Goal: Contribute content: Contribute content

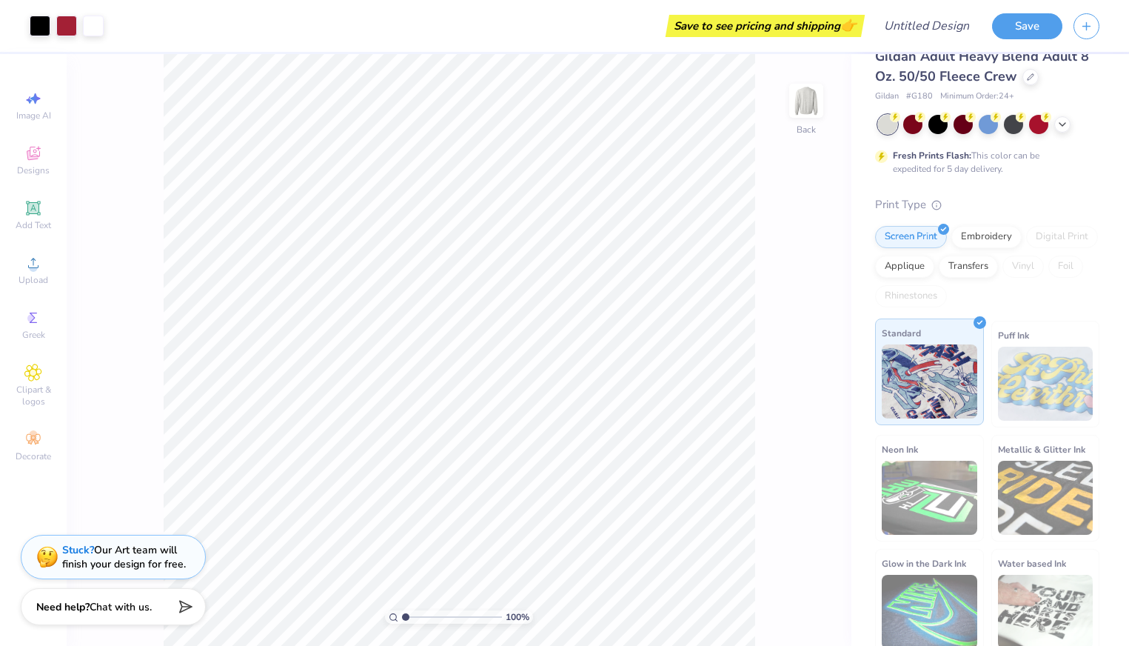
scroll to position [35, 0]
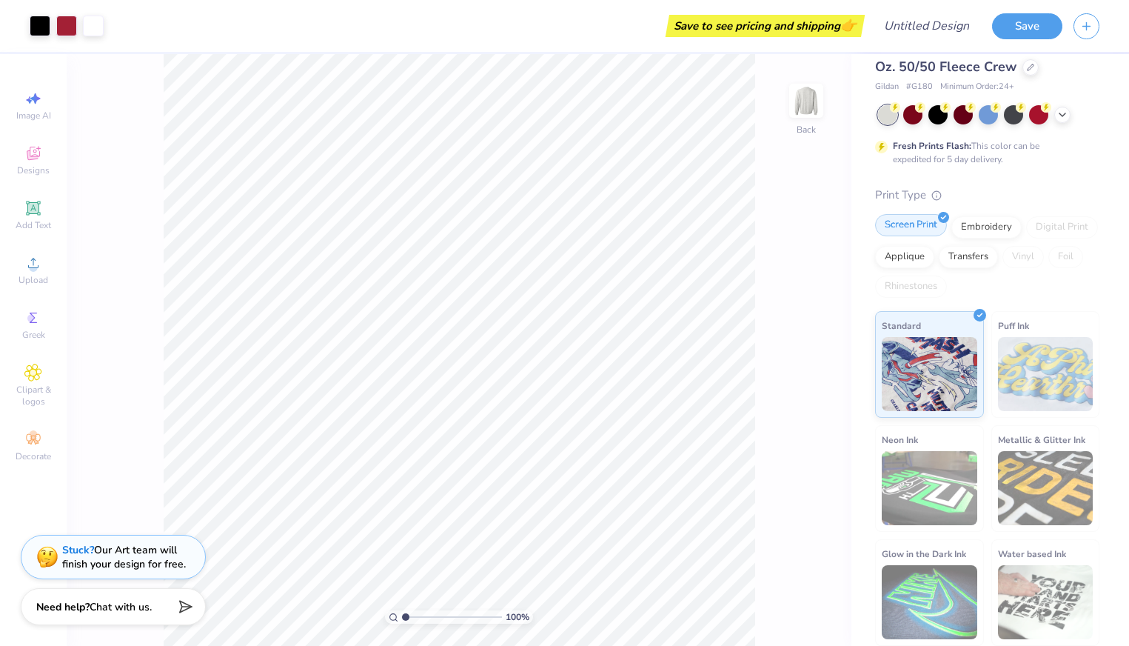
click at [921, 224] on div "Screen Print" at bounding box center [911, 225] width 72 height 22
click at [942, 364] on img at bounding box center [929, 372] width 95 height 74
click at [30, 160] on icon at bounding box center [33, 153] width 18 height 18
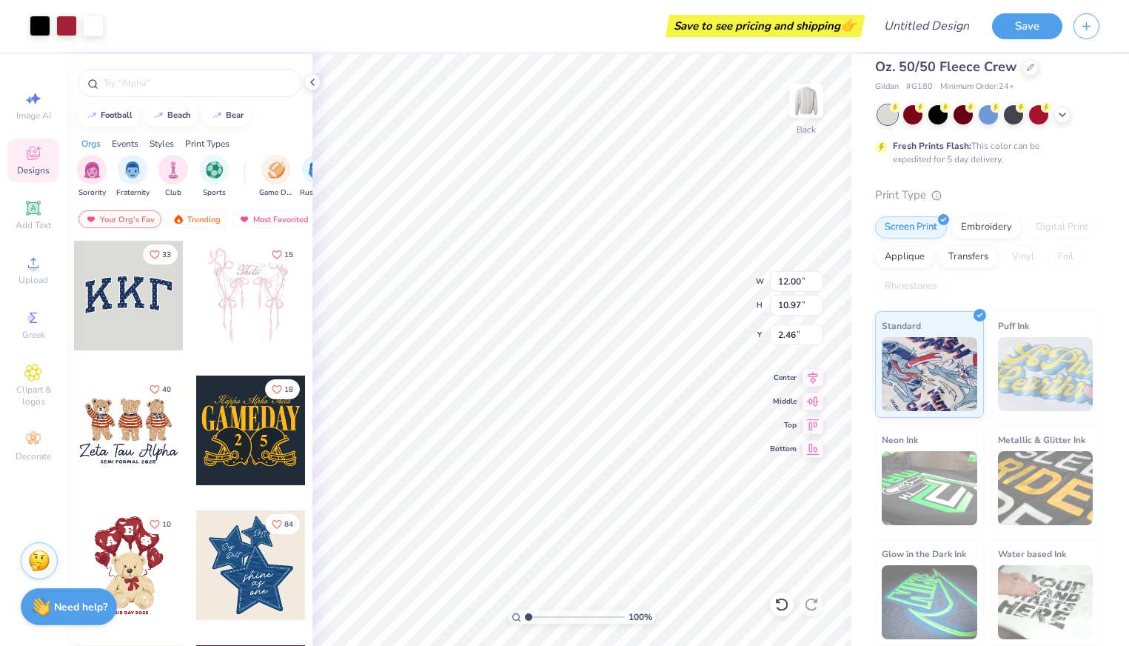
type input "2.46"
click at [32, 308] on div "Greek" at bounding box center [33, 325] width 52 height 44
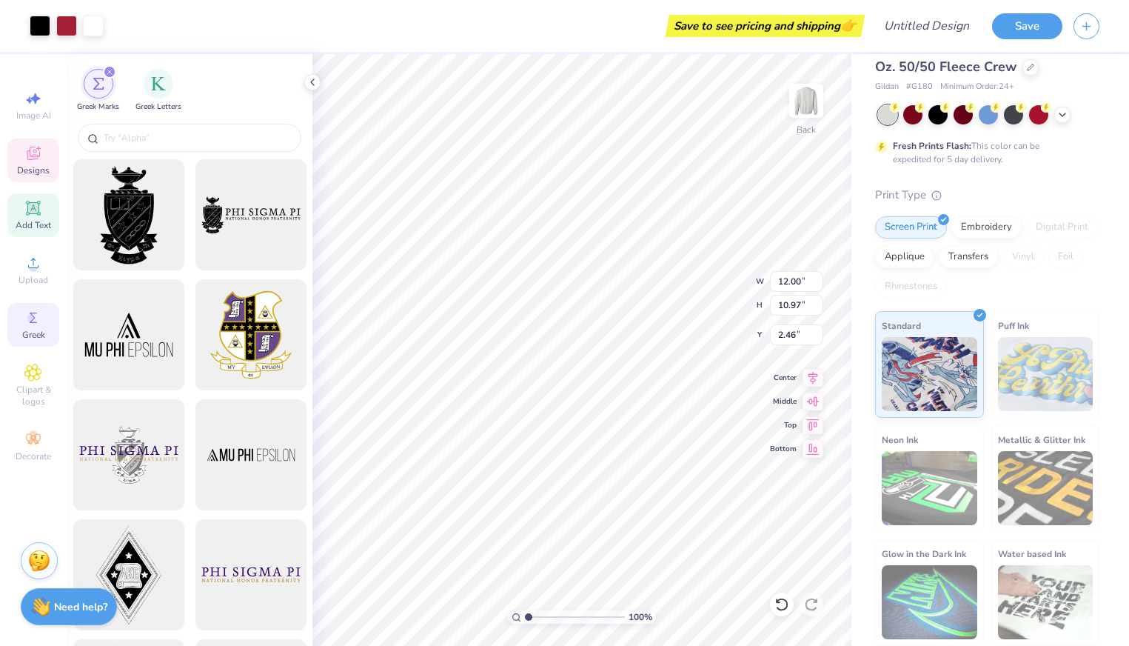
click at [31, 232] on div "Add Text" at bounding box center [33, 215] width 52 height 44
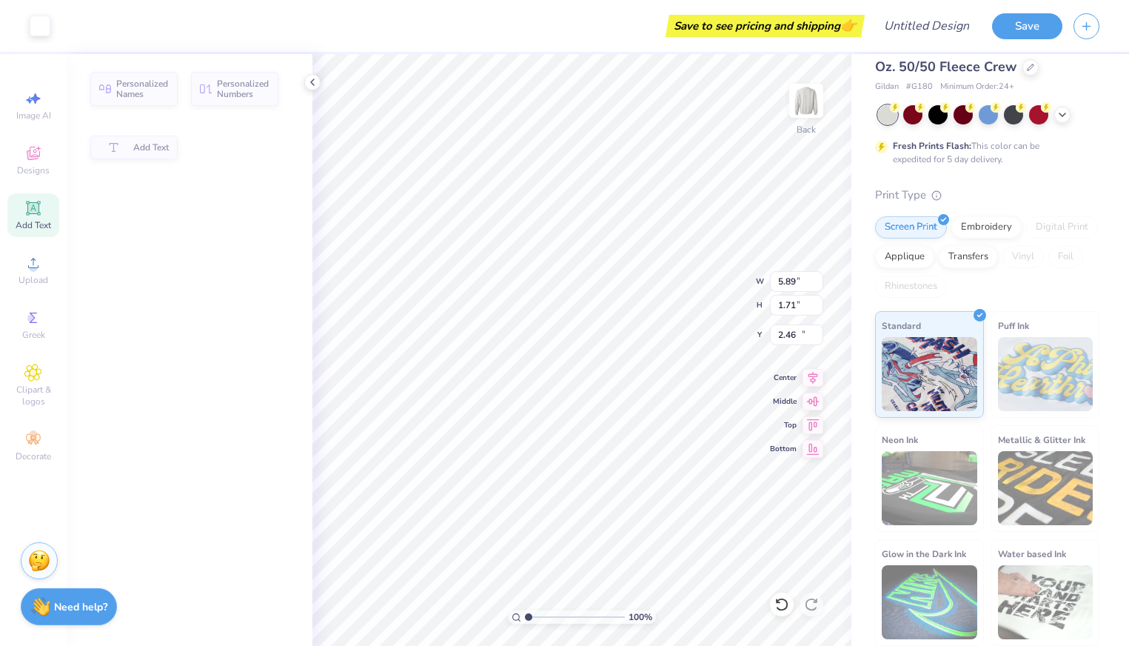
type input "5.89"
type input "1.71"
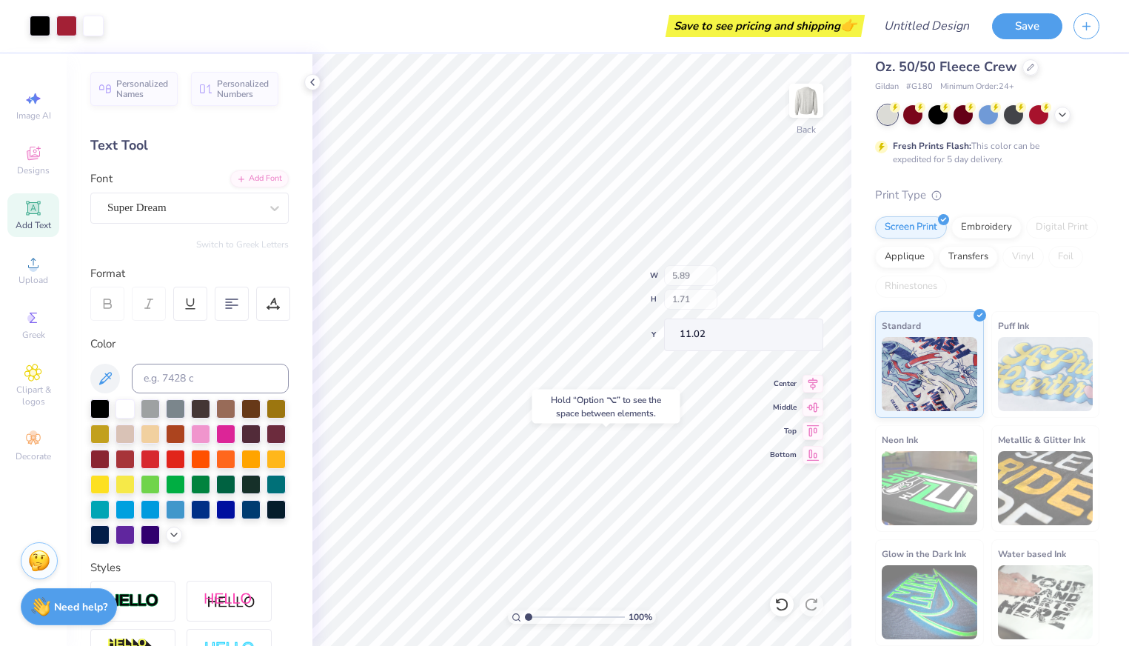
type input "16.30"
click at [45, 155] on div "Designs" at bounding box center [33, 160] width 52 height 44
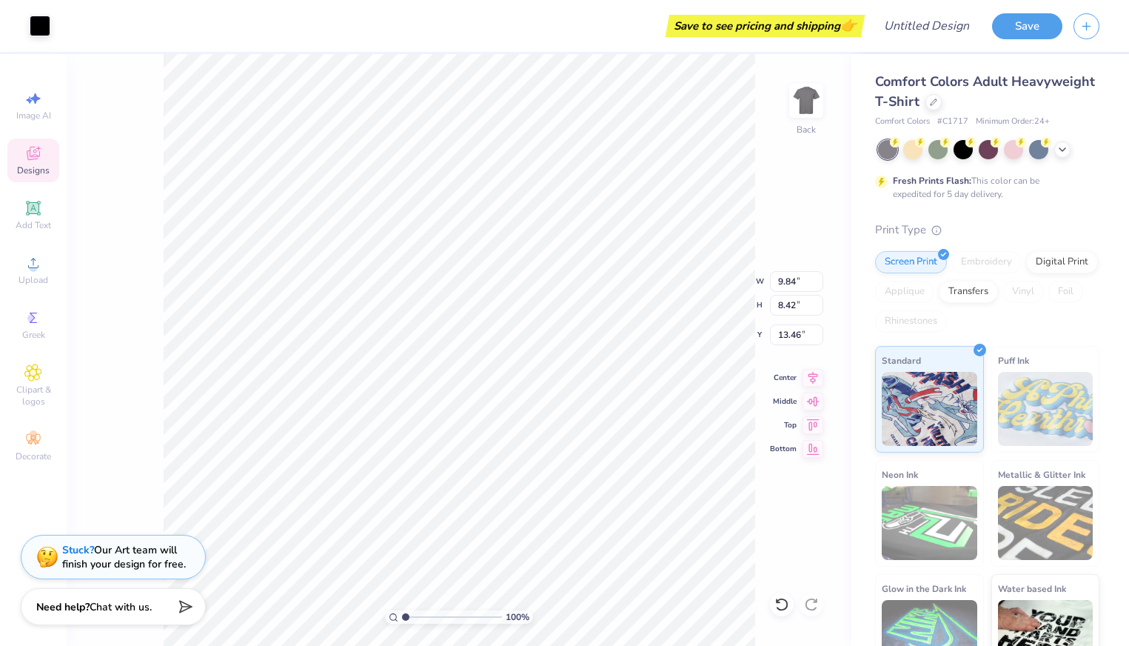
type input "9.84"
type input "8.42"
type input "13.46"
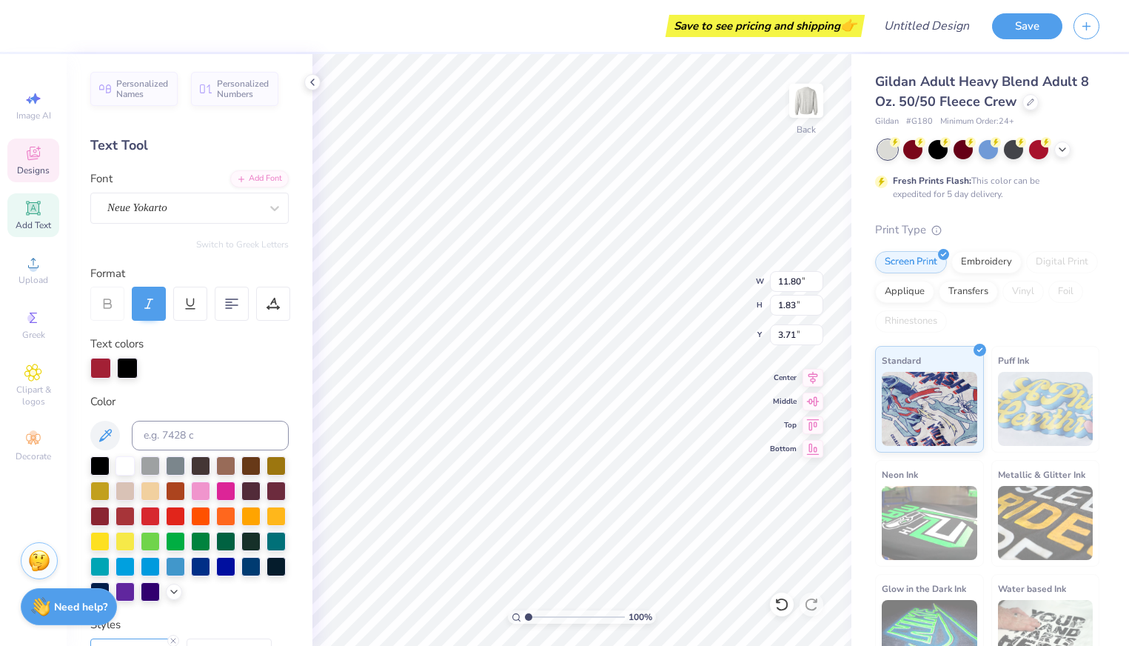
type textarea "A"
type textarea "Kappa Delta"
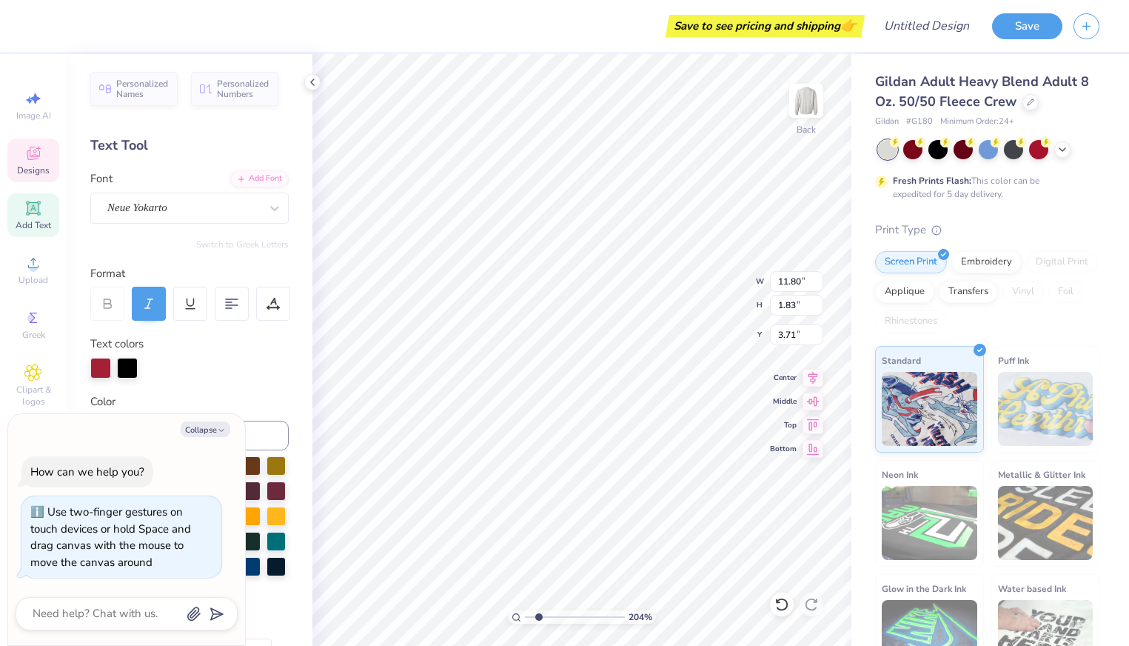
drag, startPoint x: 530, startPoint y: 616, endPoint x: 539, endPoint y: 614, distance: 9.2
type input "2.07"
click at [539, 614] on input "range" at bounding box center [575, 616] width 100 height 13
type textarea "x"
type input "3.07"
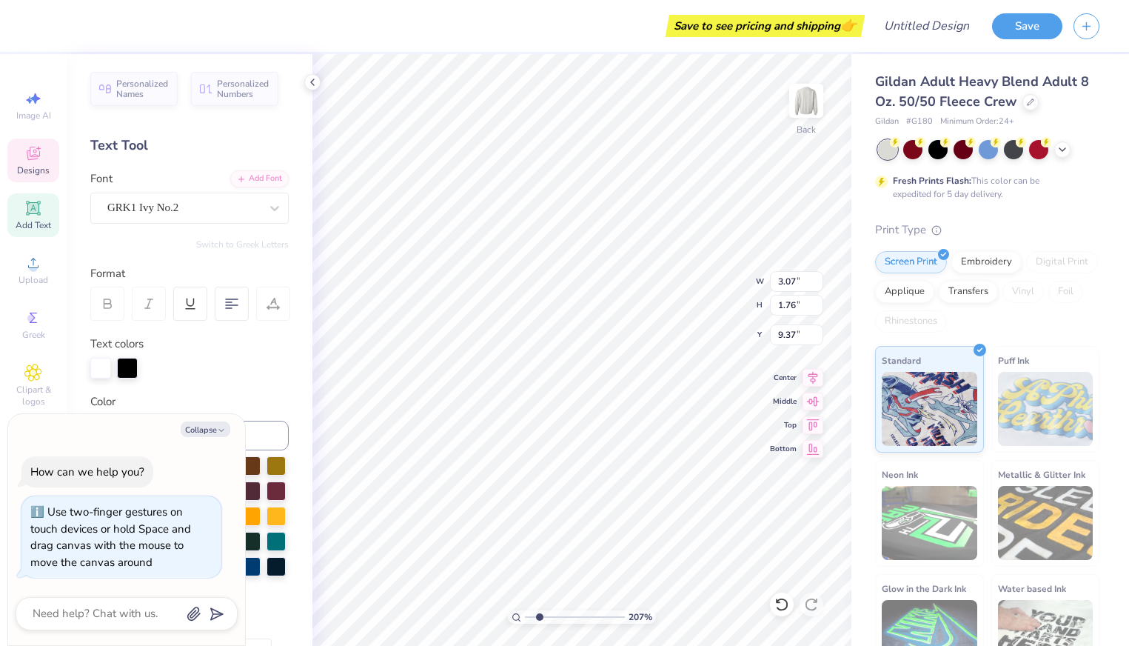
type input "1.76"
type input "9.37"
type textarea "x"
type input "9.40"
click at [213, 431] on button "Collapse" at bounding box center [206, 429] width 50 height 16
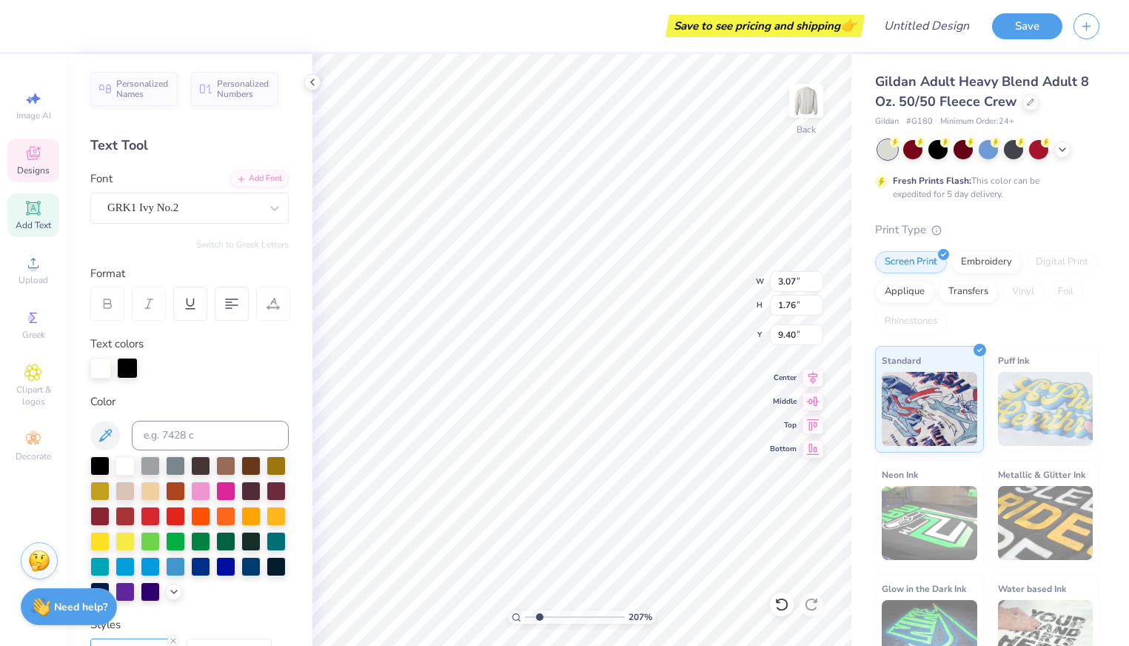
type textarea "x"
click at [208, 425] on button "Collapse" at bounding box center [206, 429] width 50 height 16
type textarea "A"
paste textarea
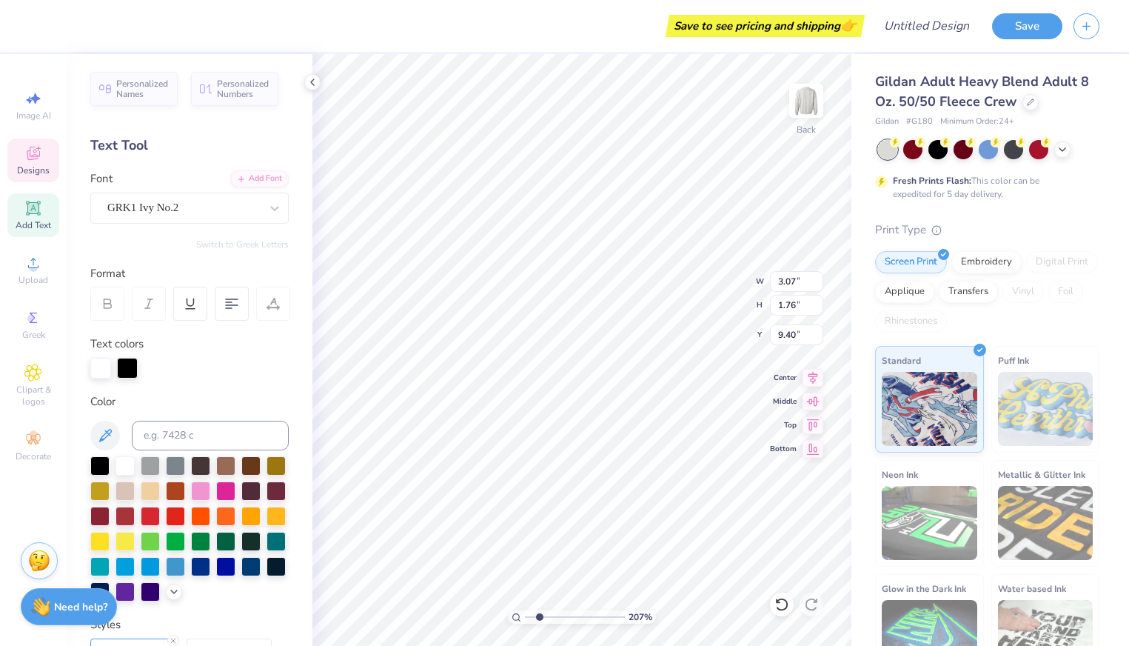
type textarea "K"
click at [38, 318] on icon at bounding box center [33, 318] width 18 height 18
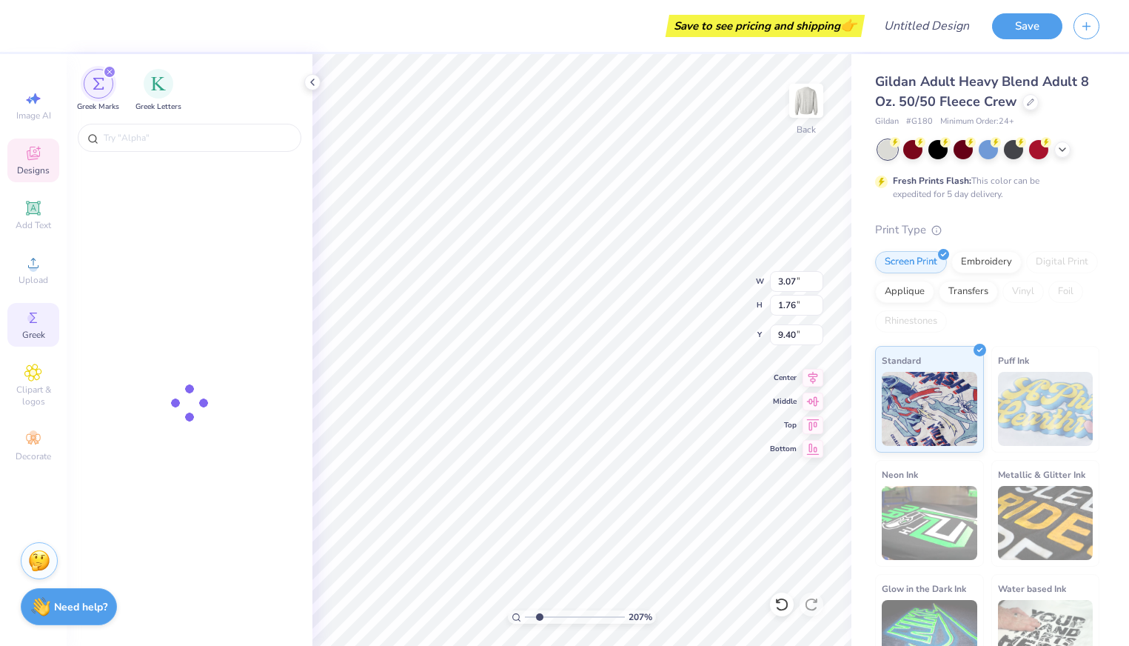
type input "3.21"
type input "1.75"
type input "9.41"
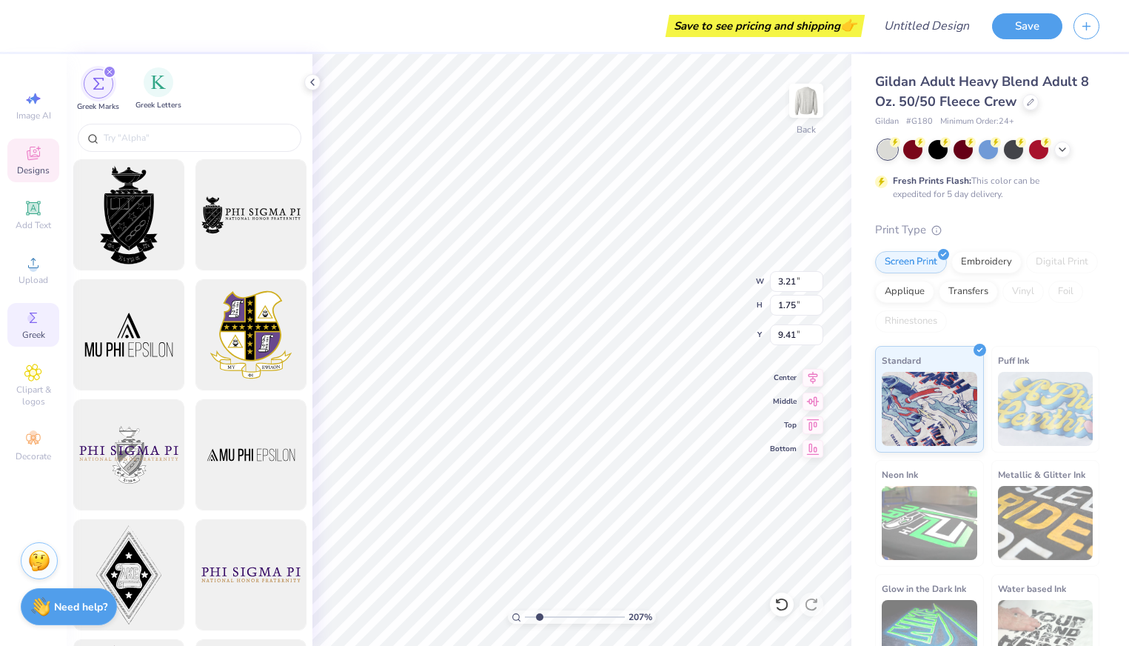
click at [148, 94] on div "Greek Letters" at bounding box center [158, 89] width 46 height 44
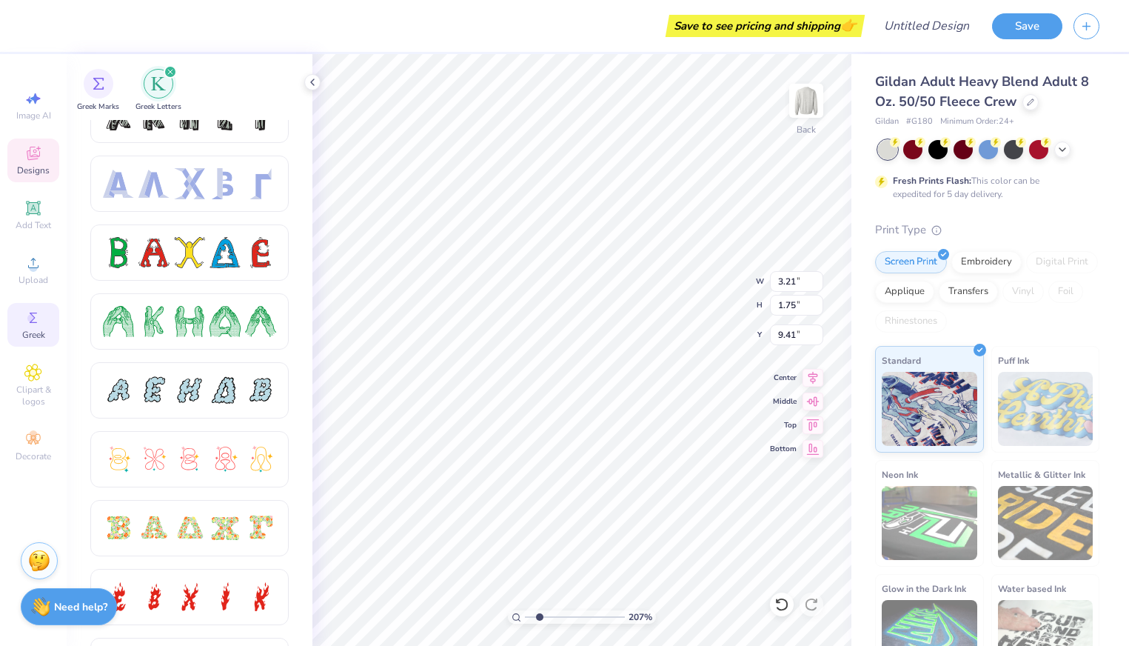
scroll to position [0, 0]
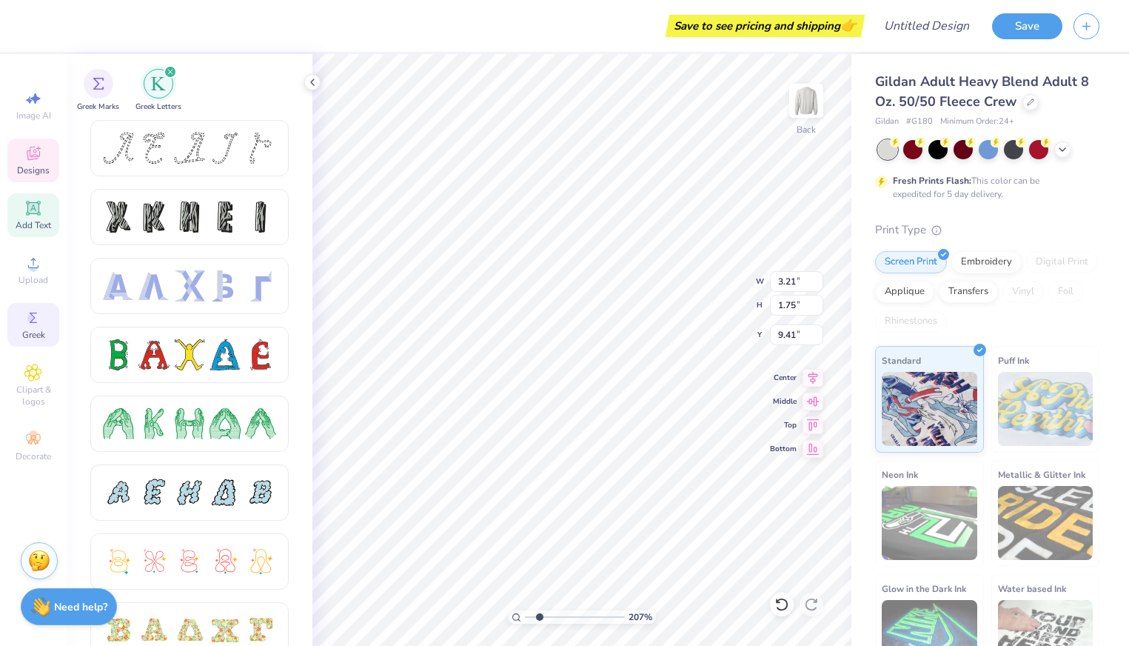
click at [34, 216] on icon at bounding box center [33, 208] width 18 height 18
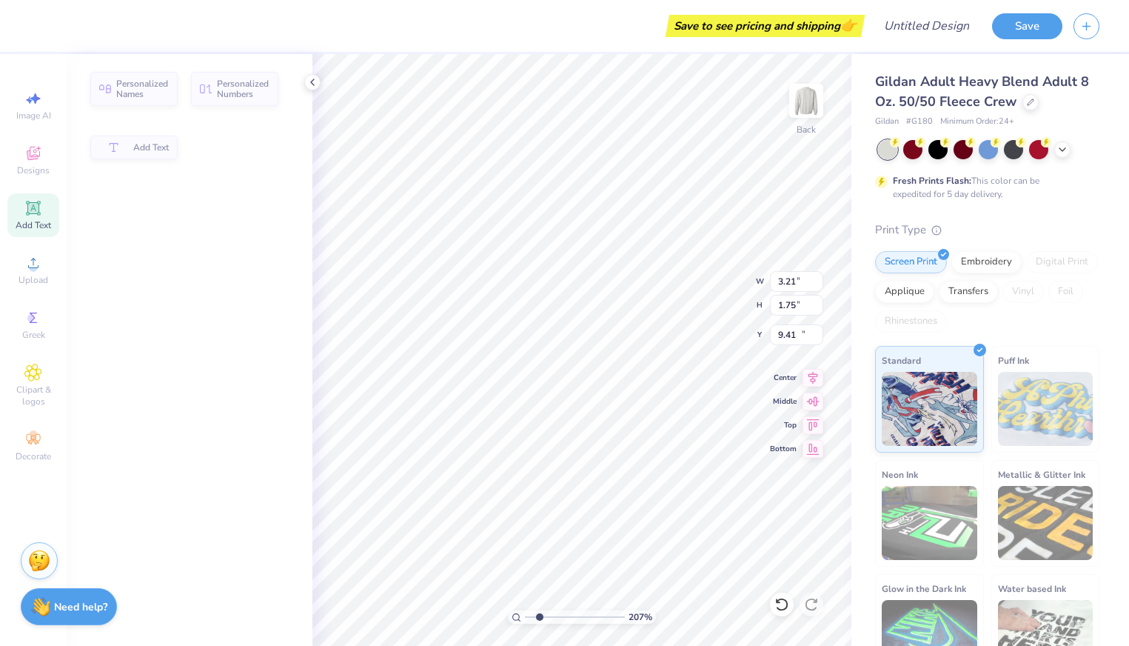
type input "5.89"
type input "1.71"
type input "11.02"
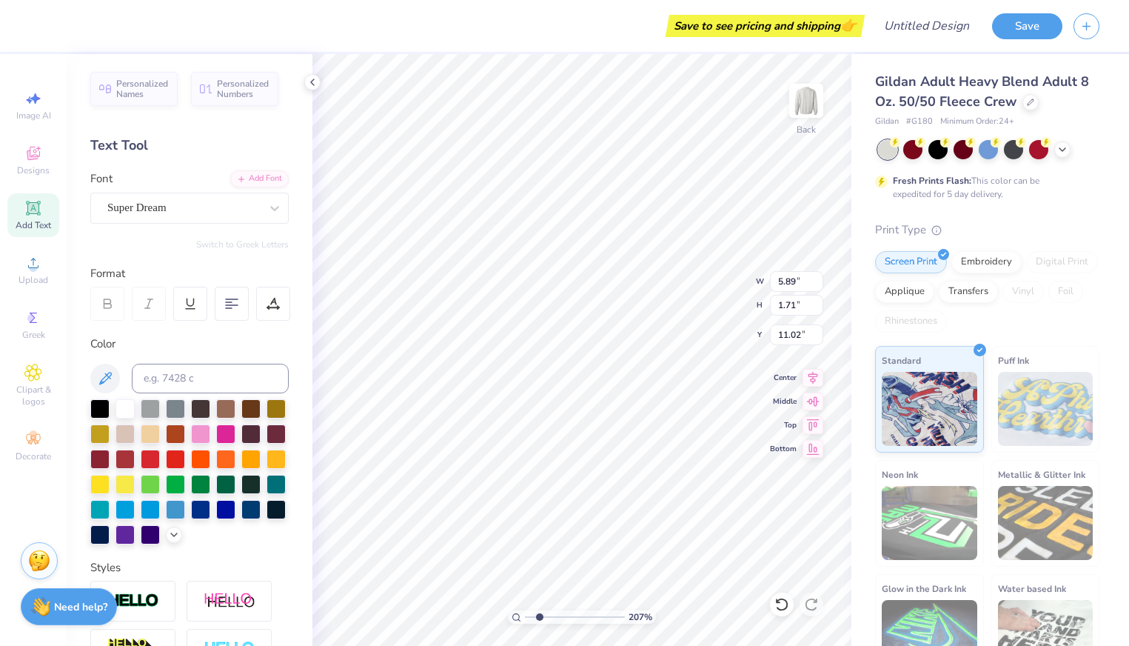
type input "8.34"
type input "3.40"
type input "8.47"
type input "5.89"
type input "1.71"
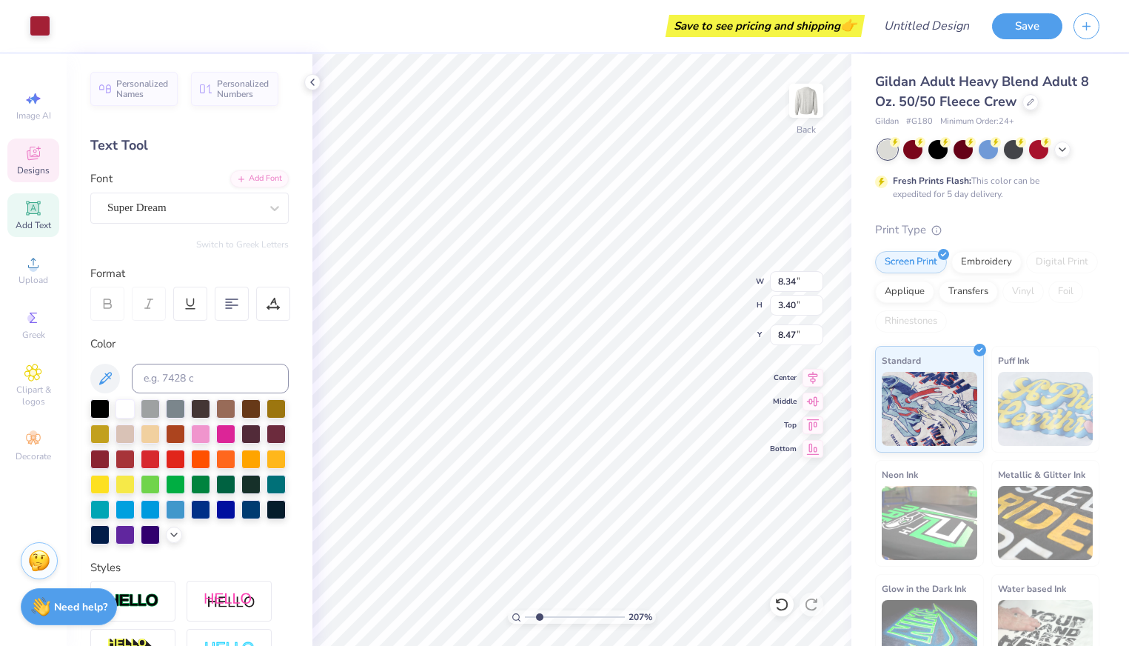
type input "11.02"
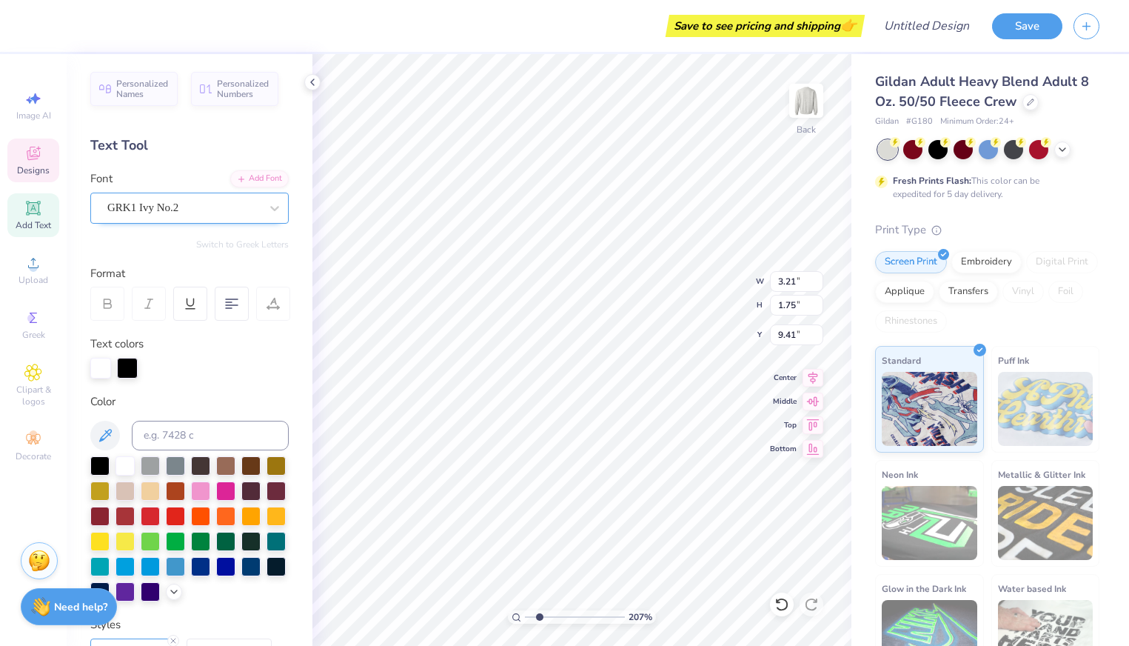
click at [257, 204] on div "GRK1 Ivy No.2" at bounding box center [183, 207] width 155 height 23
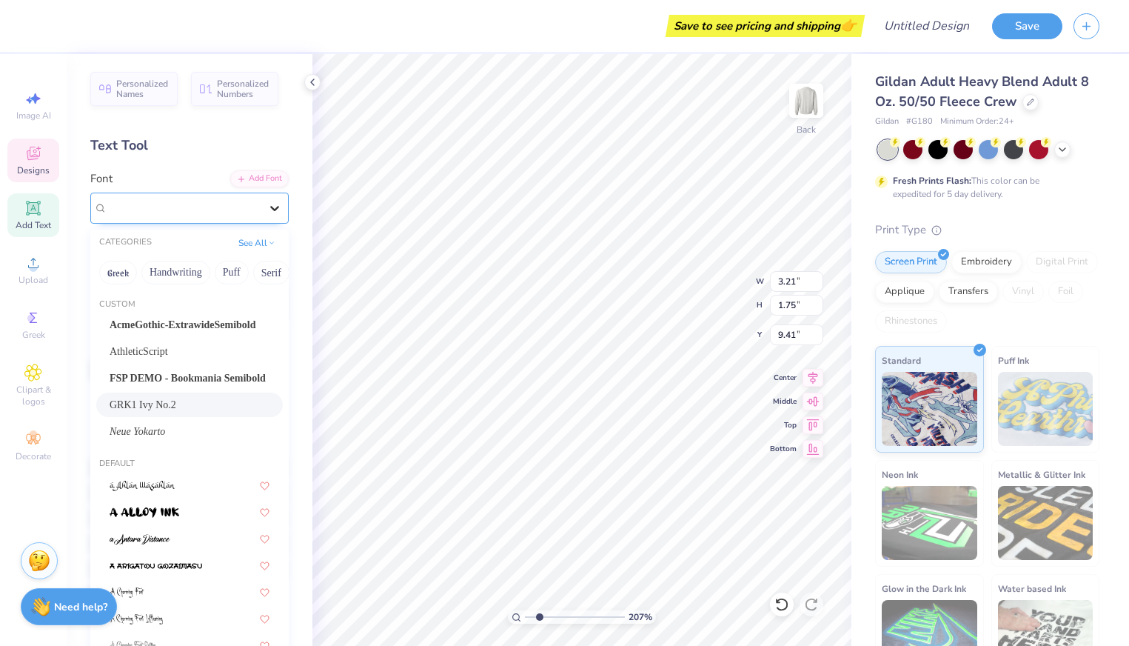
click at [267, 205] on div at bounding box center [274, 208] width 27 height 27
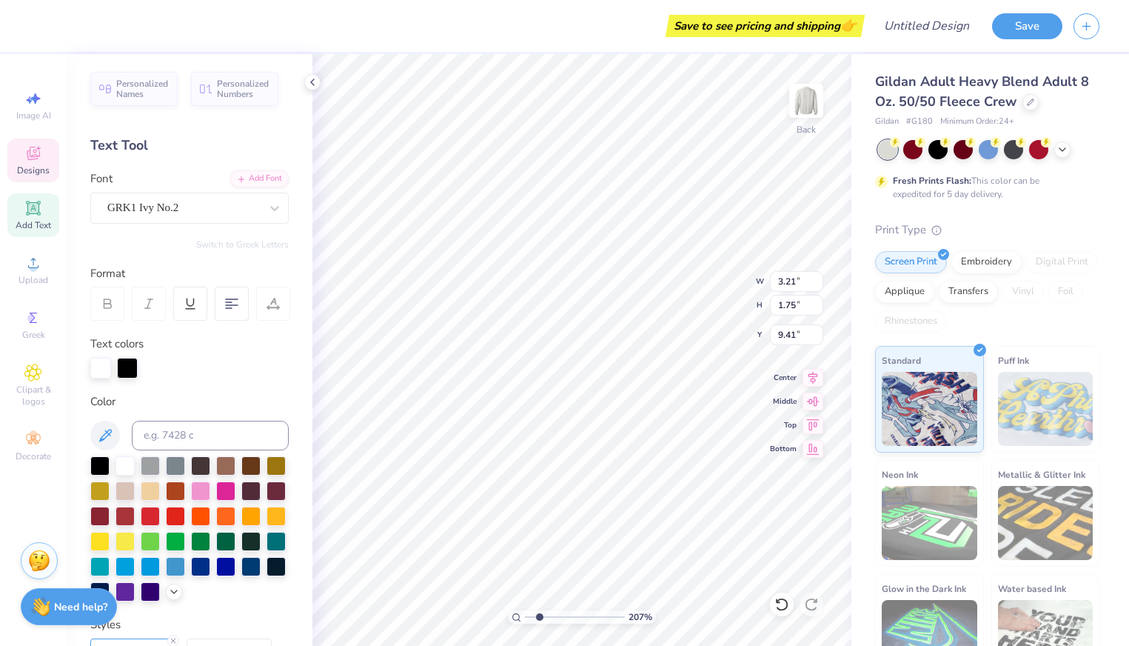
type textarea "KD"
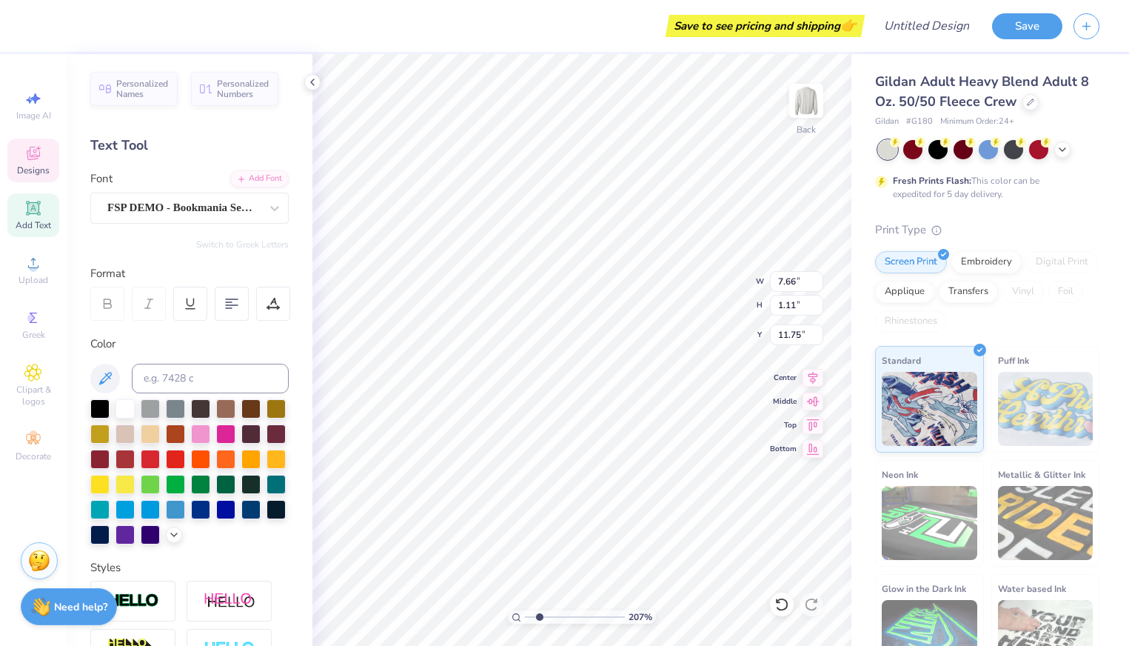
type textarea "HOMECOMING"
type input "4.21"
type input "2.00"
type input "5.73"
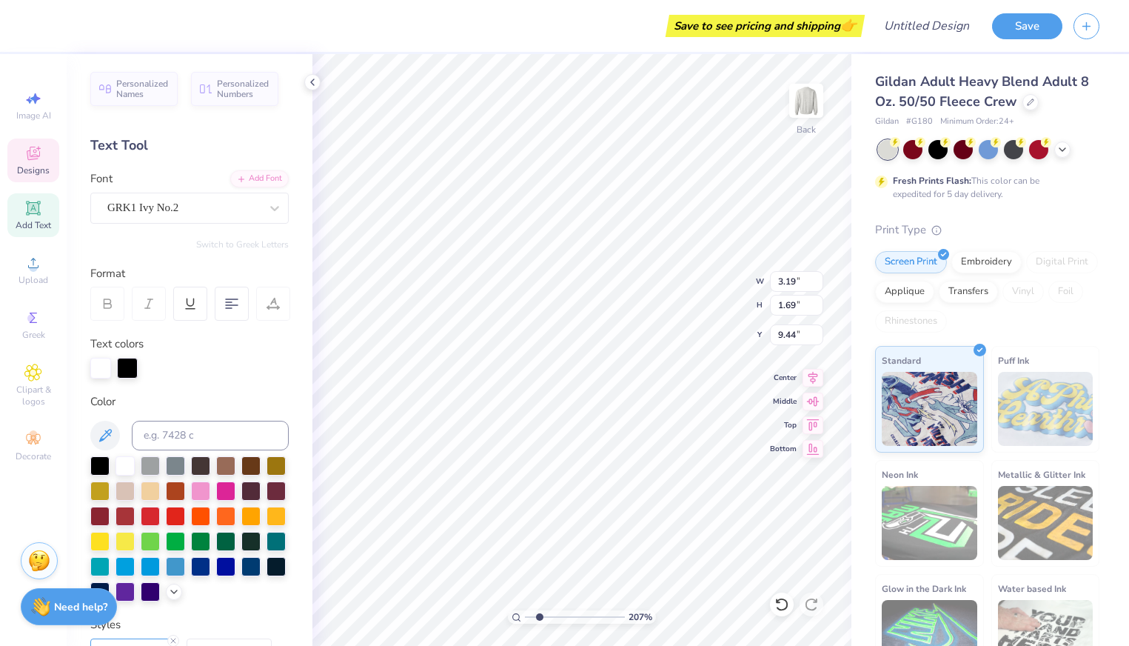
type input "5.80"
type input "2.73"
type input "1.45"
type input "5.98"
type input "0.66"
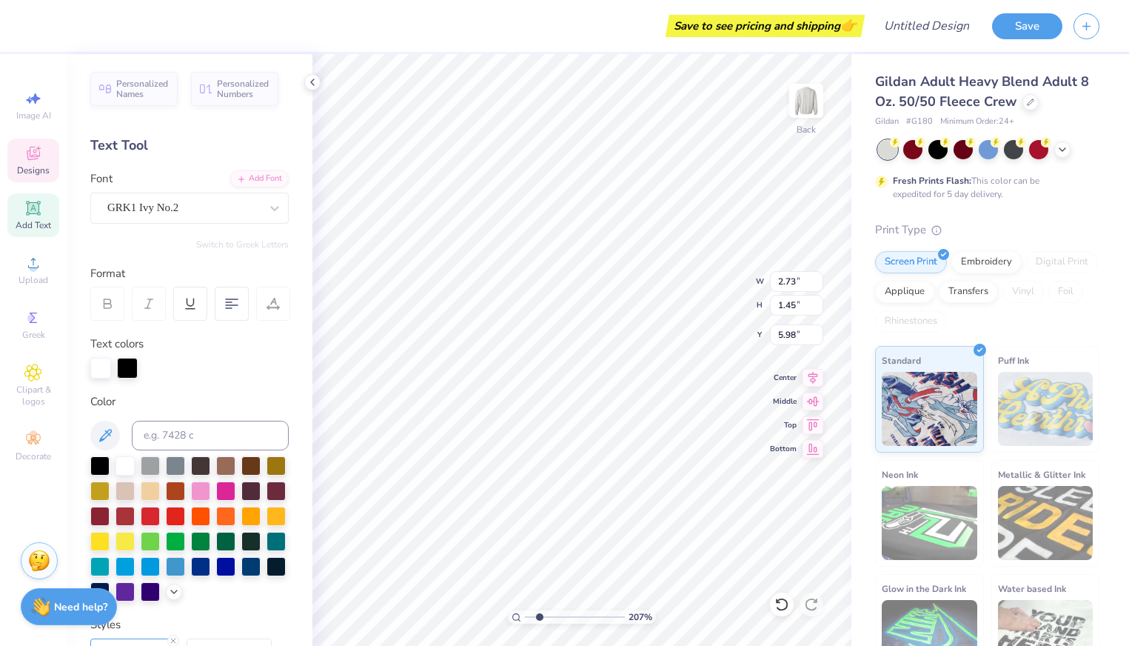
type input "0.72"
type input "9.74"
type input "2.73"
type input "1.45"
type input "5.98"
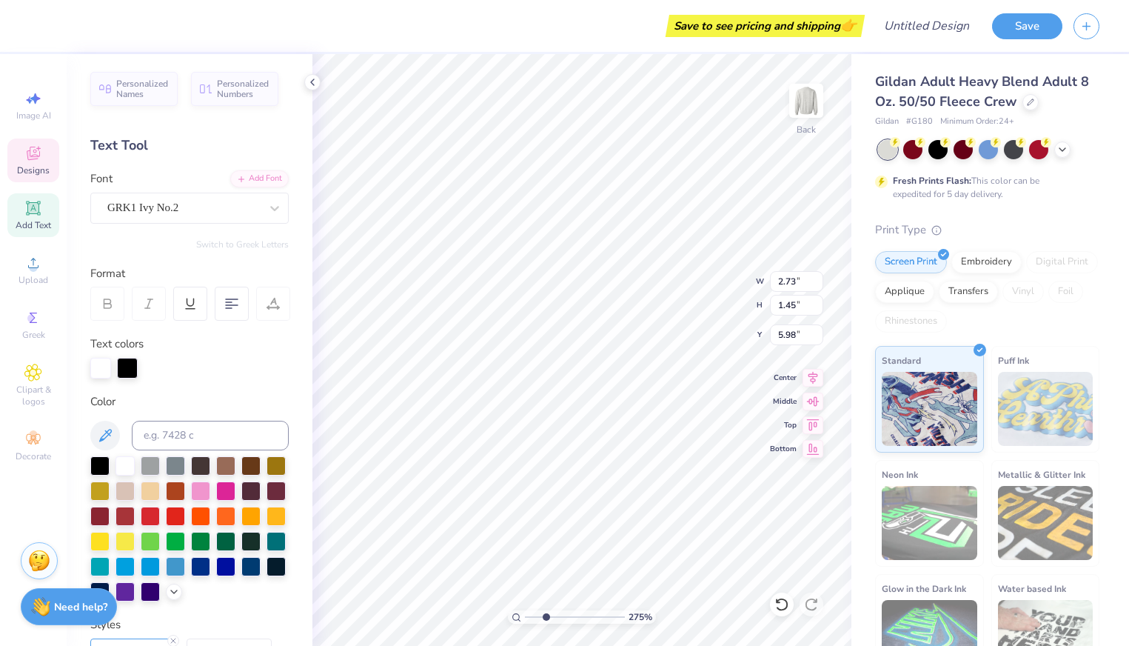
type input "2.75"
click at [546, 617] on input "range" at bounding box center [575, 616] width 100 height 13
type input "2.79"
type input "1.60"
type input "5.93"
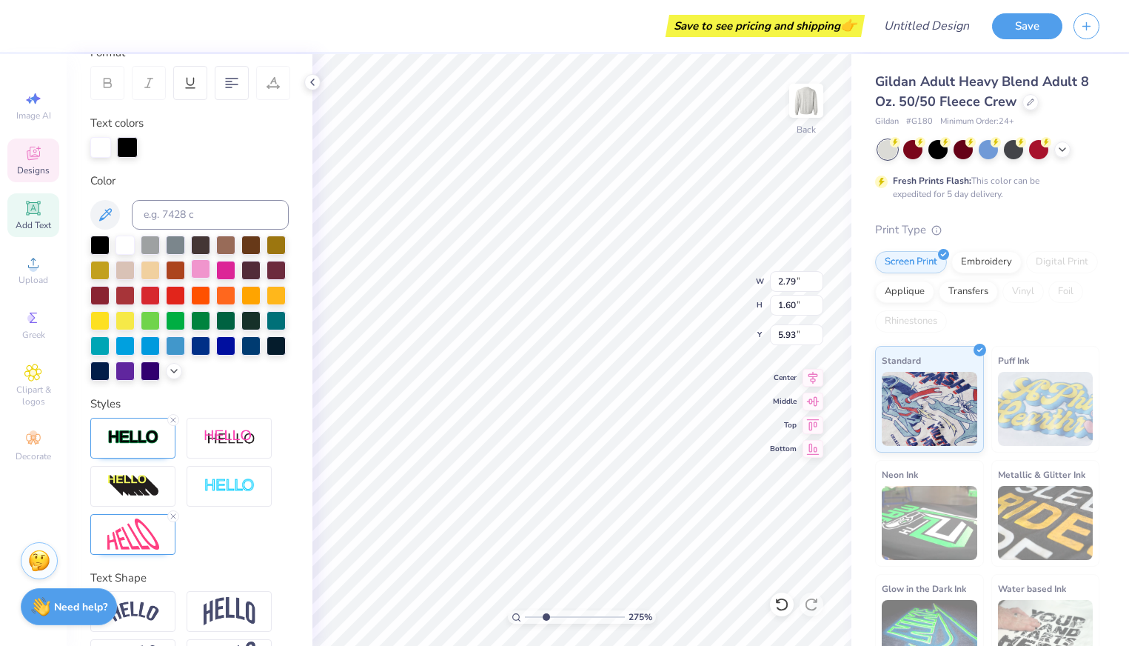
scroll to position [272, 0]
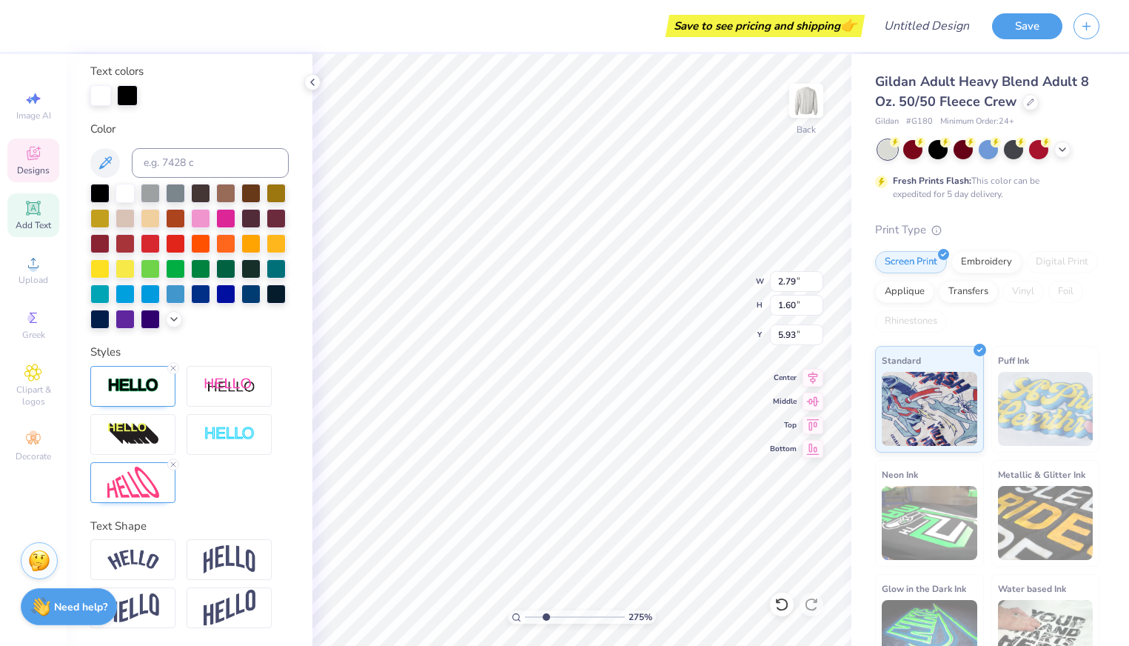
type input "7.65"
type input "2.92"
type input "5.52"
type input "2.79"
type input "1.60"
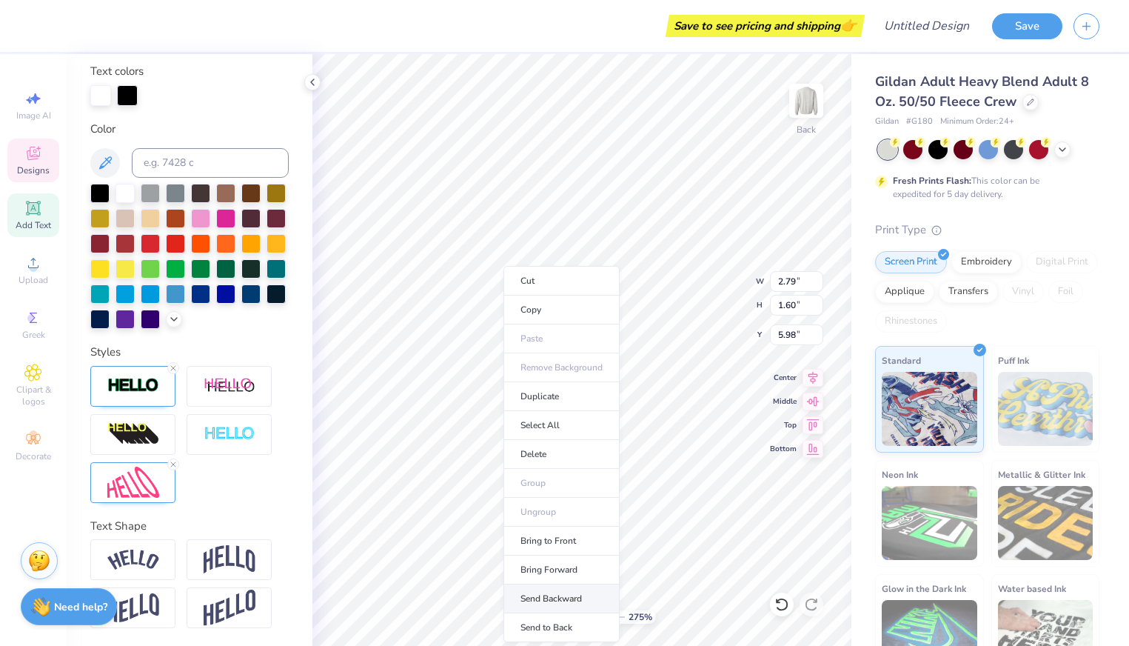
click at [554, 597] on li "Send Backward" at bounding box center [561, 598] width 116 height 29
click at [557, 602] on li "Send Backward" at bounding box center [563, 598] width 116 height 29
click at [552, 602] on li "Send Backward" at bounding box center [550, 598] width 116 height 29
click at [577, 594] on li "Send Backward" at bounding box center [555, 598] width 116 height 29
click at [542, 593] on li "Send Backward" at bounding box center [555, 598] width 116 height 29
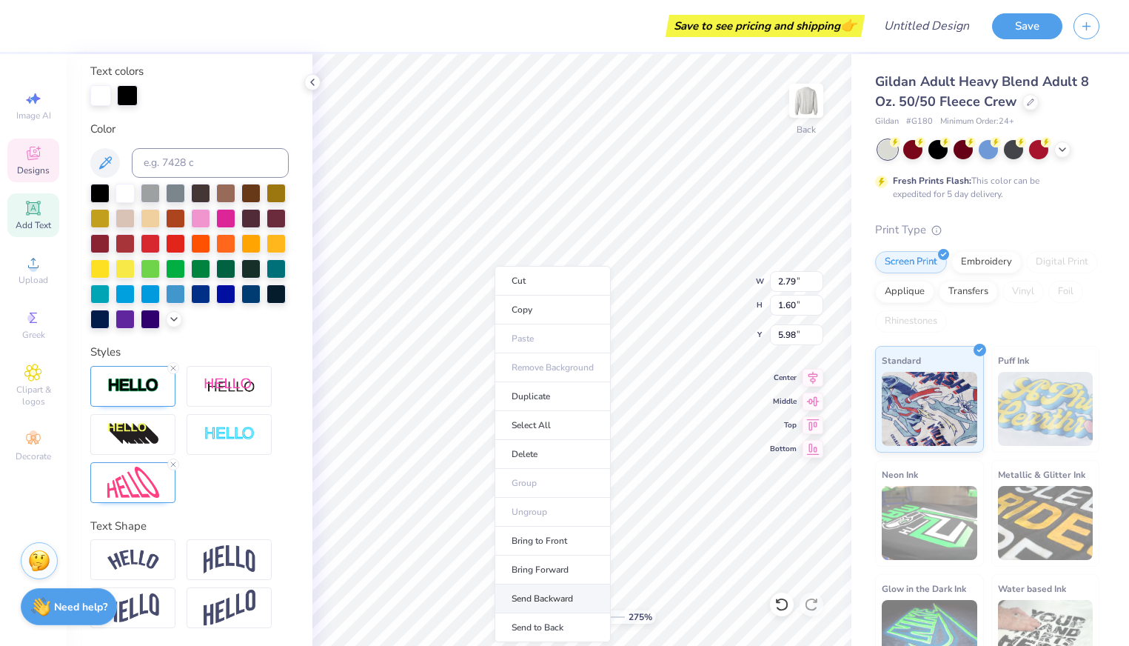
click at [533, 592] on li "Send Backward" at bounding box center [553, 598] width 116 height 29
type input "5.95"
type input "2.45"
type input "1.41"
click at [550, 598] on li "Send Backward" at bounding box center [541, 598] width 116 height 29
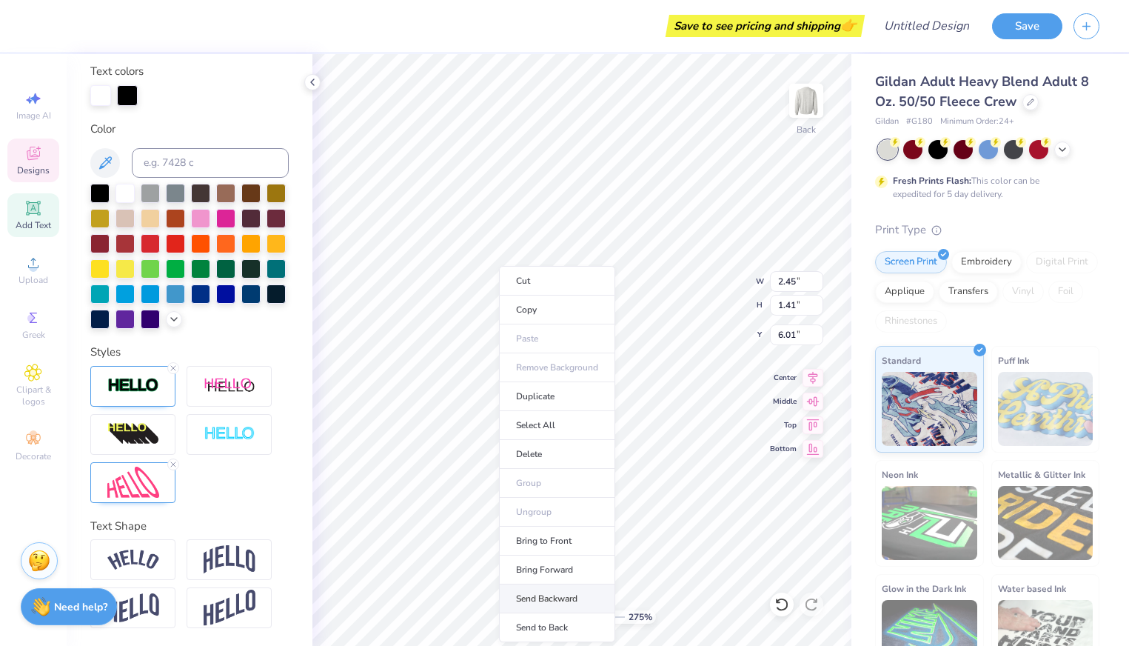
click at [569, 597] on li "Send Backward" at bounding box center [557, 598] width 116 height 29
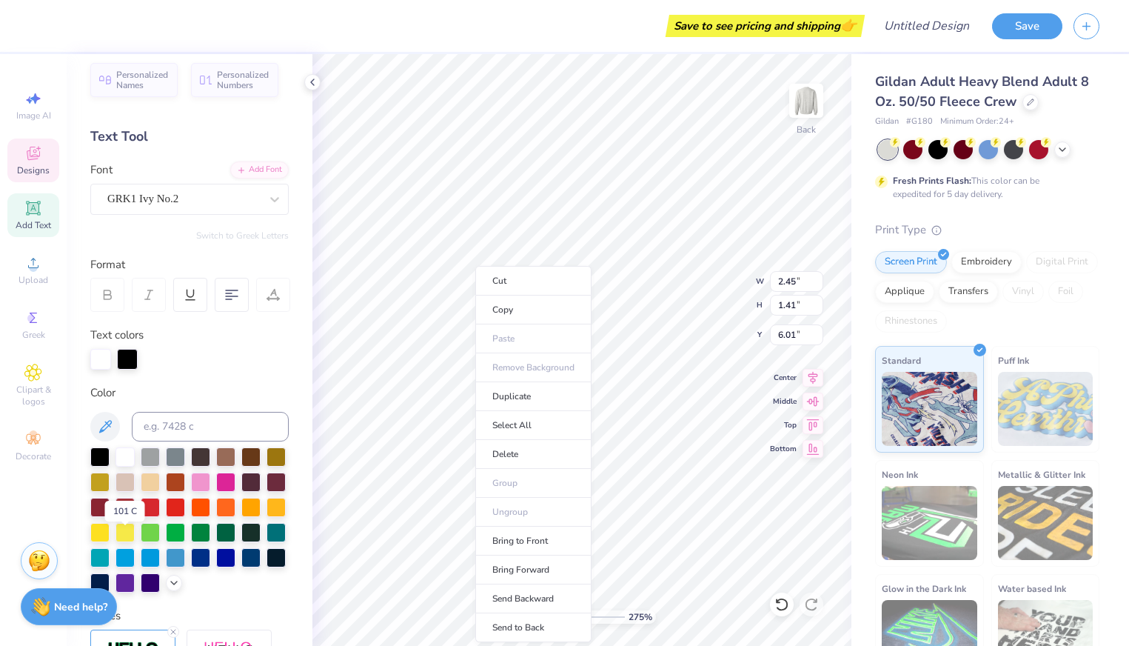
scroll to position [0, 0]
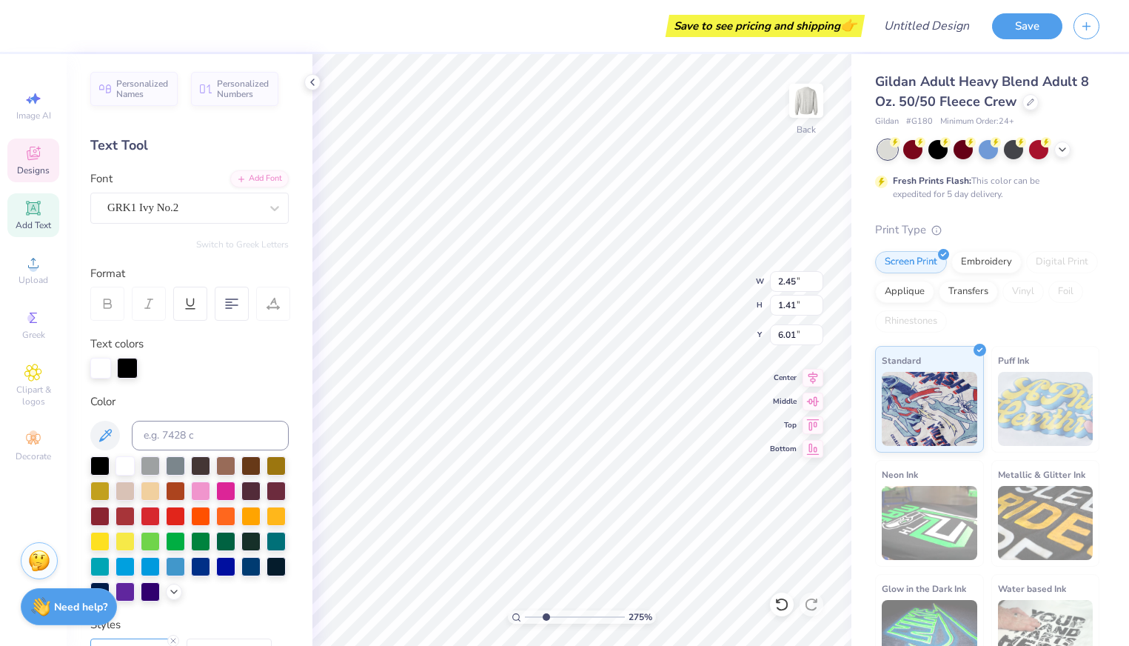
type input "5.98"
type input "2.06"
type input "1.18"
type input "6.01"
type input "0.66"
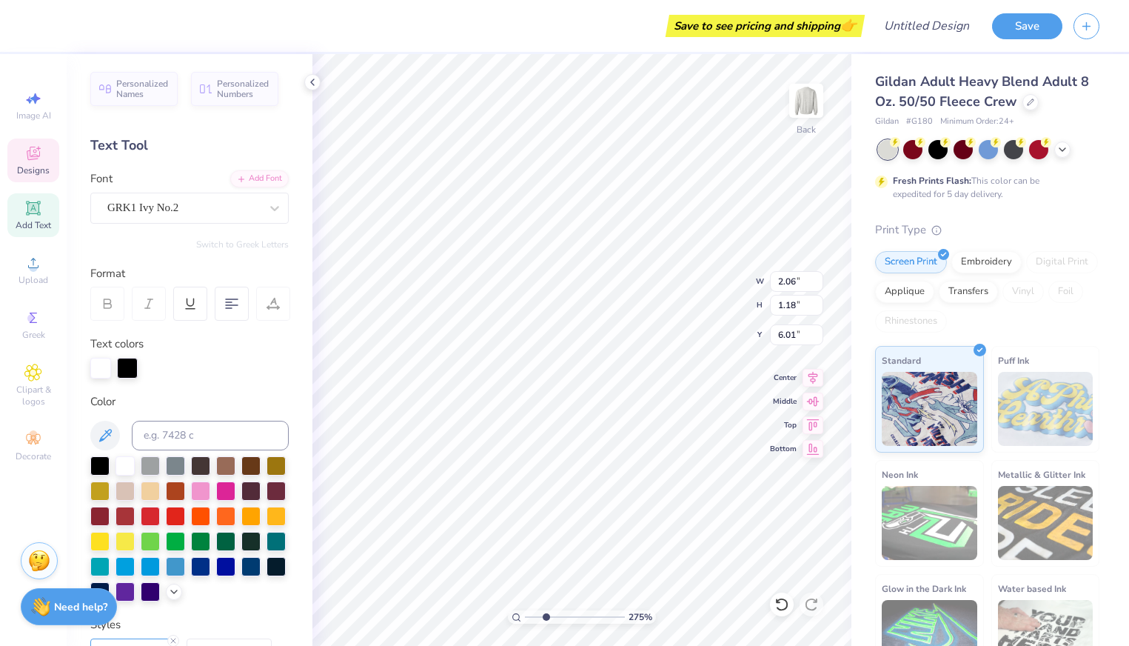
type input "0.72"
type input "5.80"
type input "0.54"
type input "0.53"
type input "5.99"
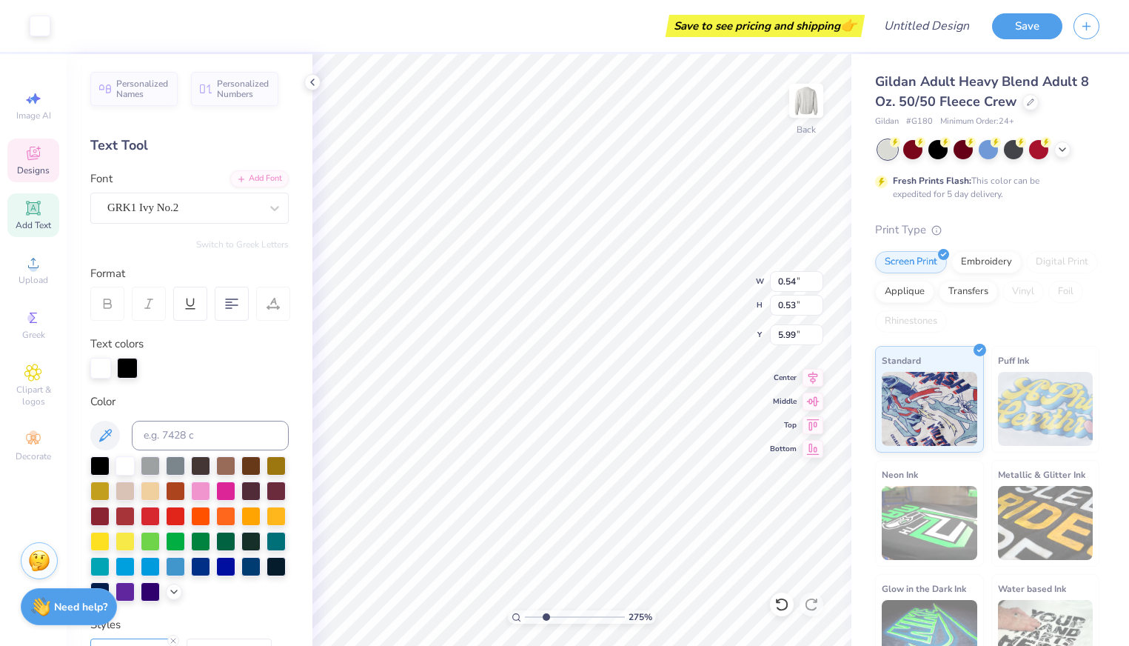
type input "0.66"
type input "0.72"
type input "5.83"
type input "7.65"
type input "2.92"
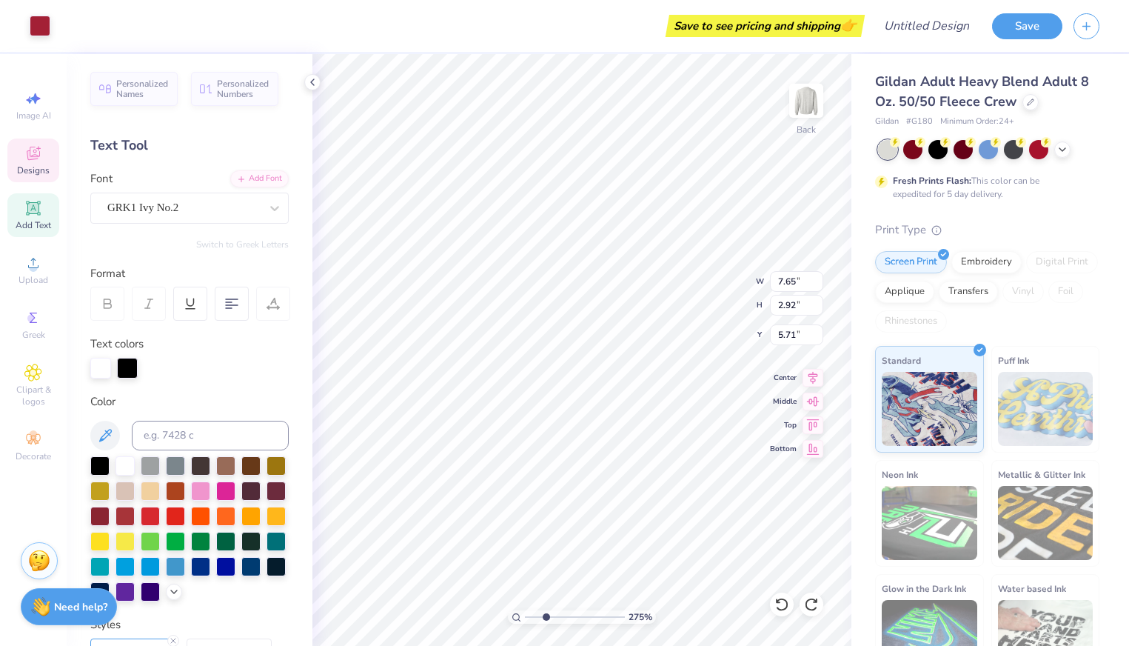
type input "5.52"
type input "0.35"
type input "5.84"
type input "8.34"
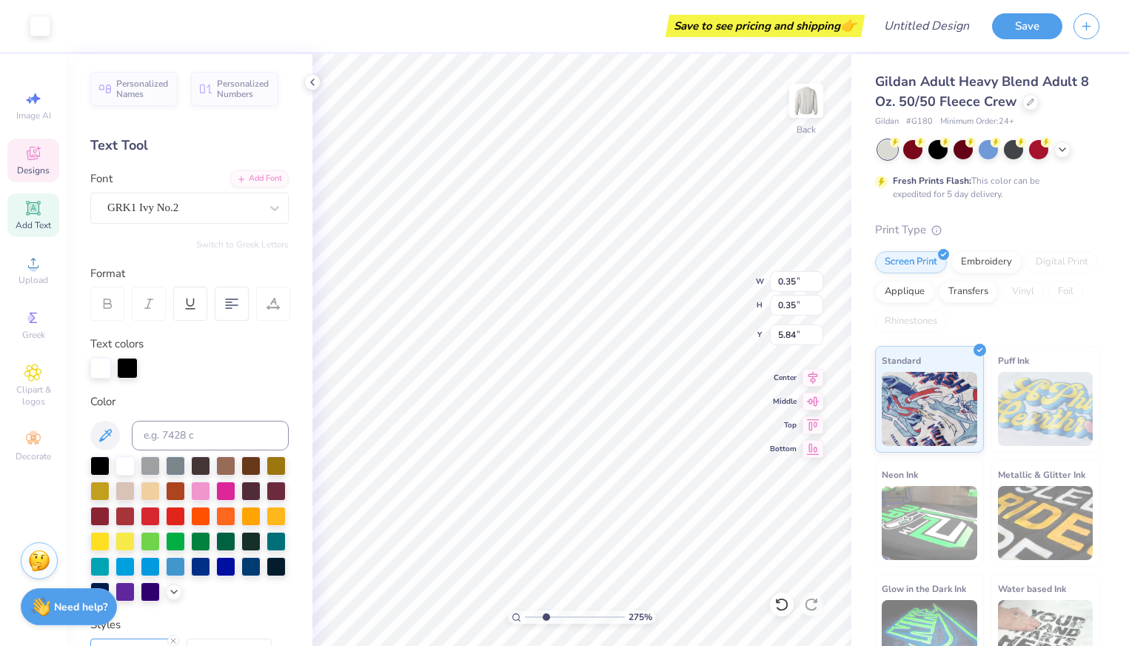
type input "3.40"
type input "8.47"
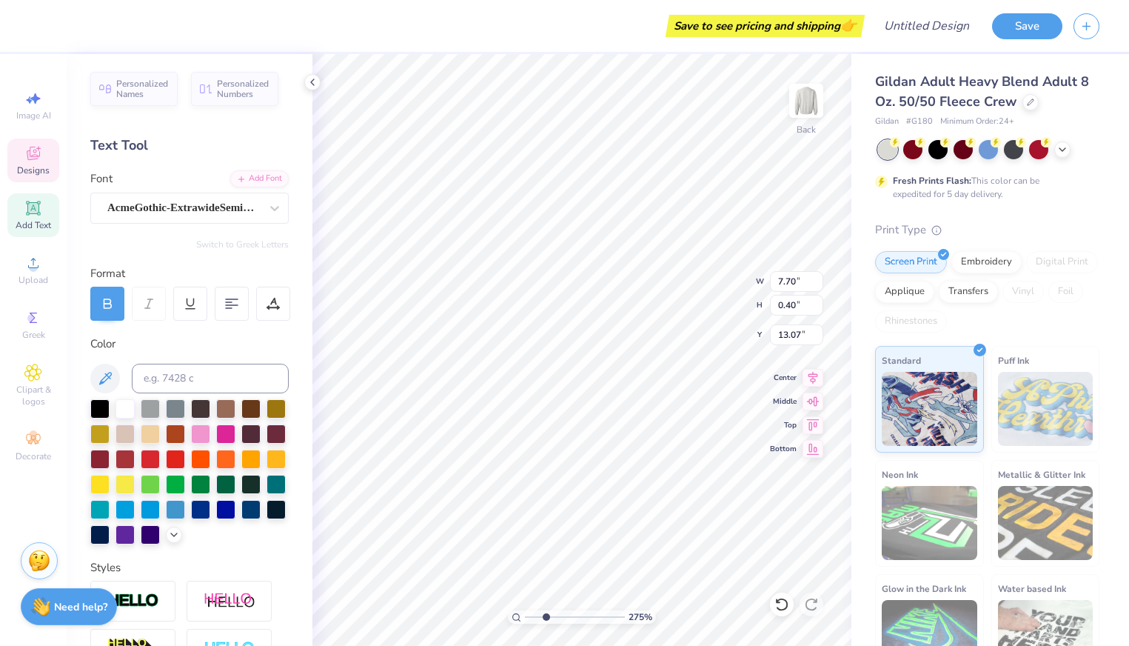
scroll to position [0, 4]
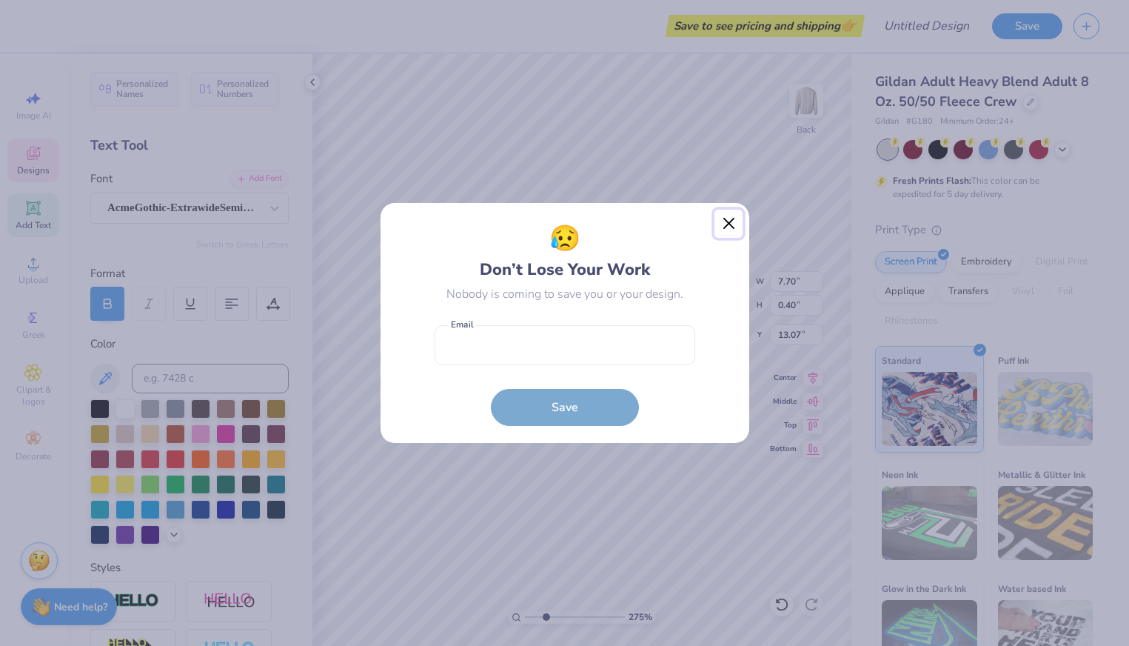
click at [731, 220] on button "Close" at bounding box center [728, 224] width 28 height 28
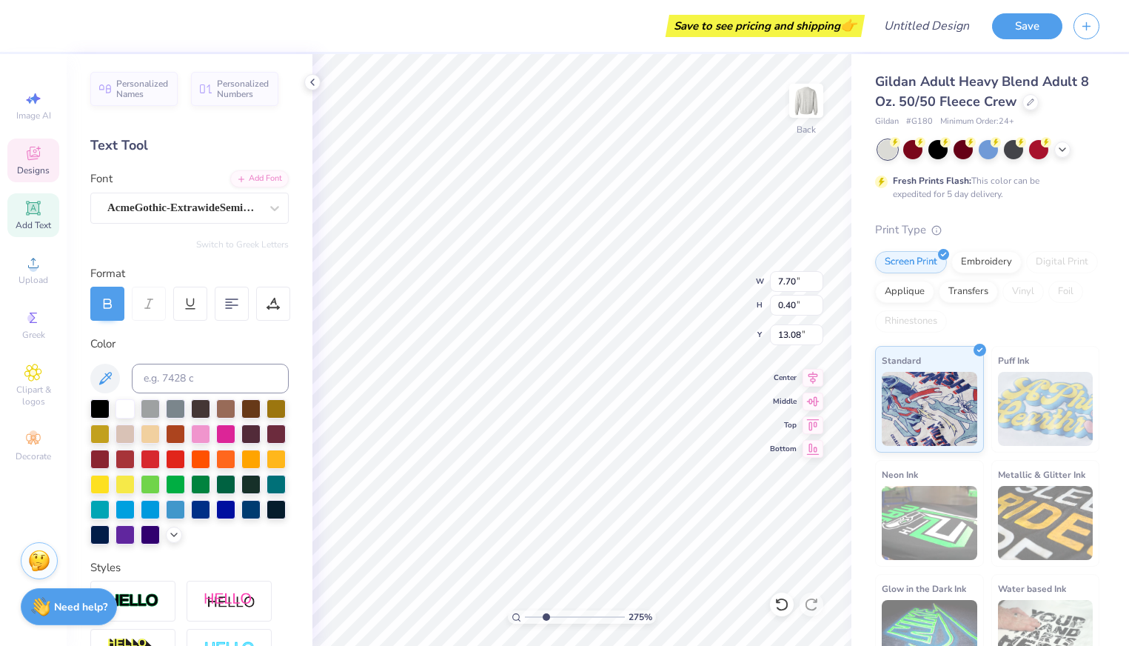
type input "13.08"
type textarea "[GEOGRAPHIC_DATA], [US_STATE]"
type input "2.37"
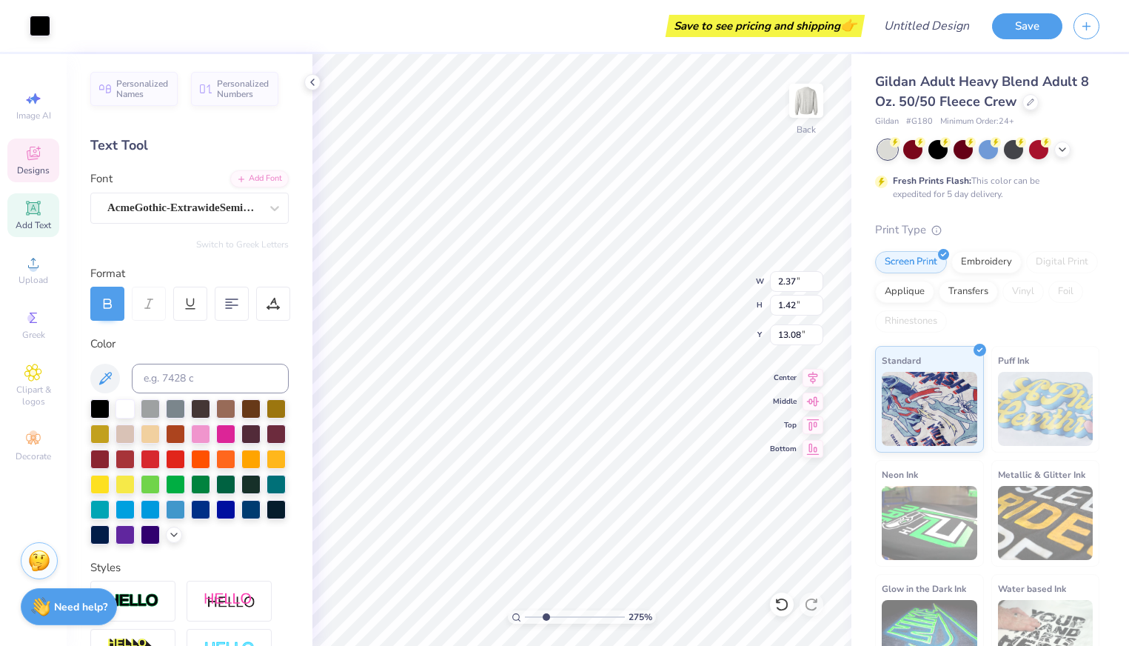
type input "1.42"
type input "10.12"
drag, startPoint x: 546, startPoint y: 620, endPoint x: 532, endPoint y: 617, distance: 14.4
type input "1.36"
click at [532, 617] on input "range" at bounding box center [575, 616] width 100 height 13
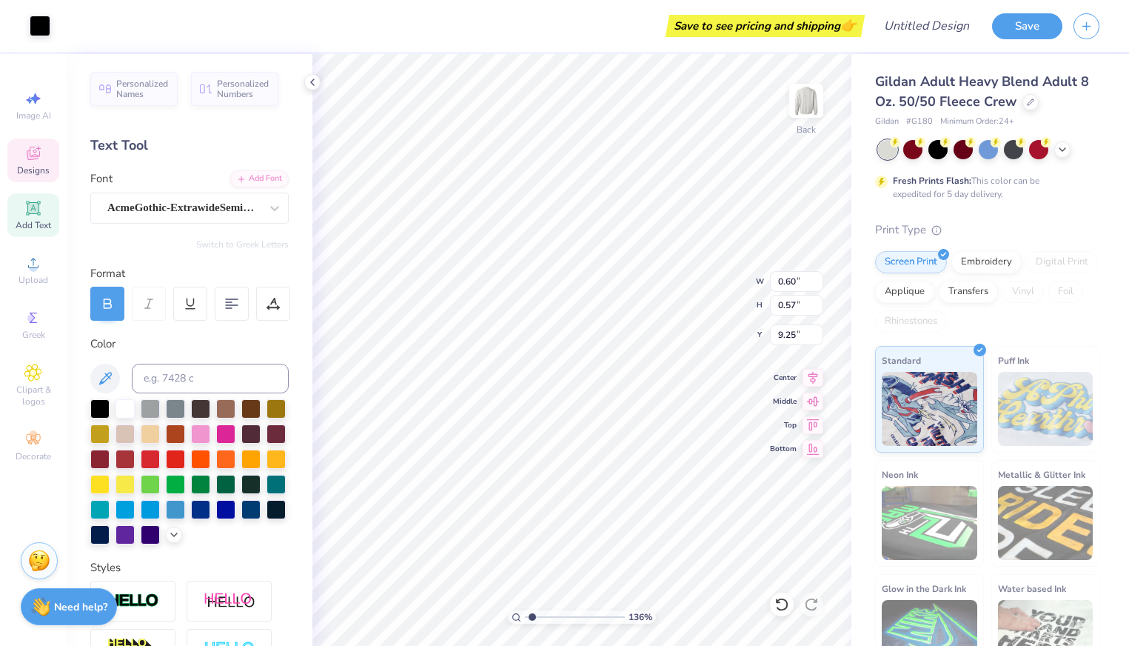
type input "1.26"
type input "1.49"
type input "10.38"
type input "1.49"
type input "1.24"
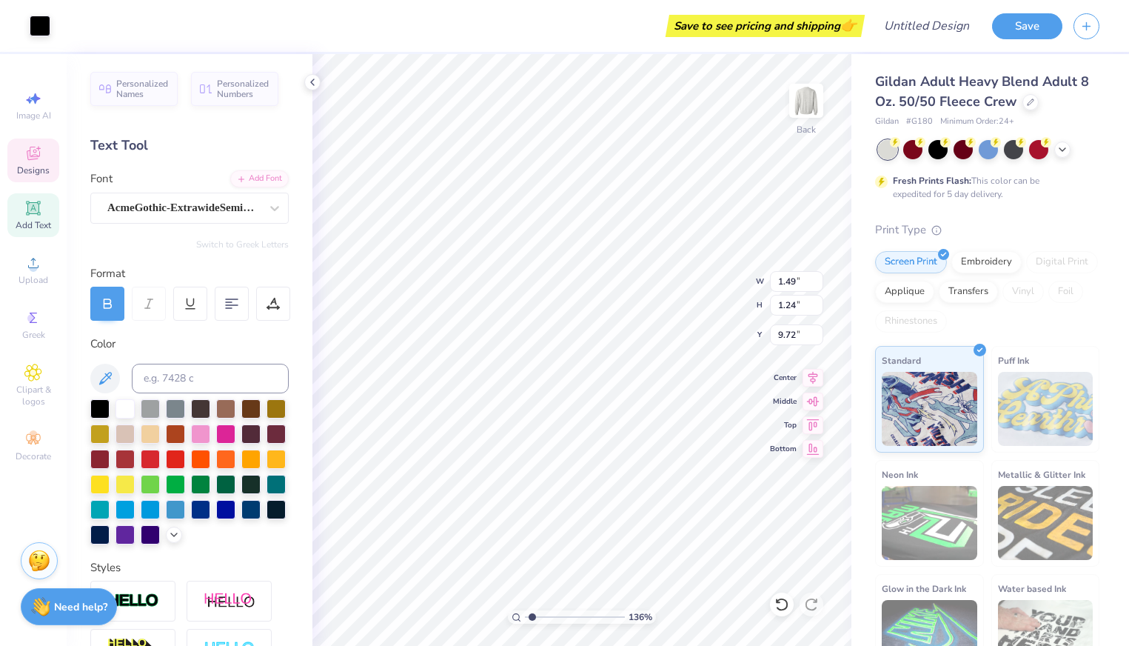
type input "9.72"
type input "8.58"
type input "0.48"
type input "0.51"
type input "8.32"
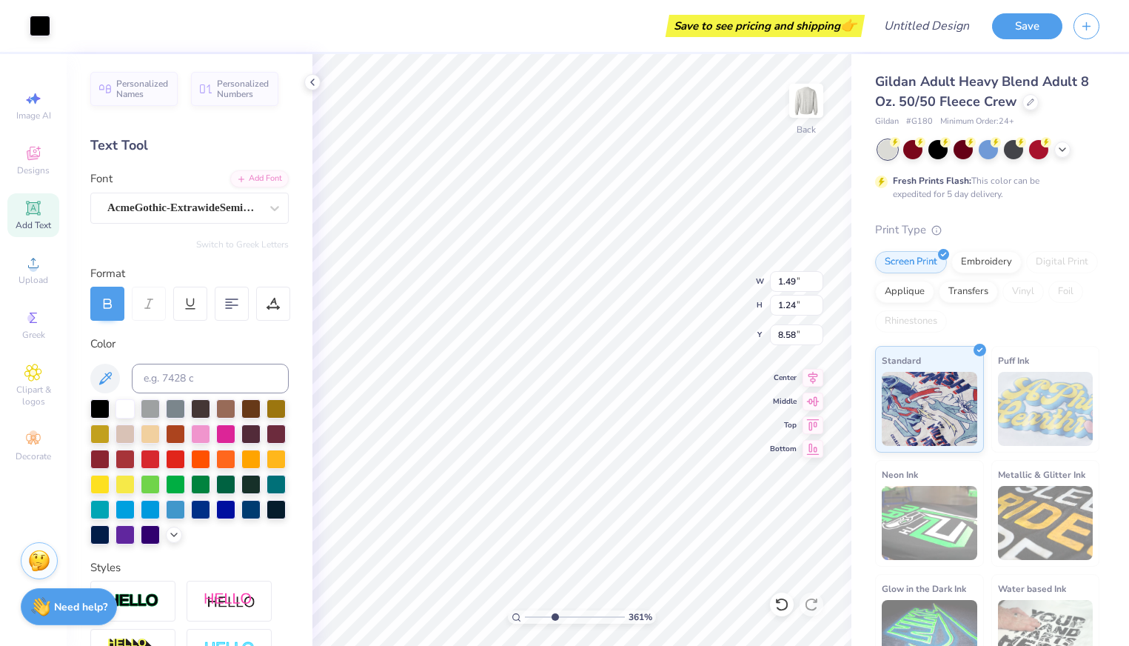
drag, startPoint x: 532, startPoint y: 616, endPoint x: 553, endPoint y: 609, distance: 21.8
type input "3.51"
click at [553, 610] on input "range" at bounding box center [575, 616] width 100 height 13
type input "8.58"
type input "1.49"
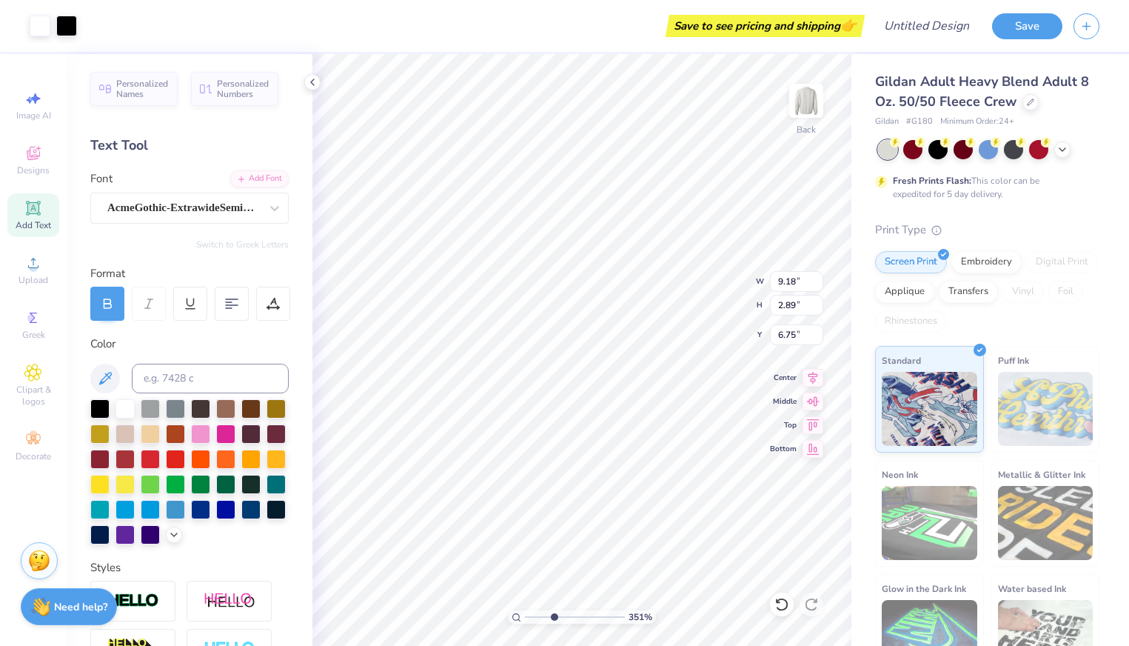
type input "1.24"
type input "8.58"
type input "0.48"
type input "0.51"
type input "8.44"
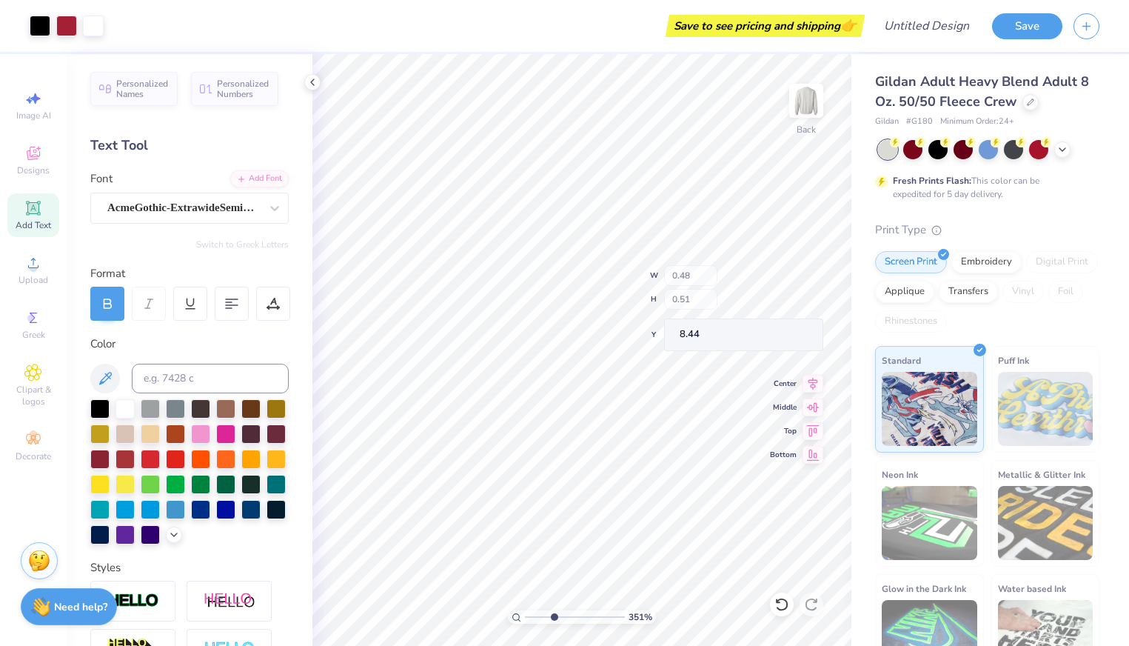
type input "1.49"
type input "1.24"
type input "8.57"
drag, startPoint x: 550, startPoint y: 615, endPoint x: 534, endPoint y: 615, distance: 15.5
type input "1.64"
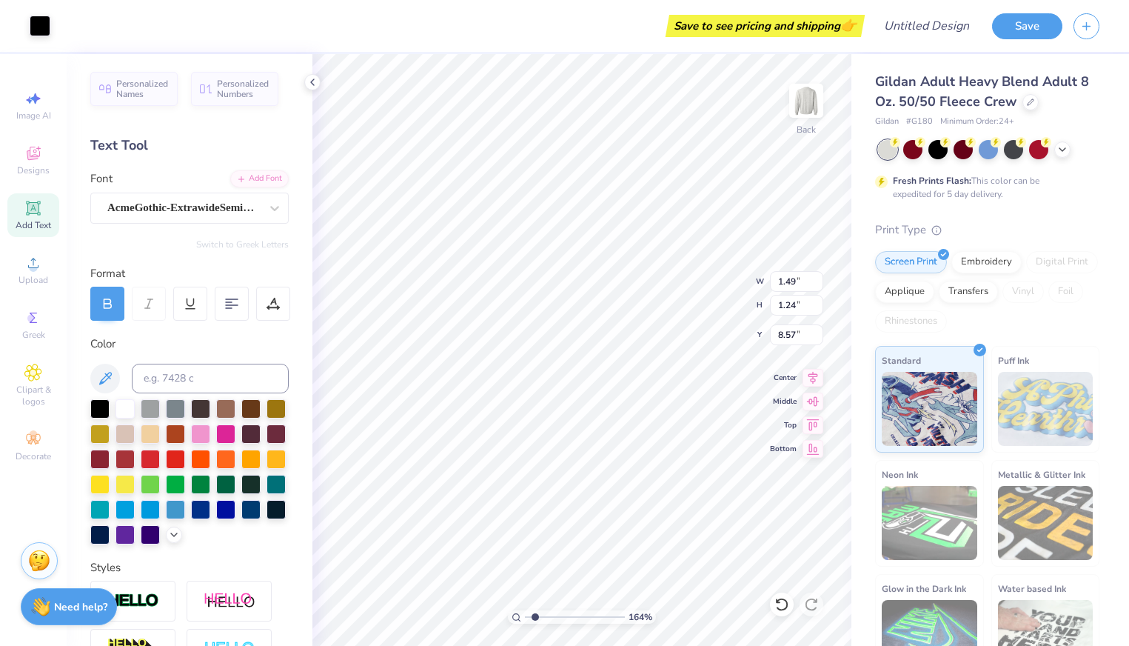
click at [534, 615] on input "range" at bounding box center [575, 616] width 100 height 13
type input "11.20"
type input "1.11"
type input "10.09"
type input "5.58"
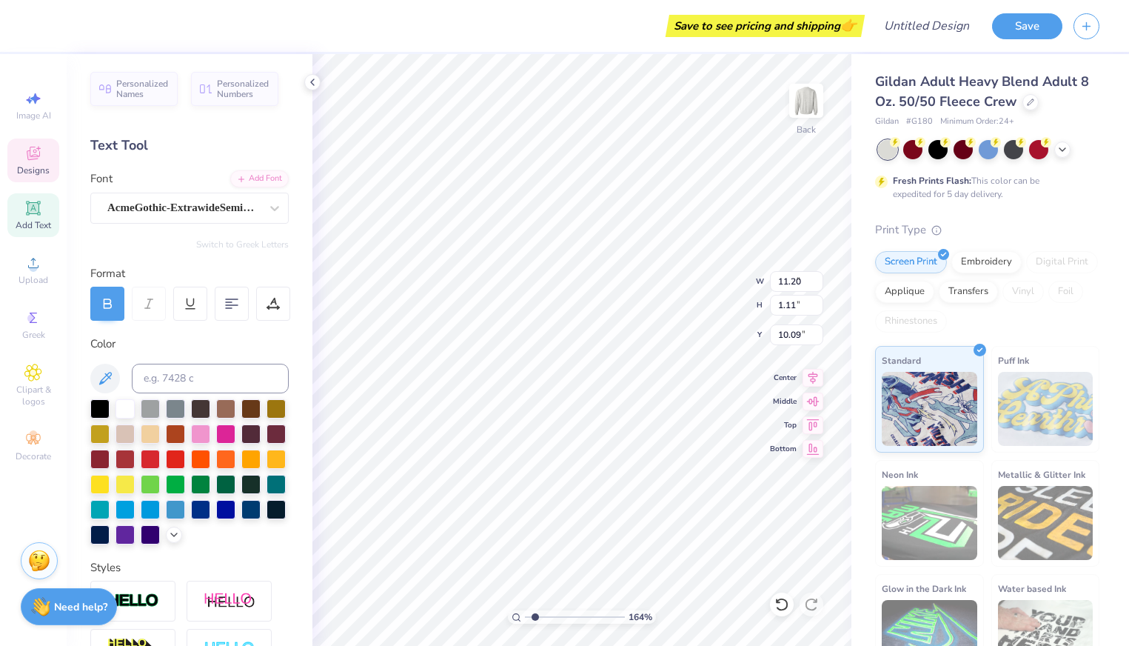
type input "0.40"
type input "11.47"
type input "1.49"
type input "1.24"
type input "8.69"
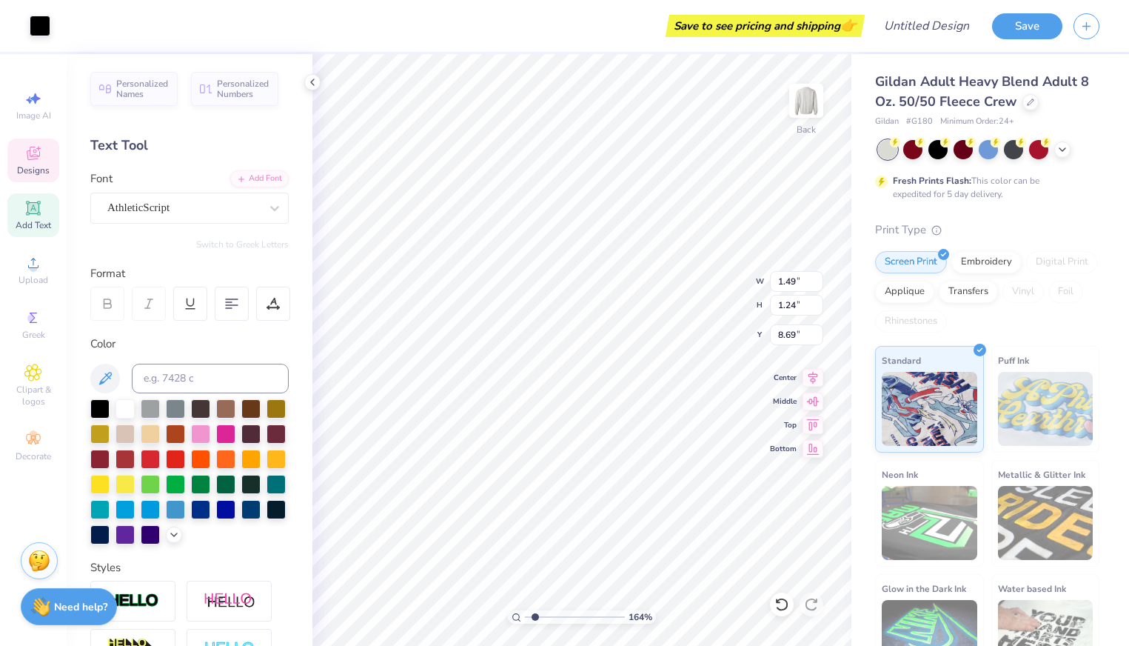
type input "4.56"
type input "1.11"
type input "2.76"
type input "0.60"
type input "0.57"
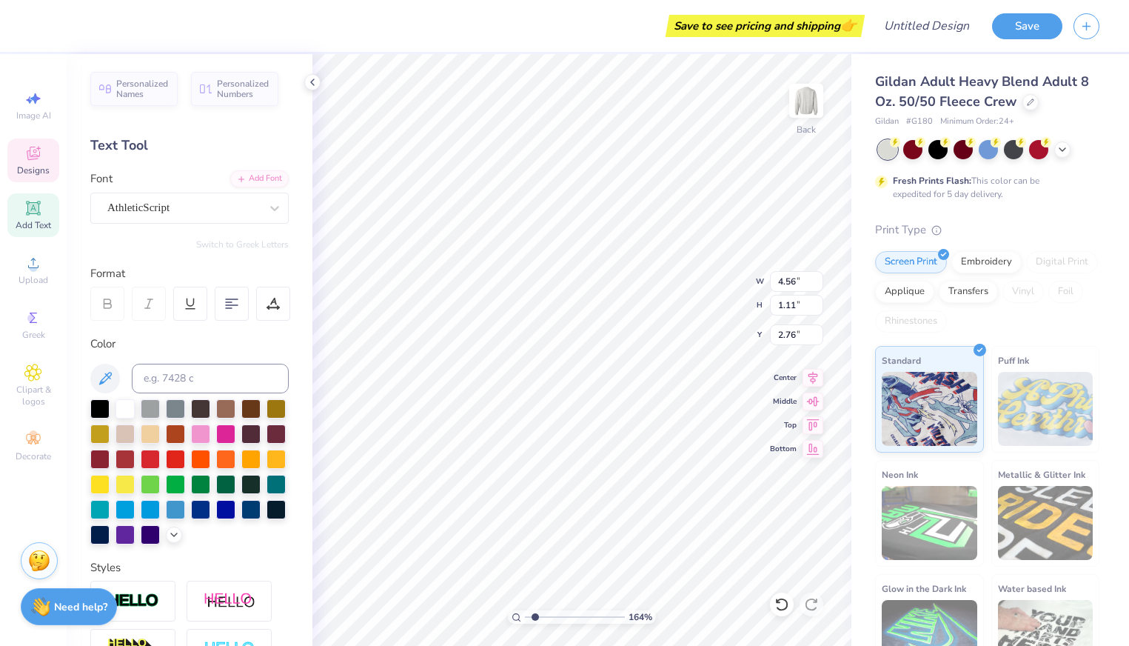
type input "9.37"
drag, startPoint x: 533, startPoint y: 614, endPoint x: 577, endPoint y: 606, distance: 45.3
type input "5.96"
click at [577, 610] on input "range" at bounding box center [575, 616] width 100 height 13
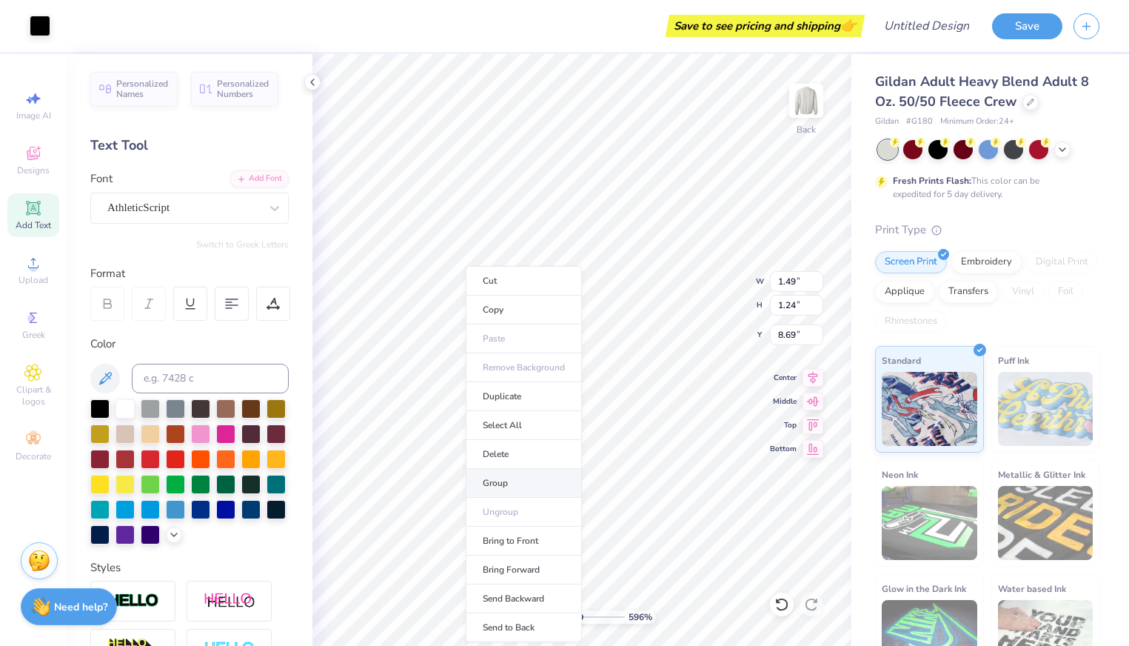
click at [526, 475] on li "Group" at bounding box center [524, 483] width 116 height 29
click at [529, 512] on li "Ungroup" at bounding box center [550, 511] width 116 height 29
type input "8.57"
drag, startPoint x: 577, startPoint y: 616, endPoint x: 557, endPoint y: 616, distance: 19.2
click at [557, 616] on input "range" at bounding box center [575, 616] width 100 height 13
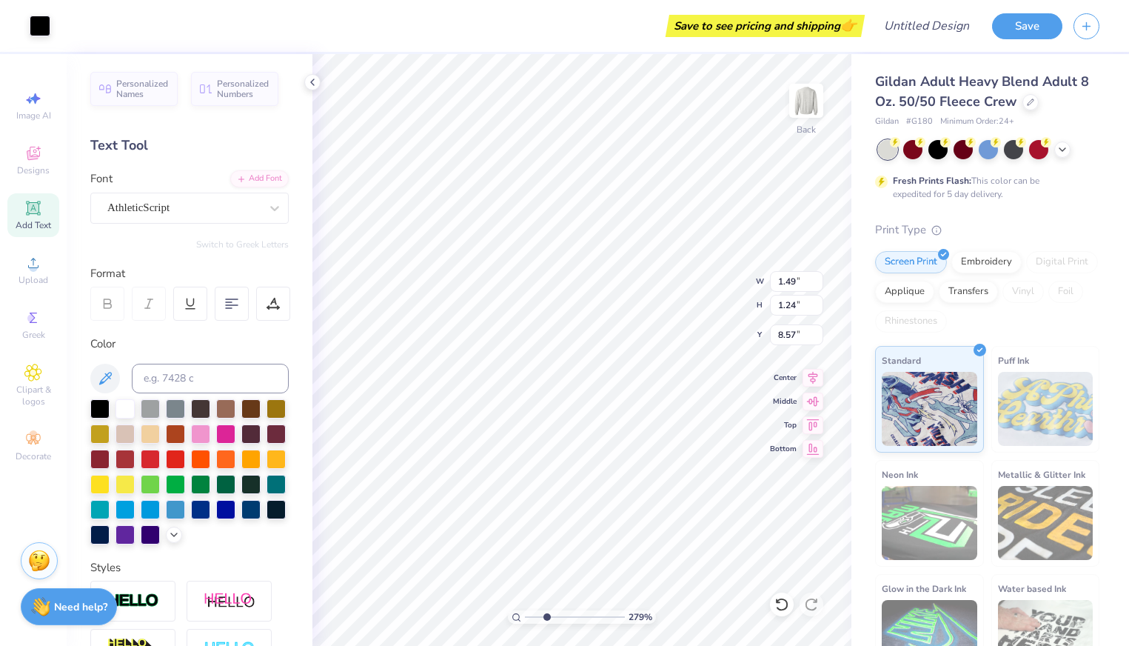
drag, startPoint x: 557, startPoint y: 614, endPoint x: 546, endPoint y: 614, distance: 10.4
type input "2.79"
click at [546, 614] on input "range" at bounding box center [575, 616] width 100 height 13
type input "11.20"
type input "1.11"
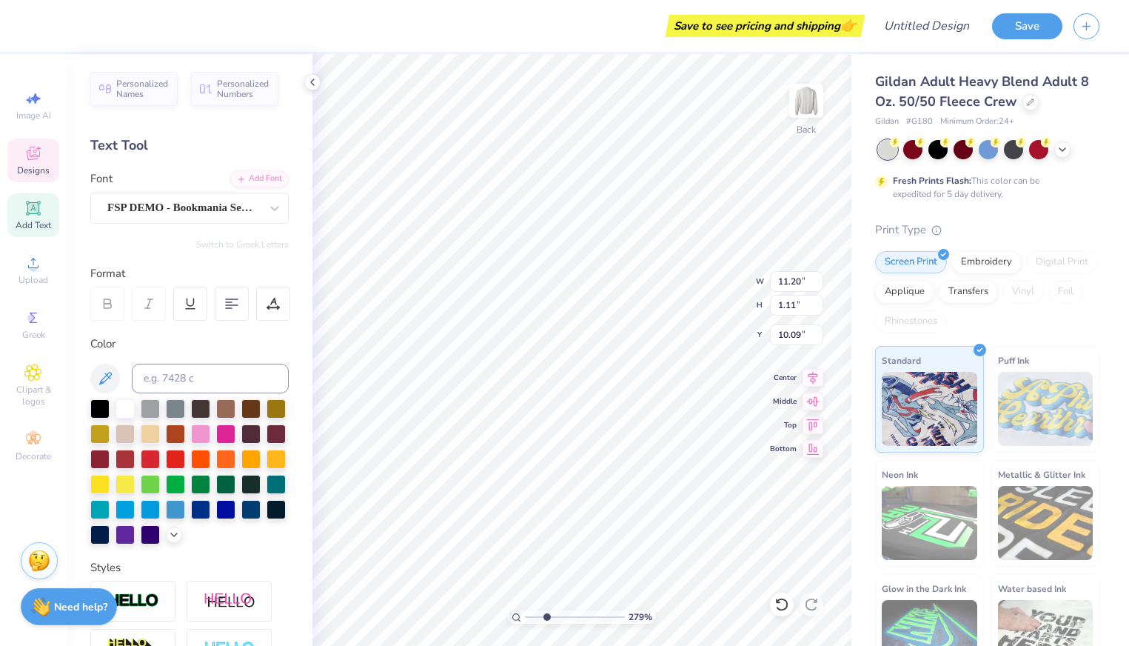
type input "10.05"
type input "5.58"
type input "0.40"
type input "11.38"
type input "11.20"
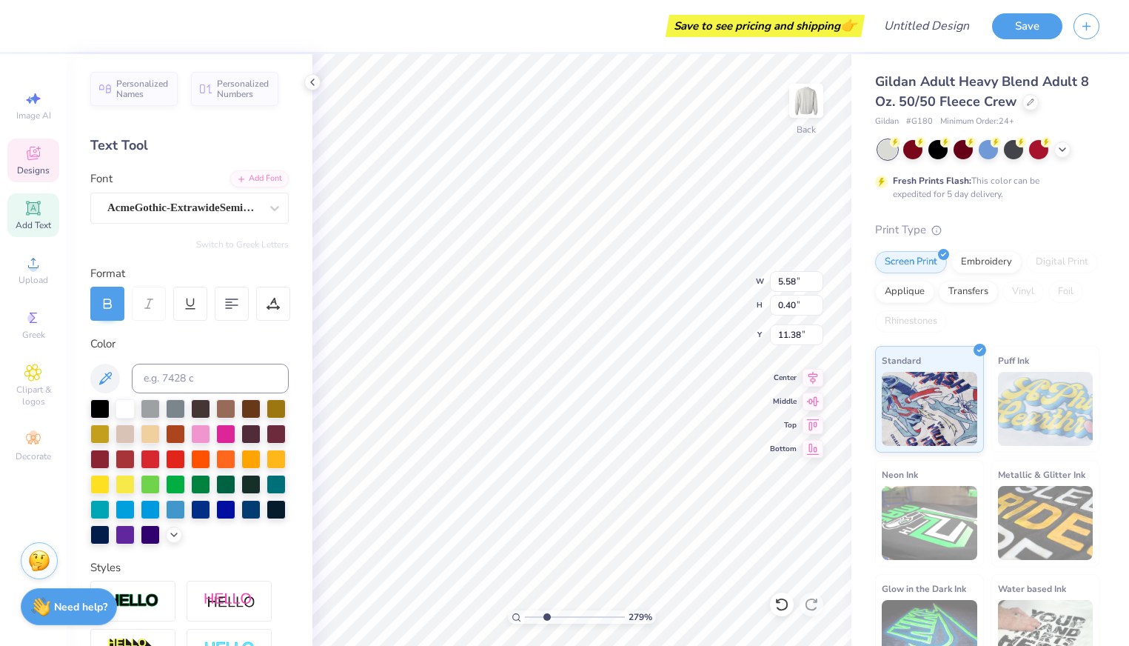
type input "1.11"
type input "10.04"
drag, startPoint x: 544, startPoint y: 617, endPoint x: 532, endPoint y: 618, distance: 11.9
type input "1.41"
click at [532, 618] on input "range" at bounding box center [575, 616] width 100 height 13
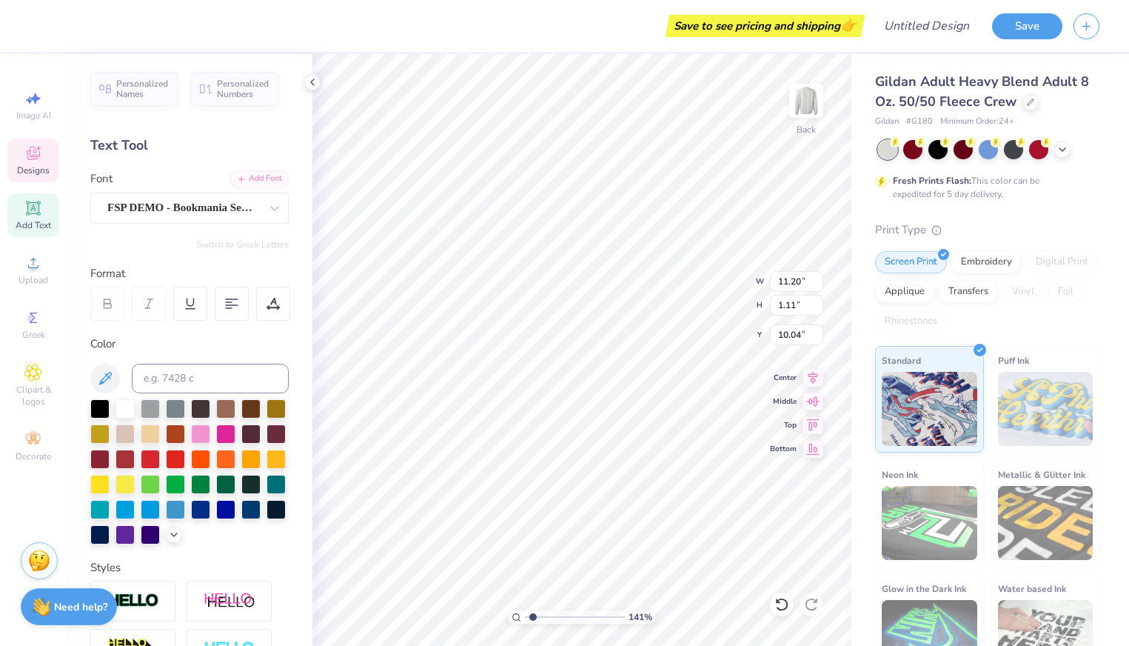
type input "2.06"
type input "1.18"
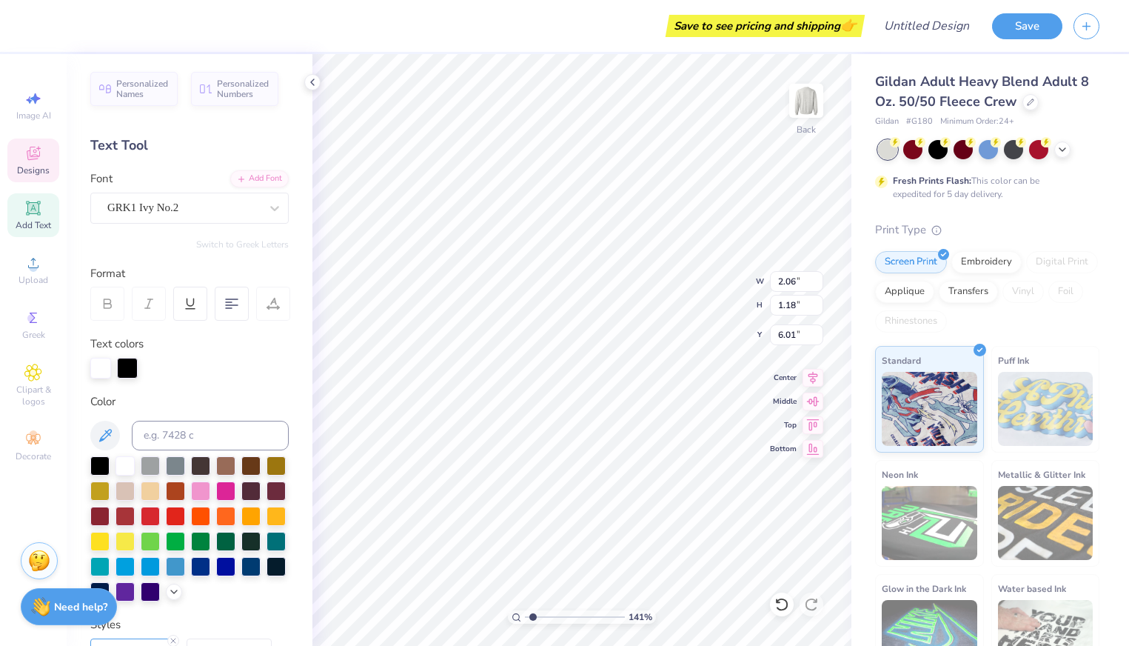
type input "5.96"
type input "7.65"
type input "2.92"
type input "5.52"
type input "2.06"
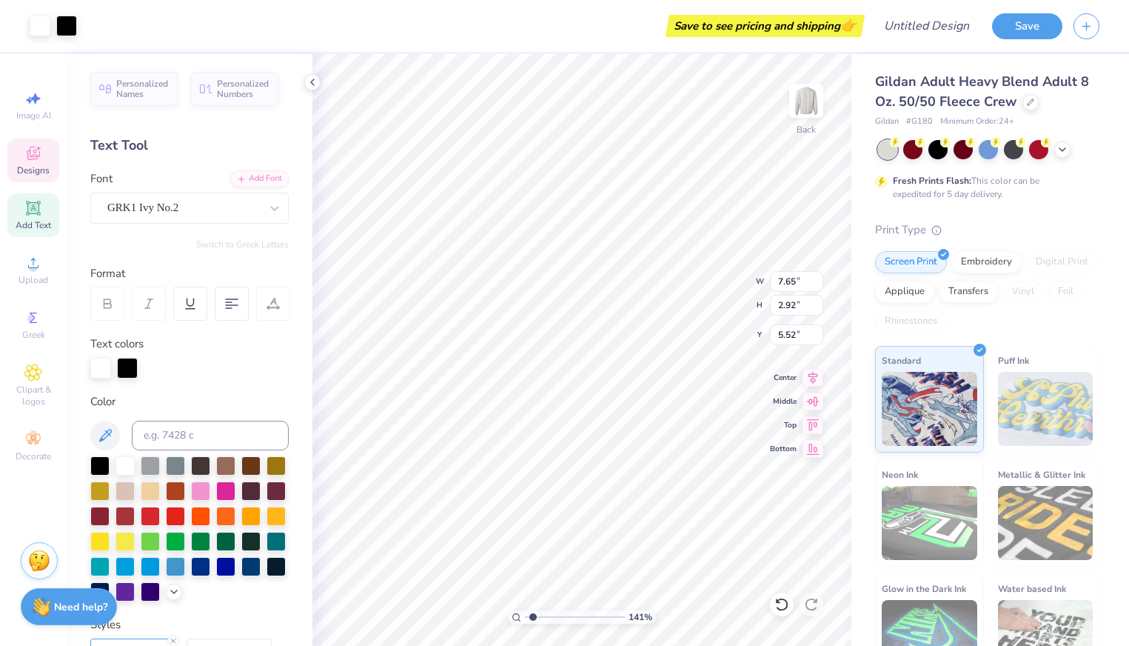
type input "1.18"
type input "5.96"
type input "2.57"
type input "1.48"
type input "5.83"
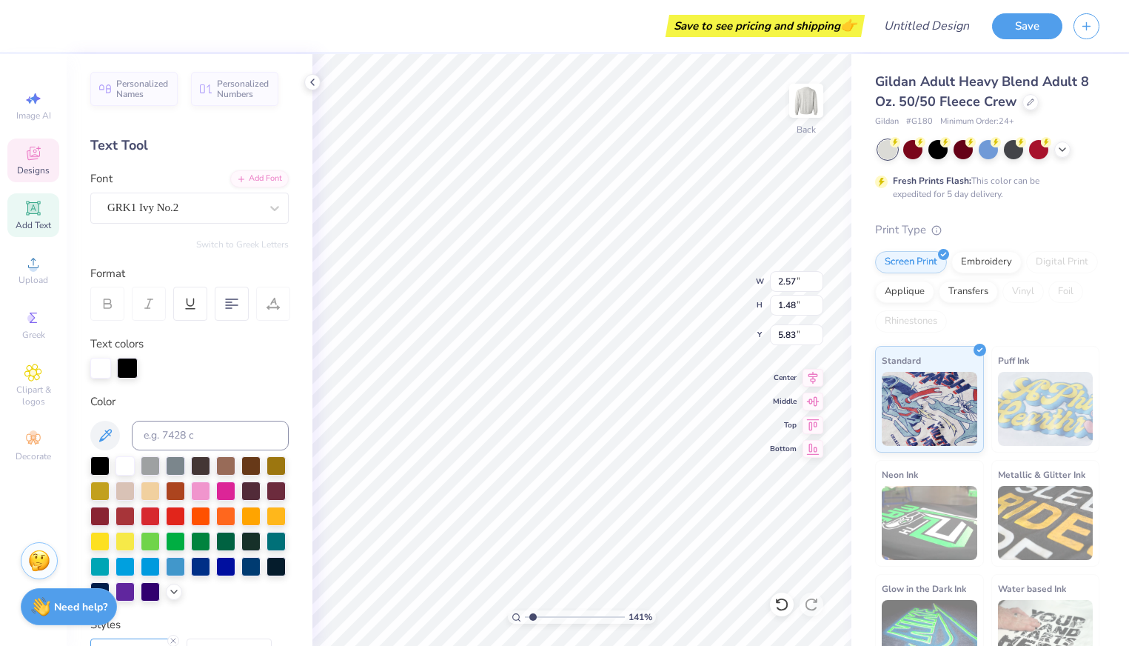
type input "8.65"
type input "2.37"
type input "7.01"
click at [1027, 99] on icon at bounding box center [1030, 100] width 7 height 7
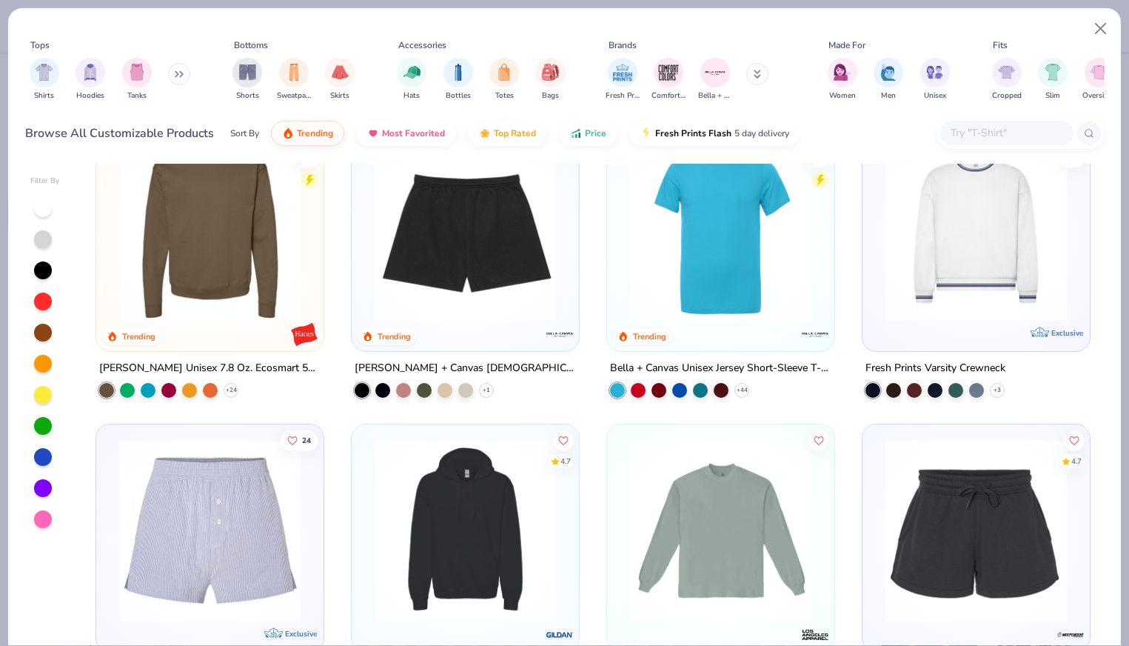
scroll to position [5172, 0]
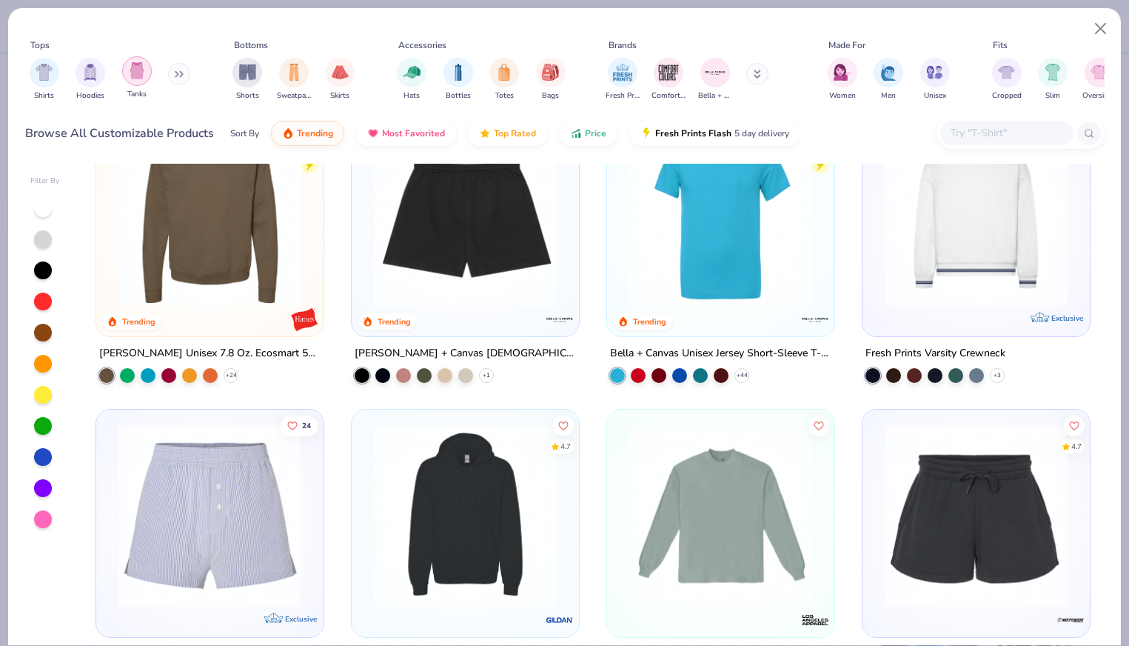
click at [144, 73] on div "filter for Tanks" at bounding box center [137, 71] width 30 height 30
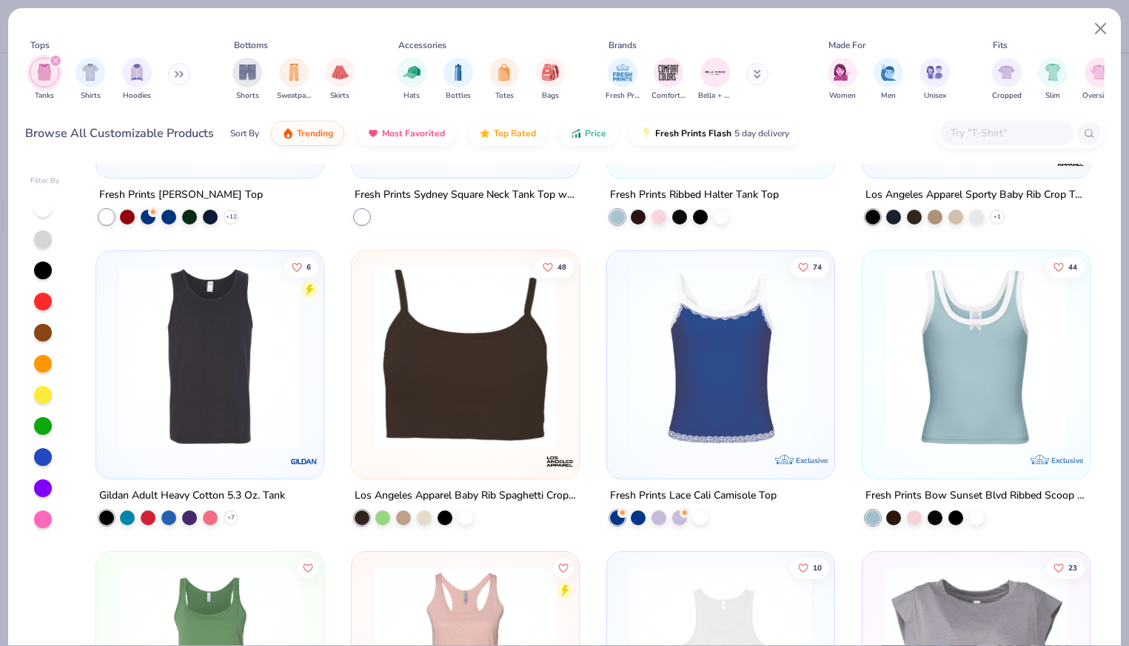
scroll to position [827, 0]
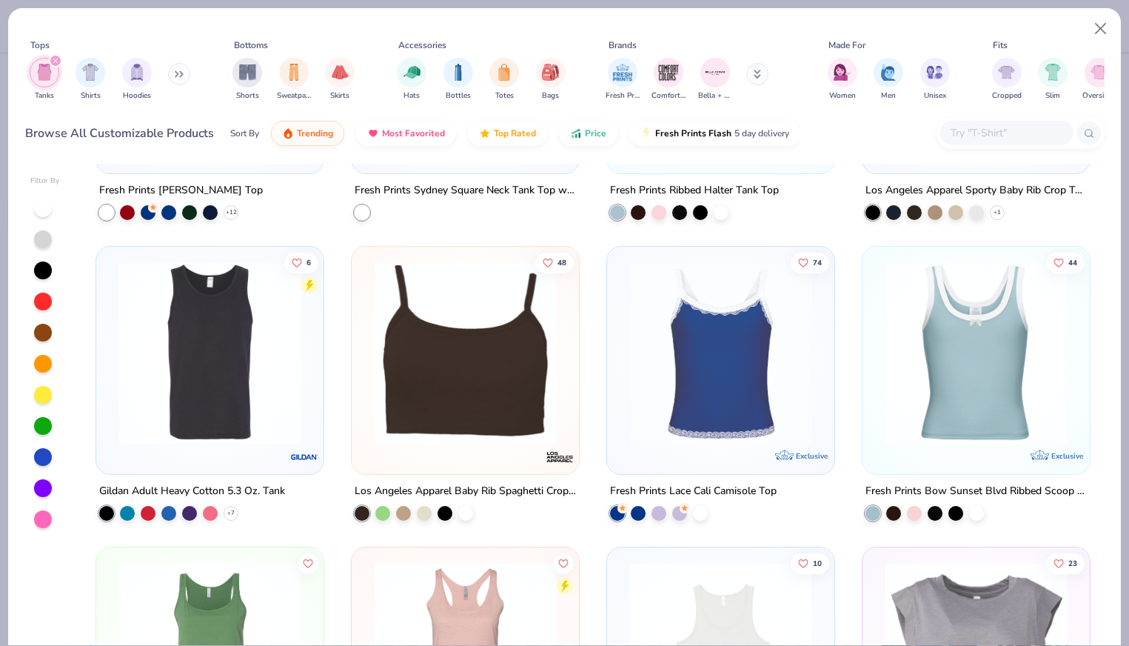
click at [684, 354] on img at bounding box center [721, 352] width 198 height 183
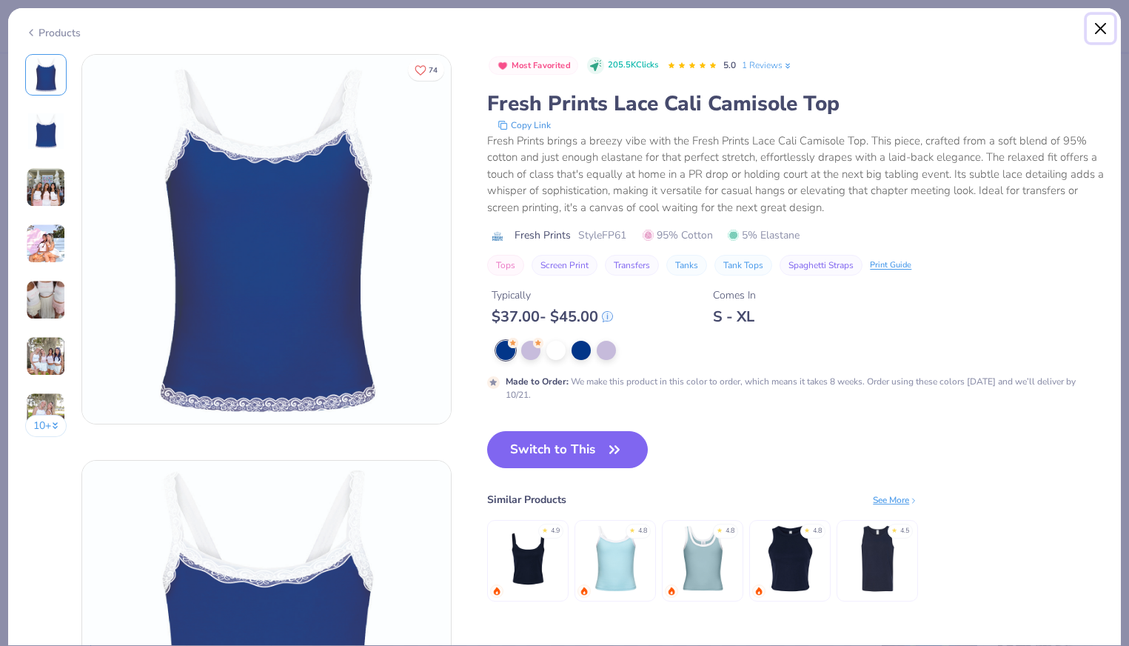
click at [1095, 36] on button "Close" at bounding box center [1101, 29] width 28 height 28
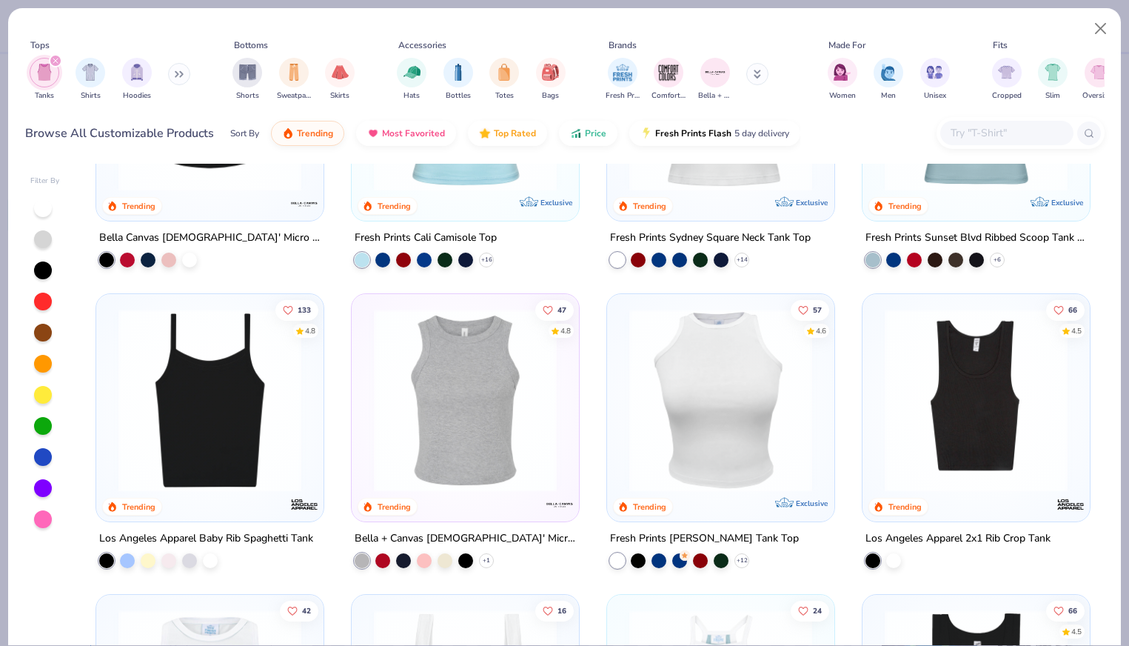
scroll to position [212, 0]
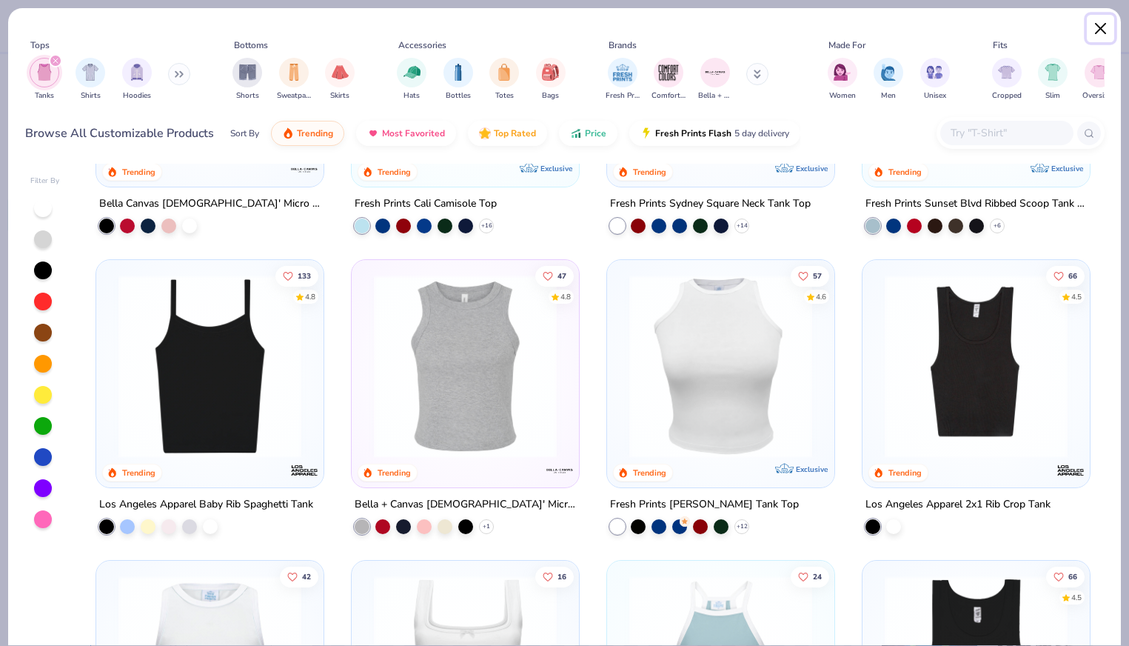
click at [1109, 28] on button "Close" at bounding box center [1101, 29] width 28 height 28
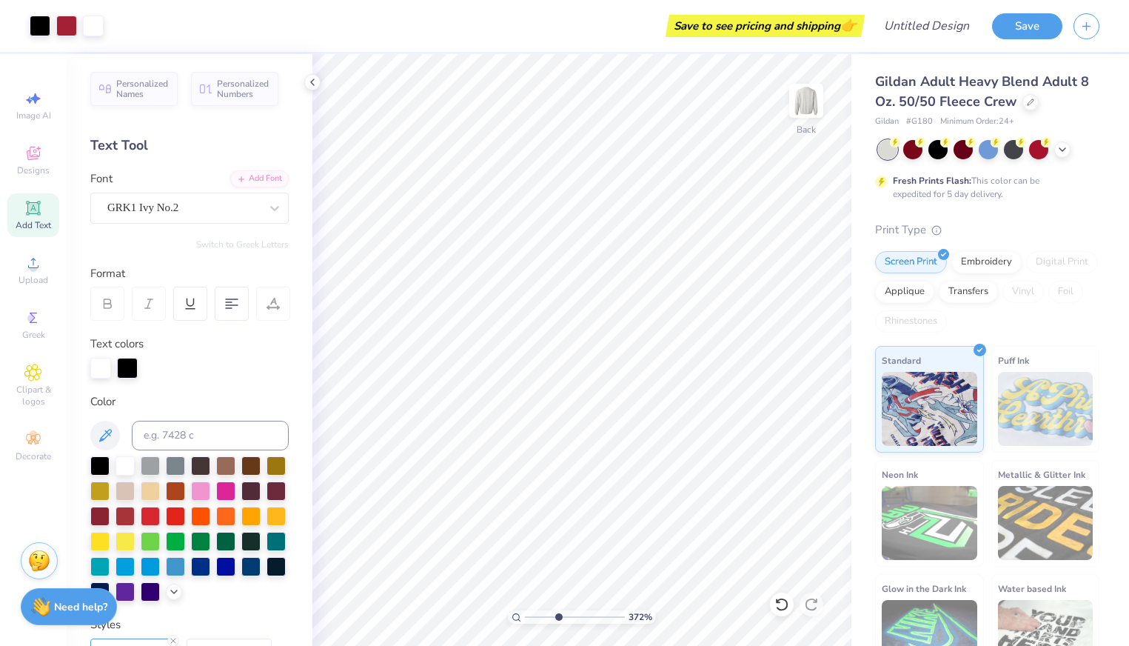
drag, startPoint x: 530, startPoint y: 617, endPoint x: 558, endPoint y: 617, distance: 28.1
type input "3.99"
click at [558, 617] on input "range" at bounding box center [575, 616] width 100 height 13
type input "8.29"
type input "8.41"
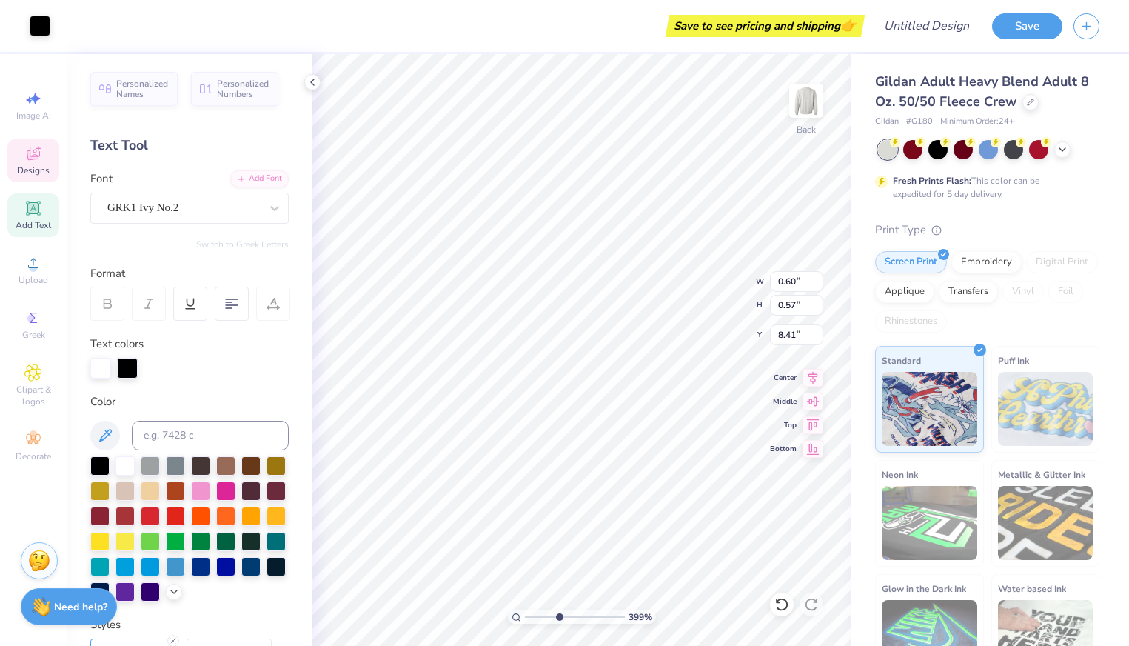
type input "1.49"
type input "1.24"
type input "8.49"
drag, startPoint x: 555, startPoint y: 617, endPoint x: 533, endPoint y: 617, distance: 22.2
type input "1.46"
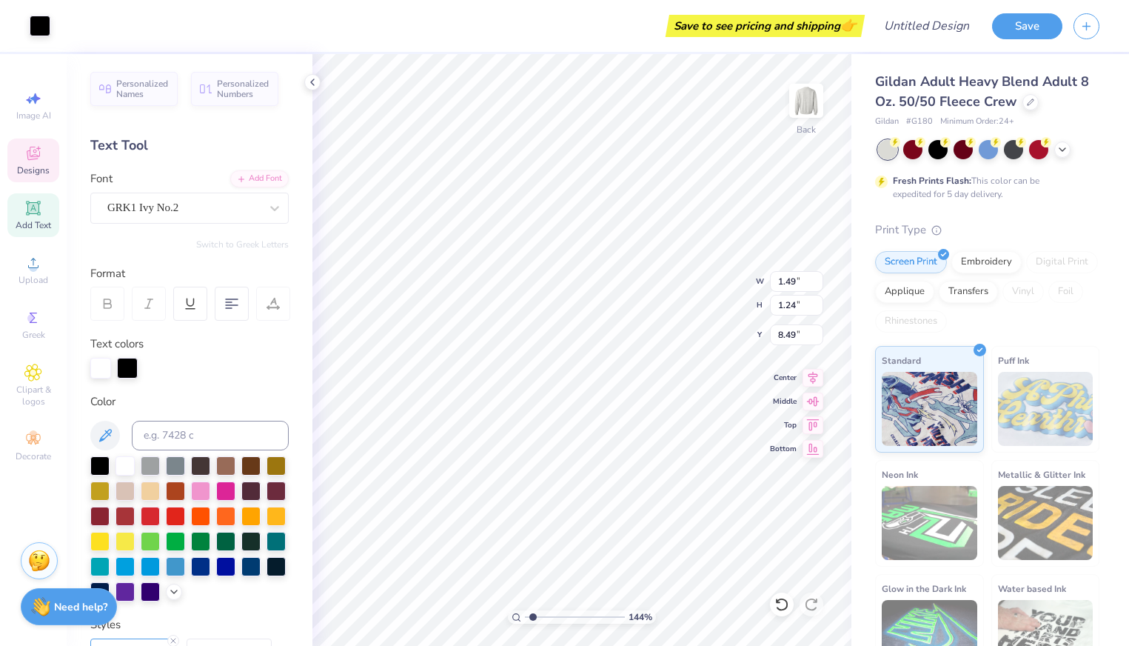
click at [533, 617] on input "range" at bounding box center [575, 616] width 100 height 13
type input "5.99"
drag, startPoint x: 532, startPoint y: 615, endPoint x: 561, endPoint y: 616, distance: 29.6
type input "4.35"
click at [562, 616] on input "range" at bounding box center [575, 616] width 100 height 13
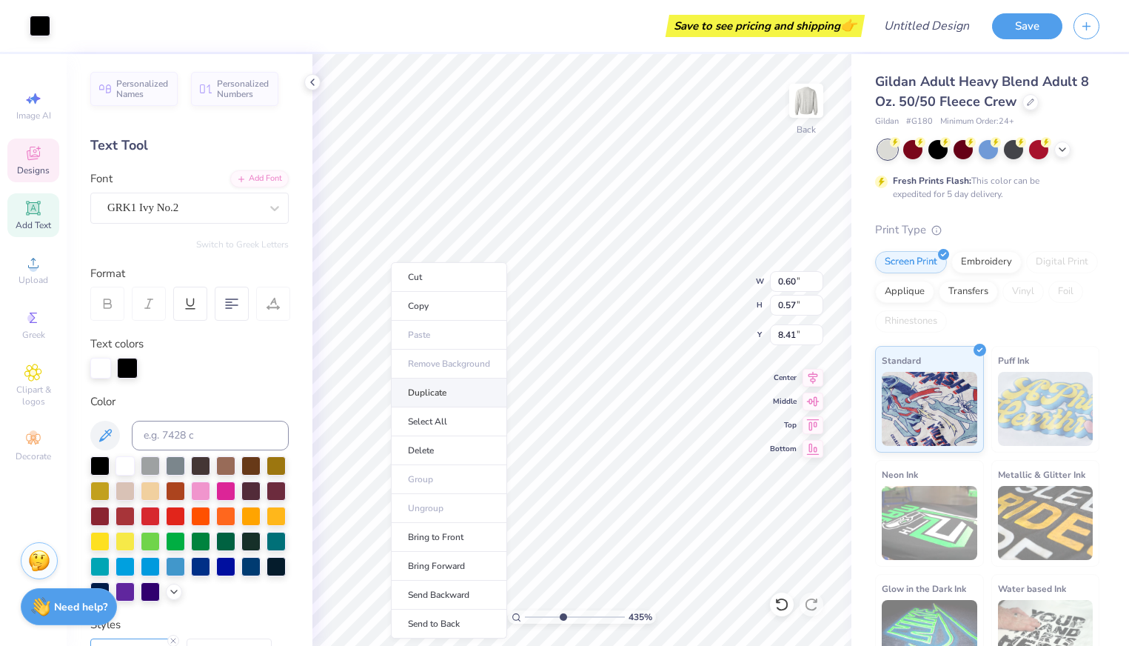
click at [438, 384] on li "Duplicate" at bounding box center [449, 392] width 116 height 29
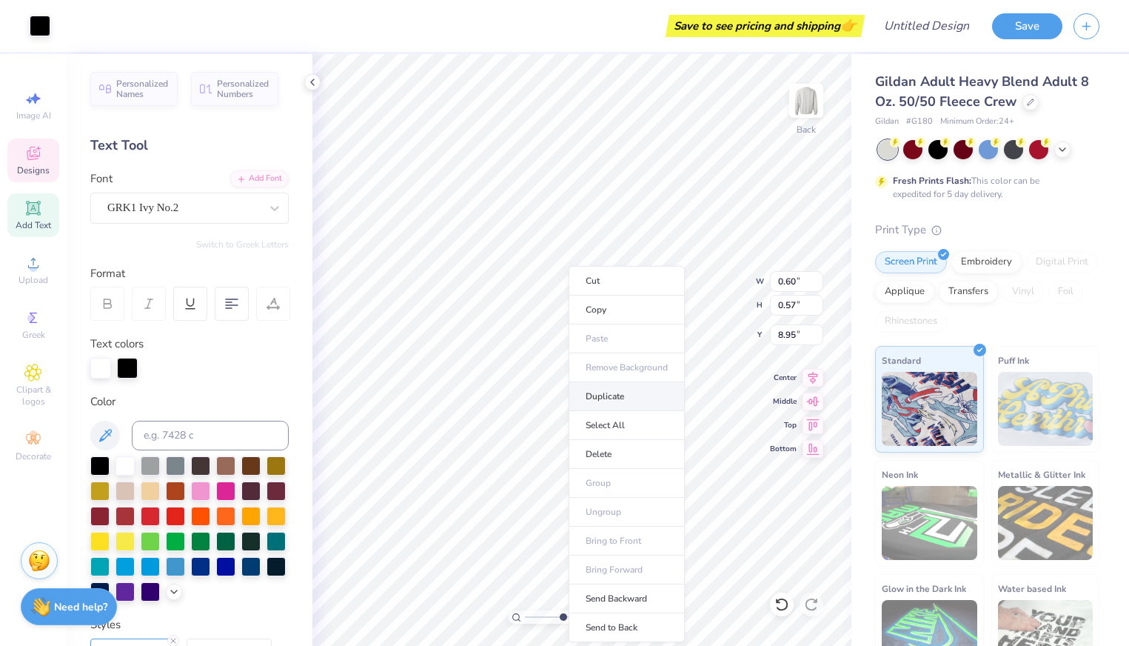
click at [586, 398] on li "Duplicate" at bounding box center [627, 396] width 116 height 29
click at [626, 394] on li "Duplicate" at bounding box center [665, 396] width 116 height 29
type input "8.83"
type input "0.35"
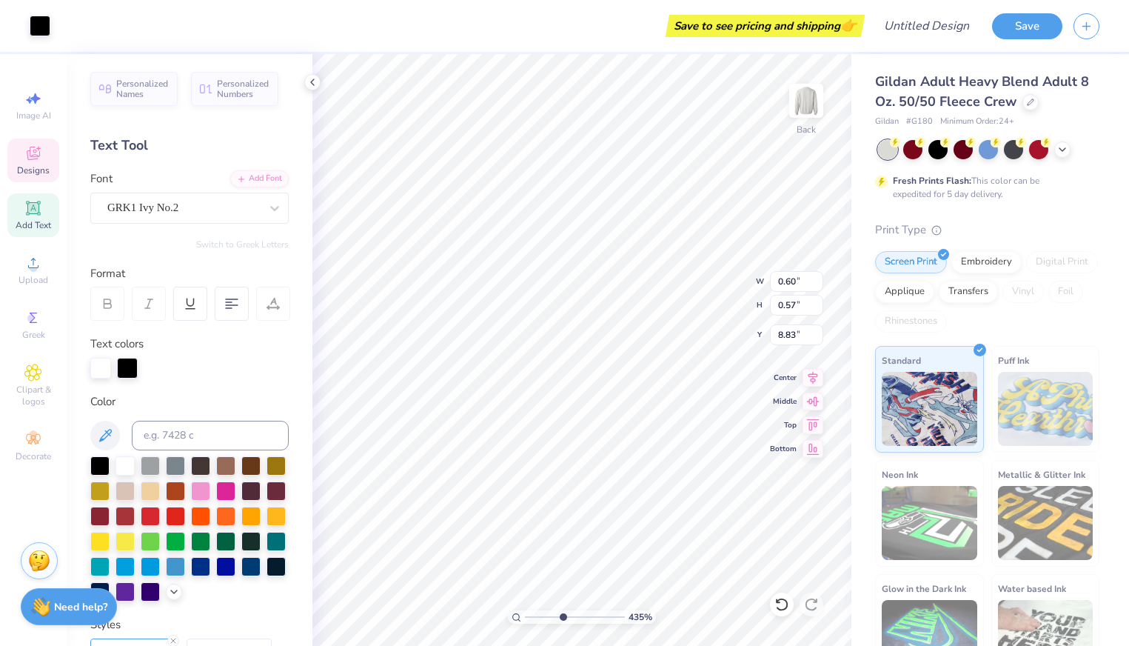
type input "5.84"
type input "0.54"
type input "0.53"
type input "5.99"
type input "0.43"
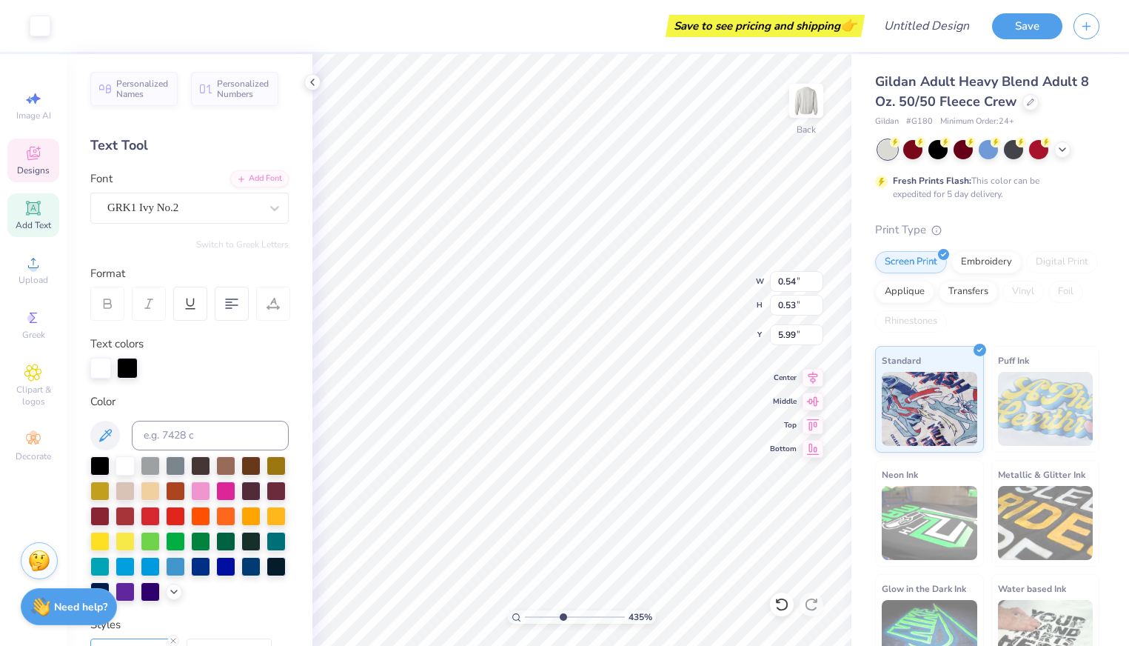
type input "0.43"
type input "6.12"
type input "0.60"
type input "0.57"
type input "9.02"
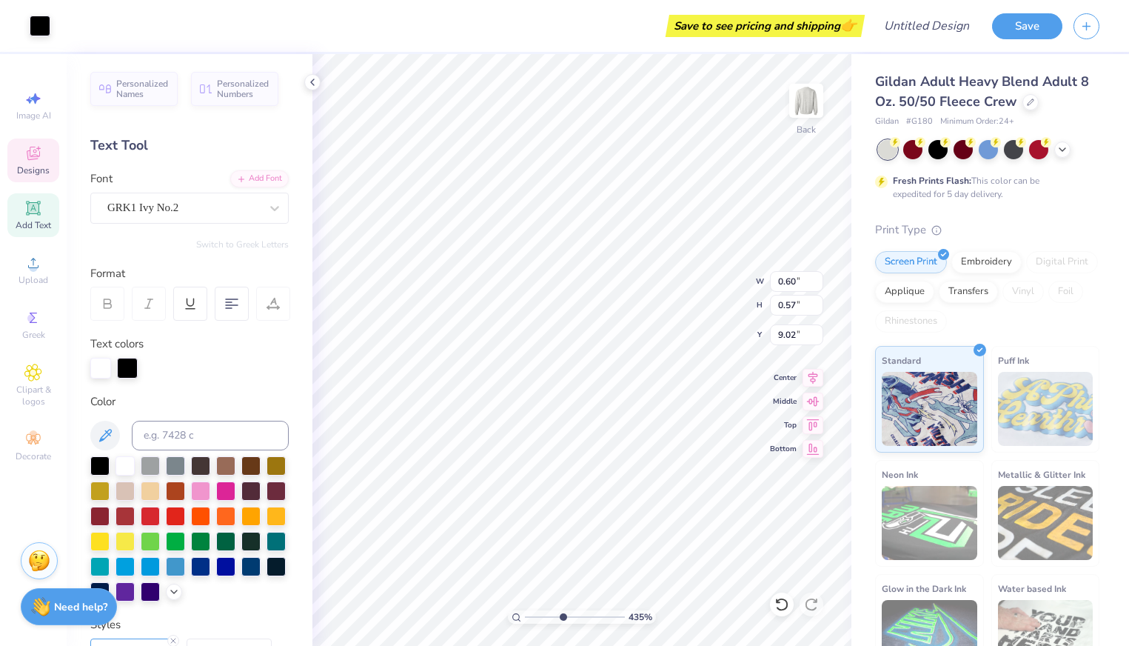
type input "0.45"
type input "0.42"
type input "5.77"
drag, startPoint x: 560, startPoint y: 614, endPoint x: 587, endPoint y: 612, distance: 27.5
type input "6.94"
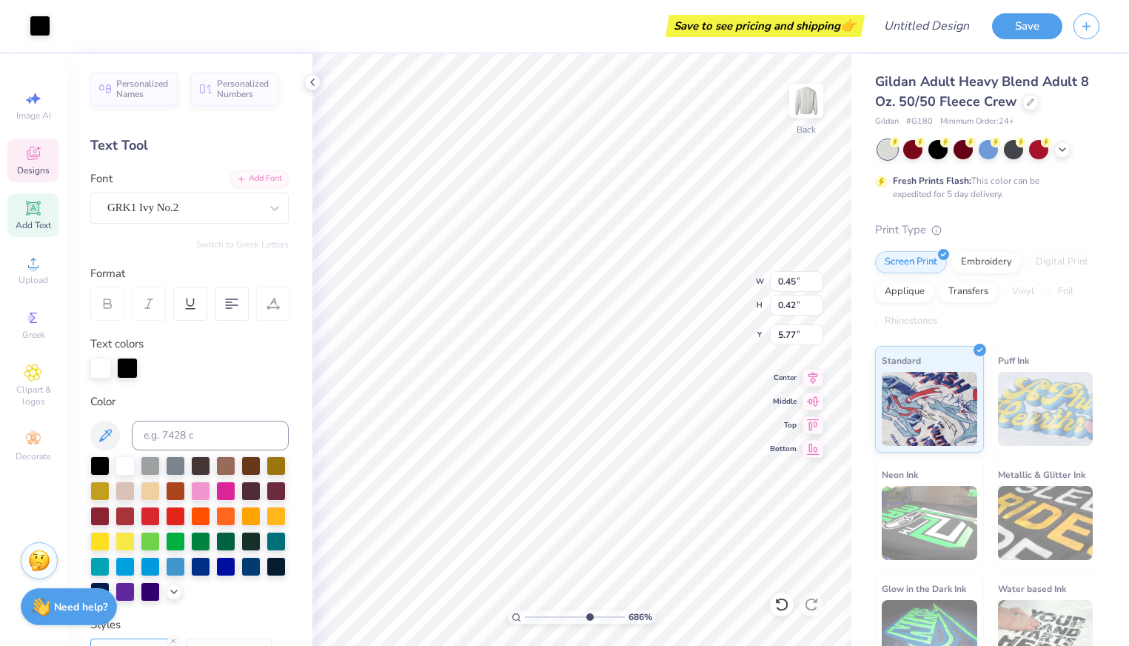
click at [587, 612] on input "range" at bounding box center [575, 616] width 100 height 13
type input "0.41"
type input "0.38"
type input "5.80"
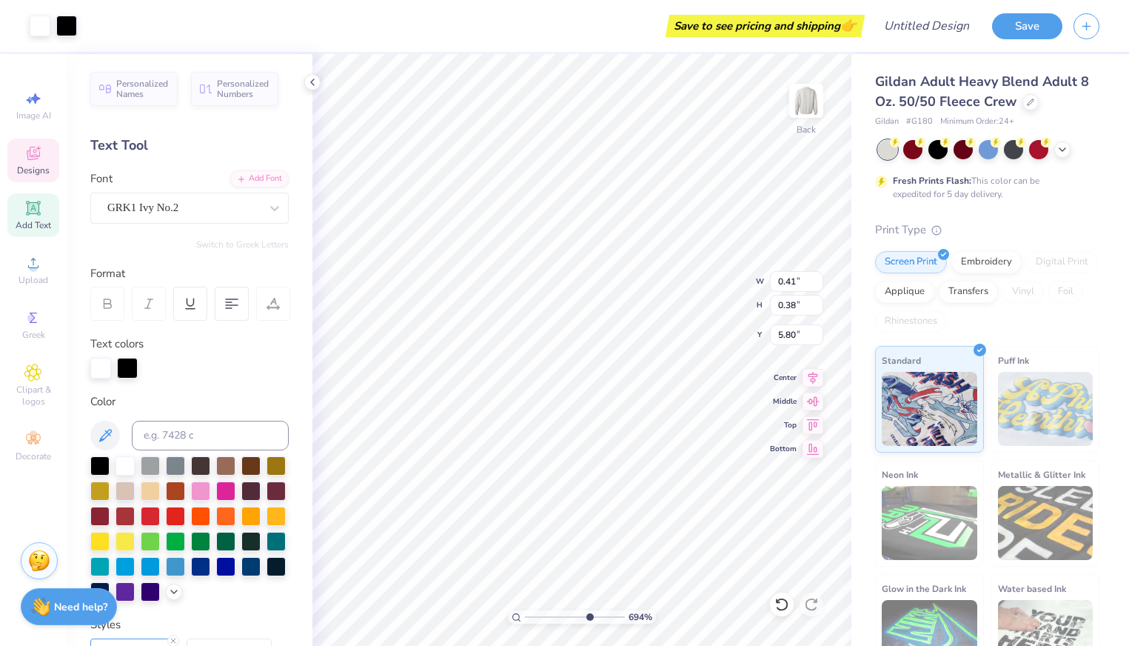
type input "2.57"
type input "1.48"
type input "5.98"
click at [621, 593] on li "Send Backward" at bounding box center [625, 598] width 116 height 29
drag, startPoint x: 587, startPoint y: 617, endPoint x: 543, endPoint y: 609, distance: 44.4
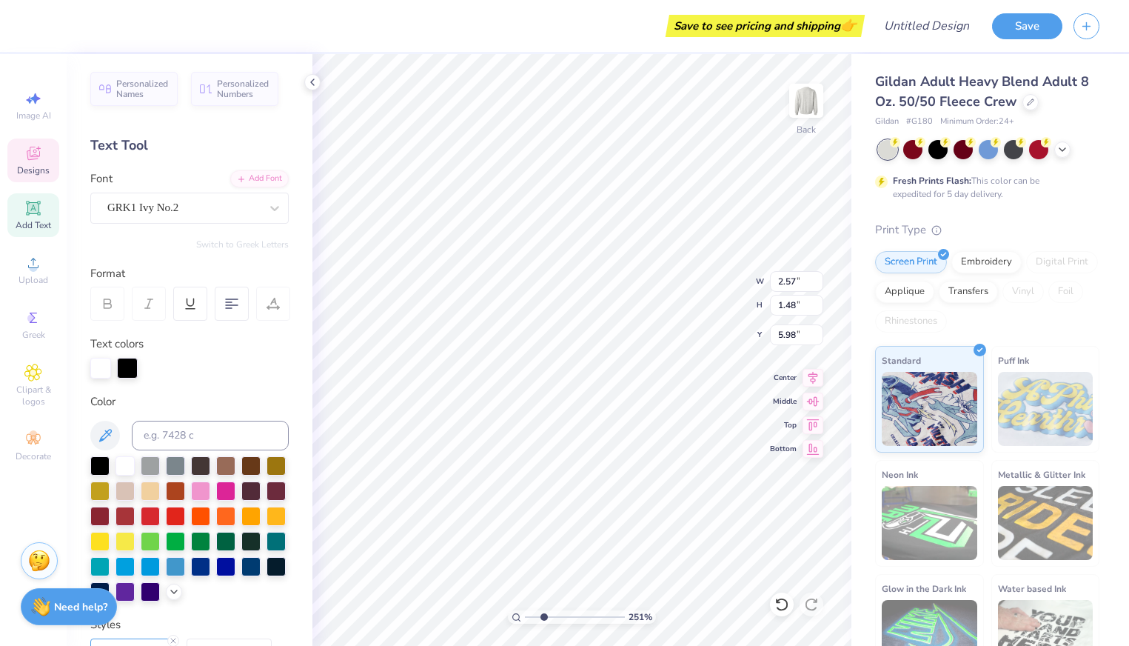
click at [543, 610] on input "range" at bounding box center [575, 616] width 100 height 13
drag, startPoint x: 543, startPoint y: 614, endPoint x: 534, endPoint y: 614, distance: 8.1
click at [534, 614] on input "range" at bounding box center [575, 616] width 100 height 13
drag, startPoint x: 534, startPoint y: 615, endPoint x: 551, endPoint y: 614, distance: 16.3
type input "3.24"
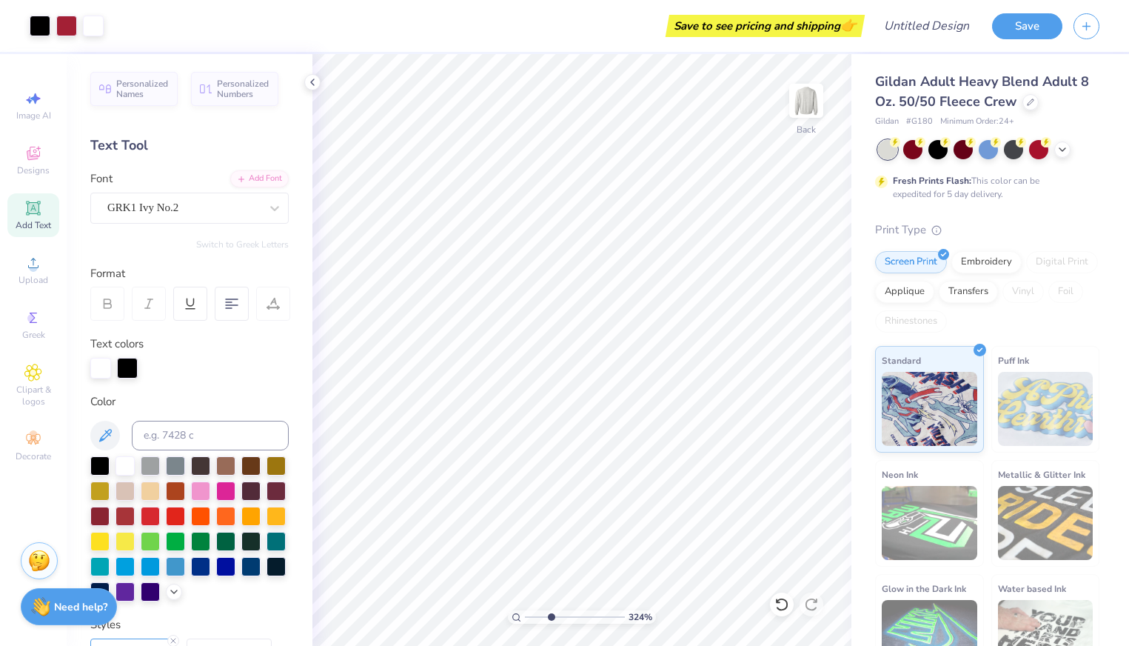
click at [551, 614] on input "range" at bounding box center [575, 616] width 100 height 13
type input "6.12"
type input "0.54"
type input "6.13"
type input "0.51"
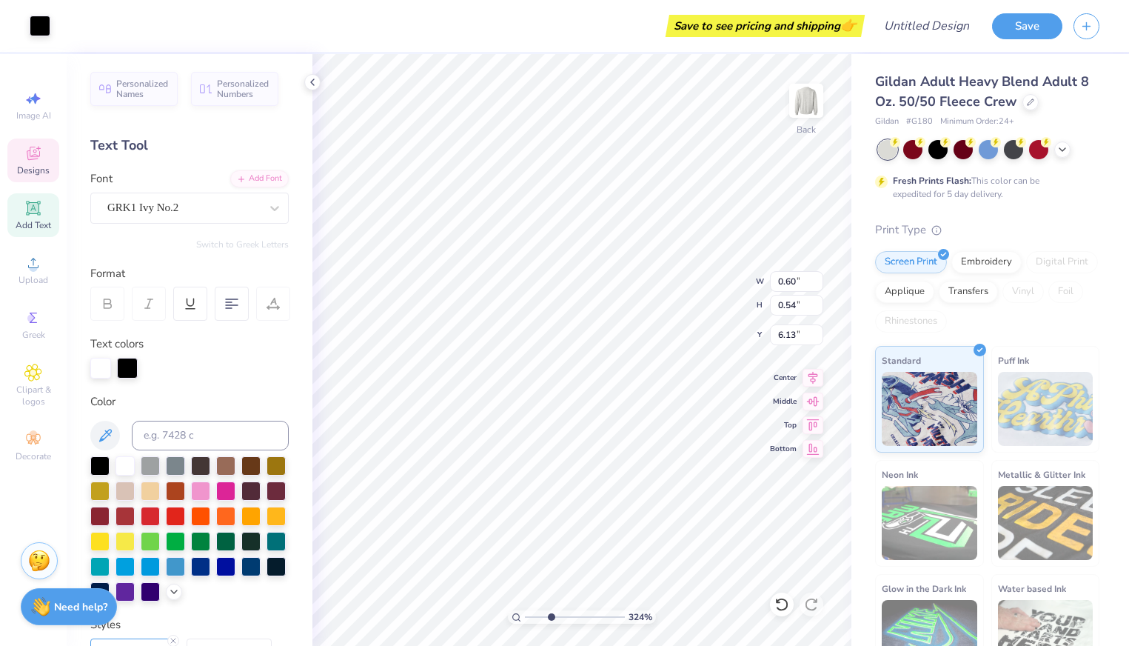
type input "0.46"
type input "6.12"
type input "0.60"
type input "0.57"
click at [549, 391] on li "Duplicate" at bounding box center [567, 396] width 116 height 29
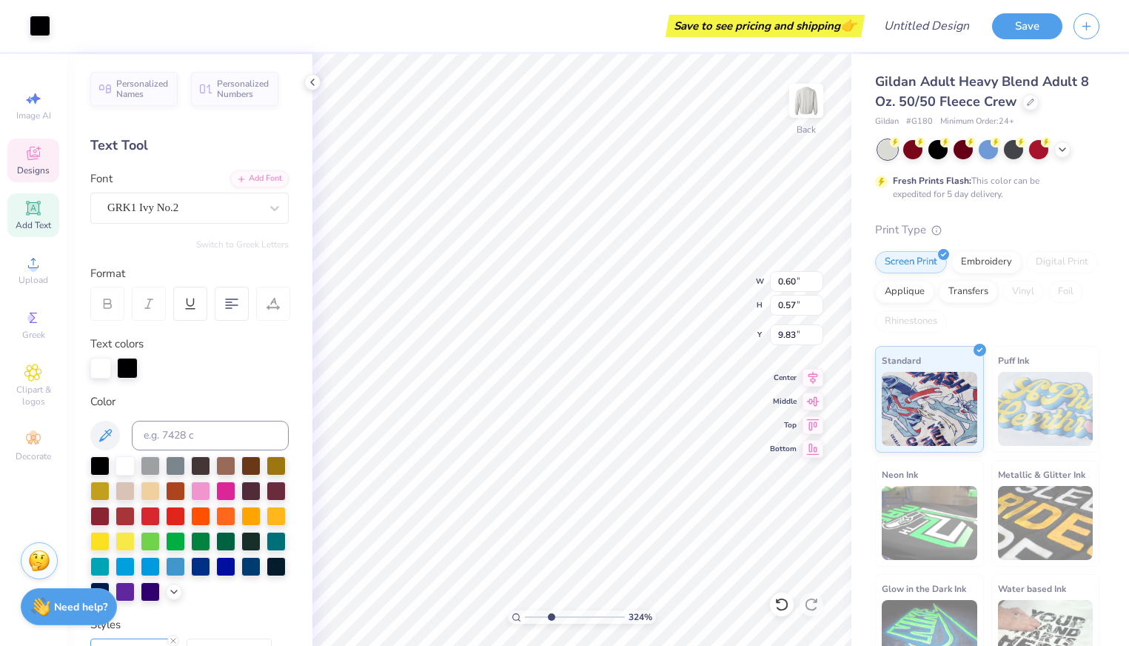
type input "5.83"
type input "0.59"
type input "0.55"
type input "5.84"
type input "0.43"
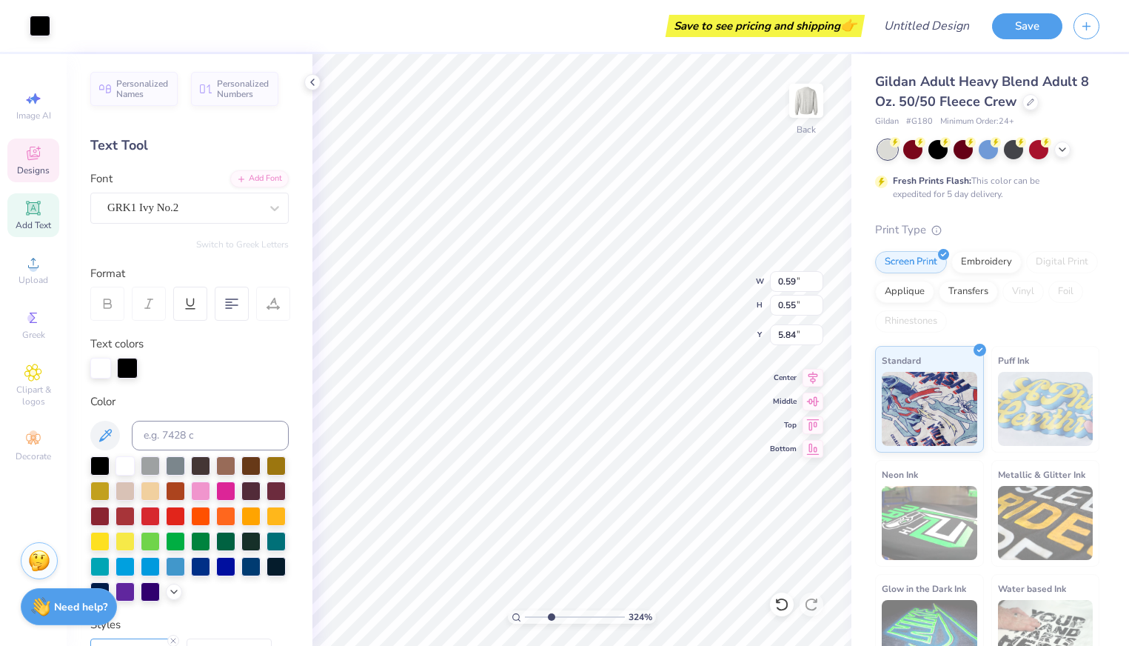
type input "0.40"
type input "5.80"
drag, startPoint x: 553, startPoint y: 614, endPoint x: 578, endPoint y: 614, distance: 25.2
type input "6.32"
click at [581, 614] on input "range" at bounding box center [575, 616] width 100 height 13
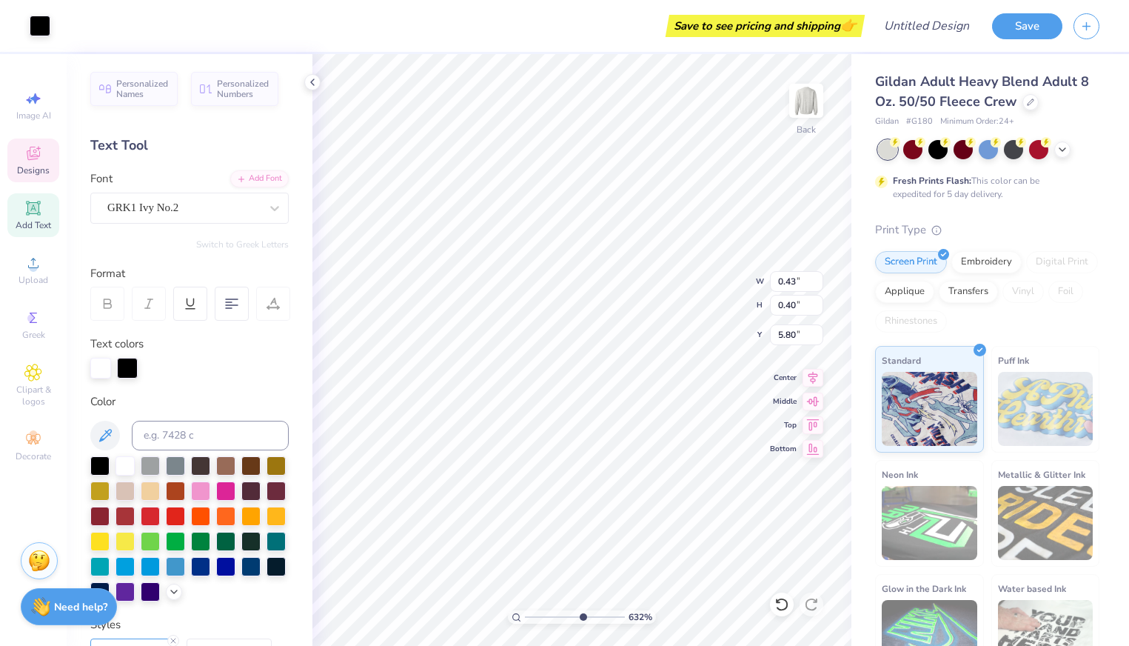
type input "5.83"
type input "0.60"
type input "0.57"
type input "5.83"
type input "0.74"
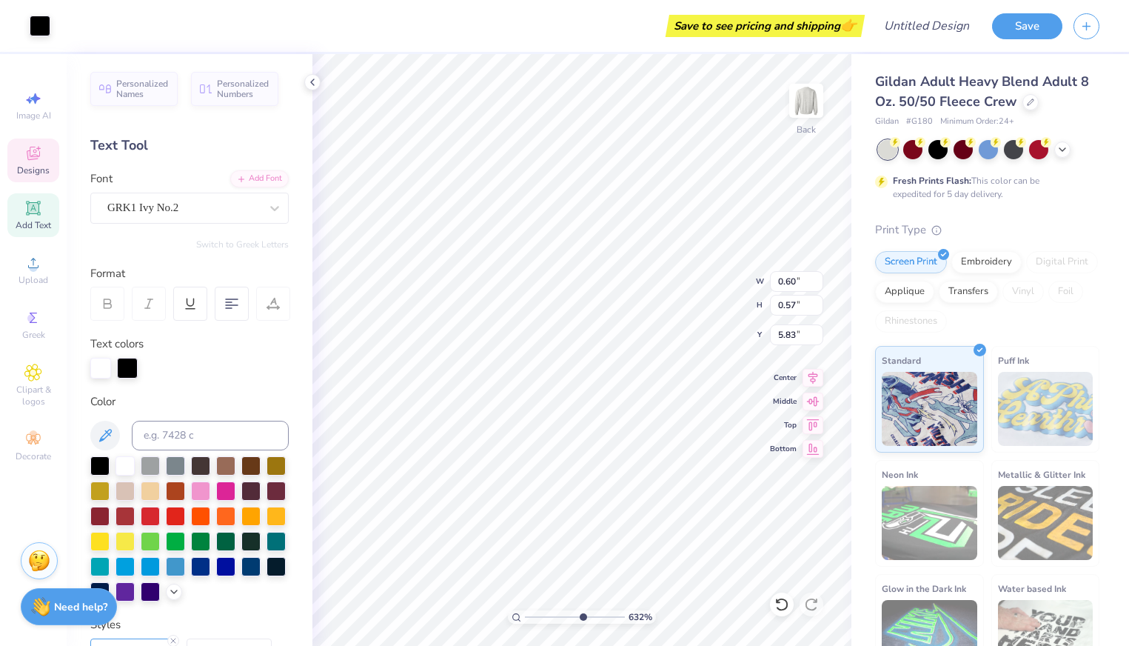
type input "0.70"
drag, startPoint x: 580, startPoint y: 618, endPoint x: 539, endPoint y: 615, distance: 41.6
click at [539, 615] on input "range" at bounding box center [575, 616] width 100 height 13
drag, startPoint x: 540, startPoint y: 617, endPoint x: 554, endPoint y: 617, distance: 14.8
click at [554, 617] on input "range" at bounding box center [575, 616] width 100 height 13
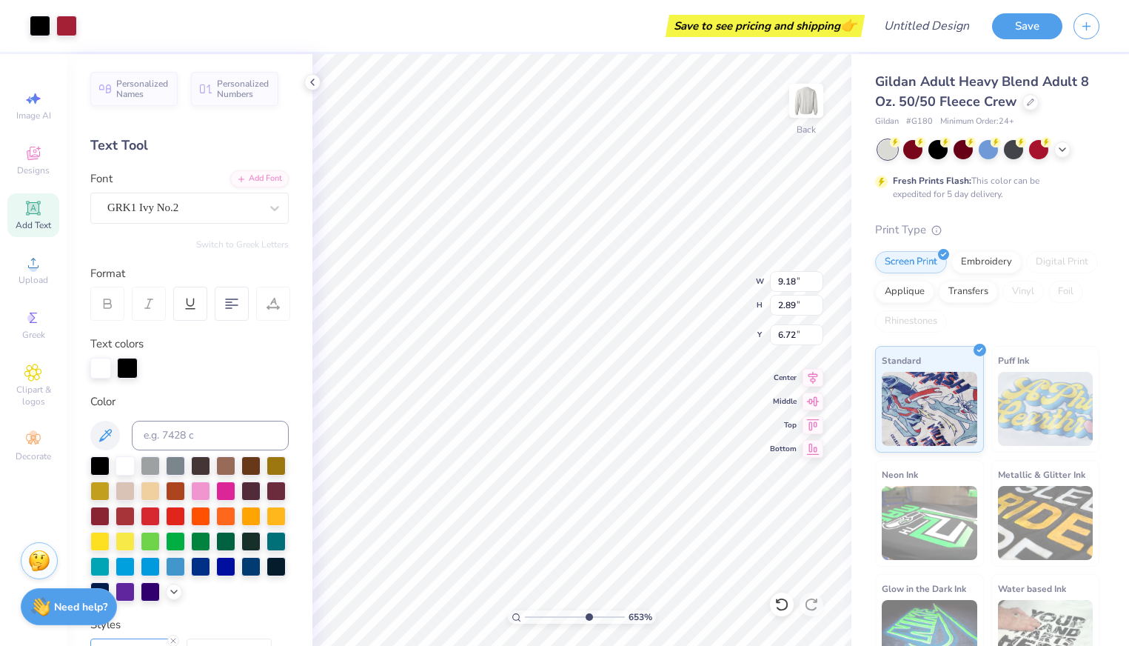
drag, startPoint x: 554, startPoint y: 614, endPoint x: 584, endPoint y: 609, distance: 30.1
click at [584, 610] on input "range" at bounding box center [575, 616] width 100 height 13
click at [301, 455] on div "Art colors Save to see pricing and shipping 👉 Design Title Save Image AI Design…" at bounding box center [564, 323] width 1129 height 646
click at [286, 444] on div "Art colors Save to see pricing and shipping 👉 Design Title Save Image AI Design…" at bounding box center [564, 323] width 1129 height 646
click at [315, 78] on icon at bounding box center [312, 82] width 12 height 12
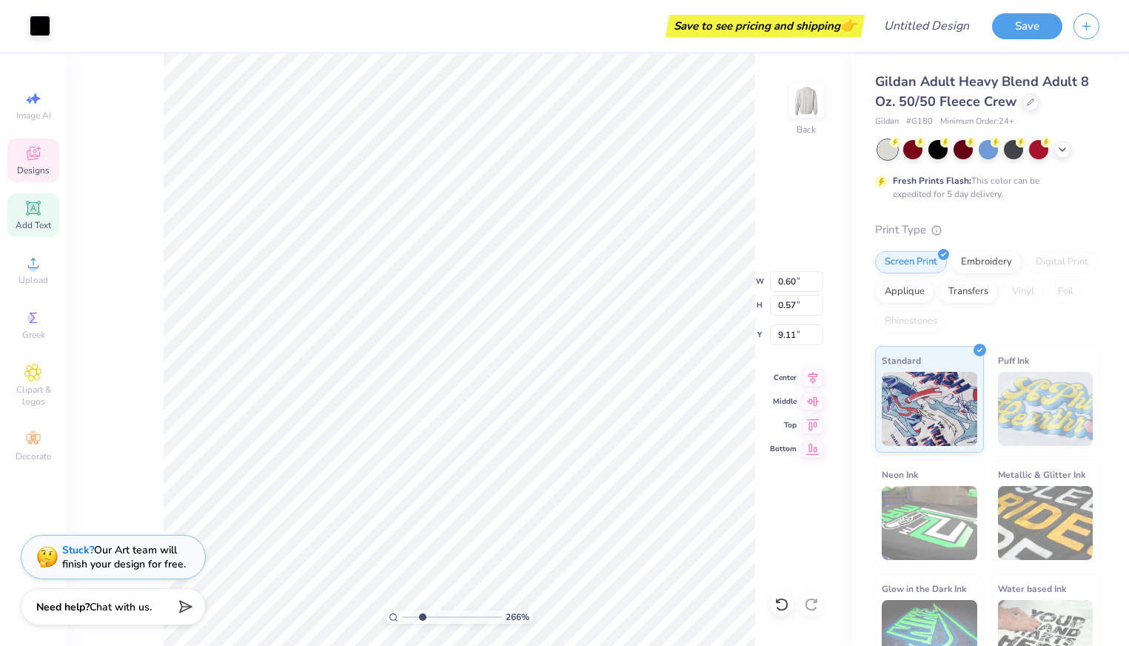
drag, startPoint x: 463, startPoint y: 619, endPoint x: 420, endPoint y: 609, distance: 43.3
click at [420, 610] on input "range" at bounding box center [452, 616] width 100 height 13
drag, startPoint x: 420, startPoint y: 615, endPoint x: 439, endPoint y: 614, distance: 18.6
click at [439, 614] on input "range" at bounding box center [452, 616] width 100 height 13
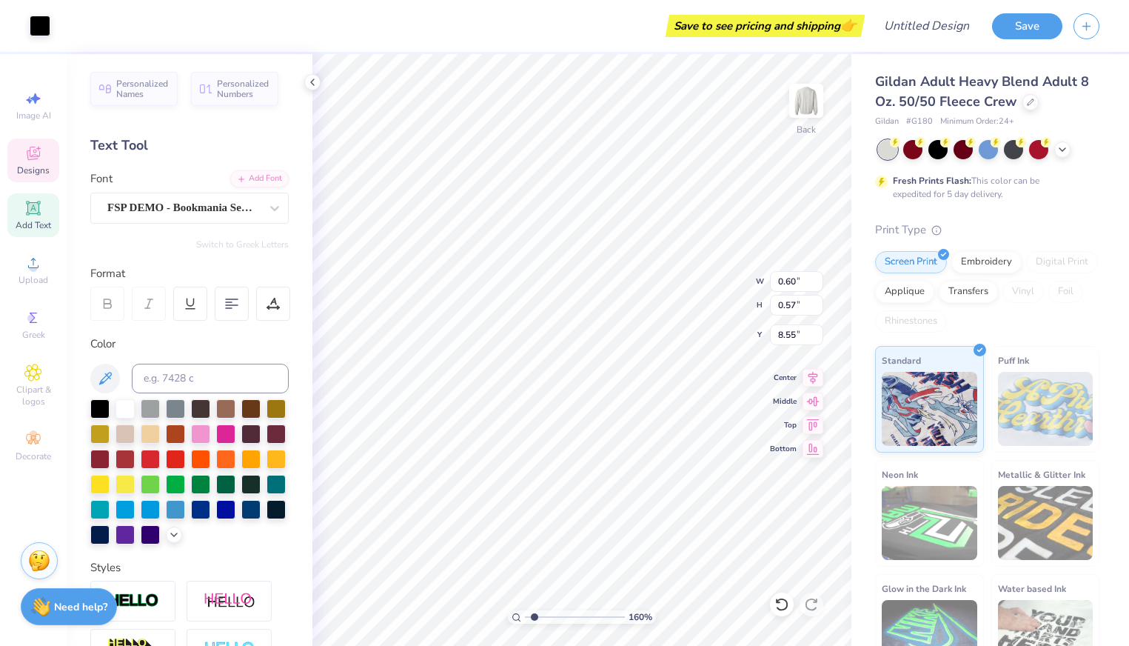
drag, startPoint x: 560, startPoint y: 615, endPoint x: 534, endPoint y: 616, distance: 25.9
click at [534, 616] on input "range" at bounding box center [575, 616] width 100 height 13
click at [1028, 100] on icon at bounding box center [1030, 100] width 7 height 7
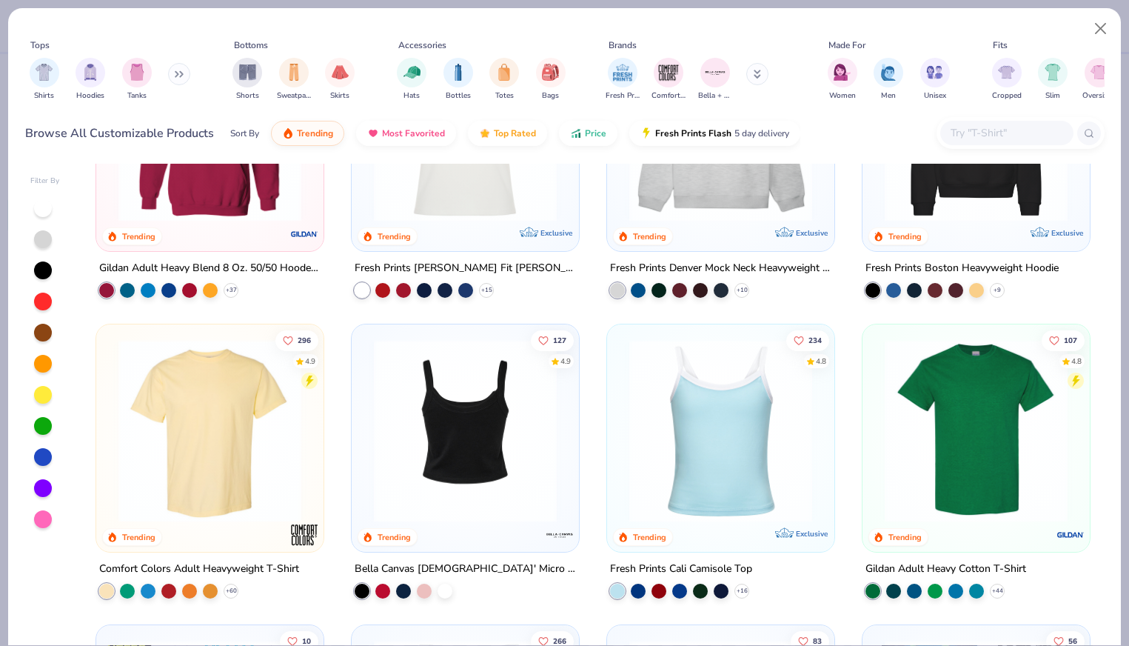
scroll to position [150, 0]
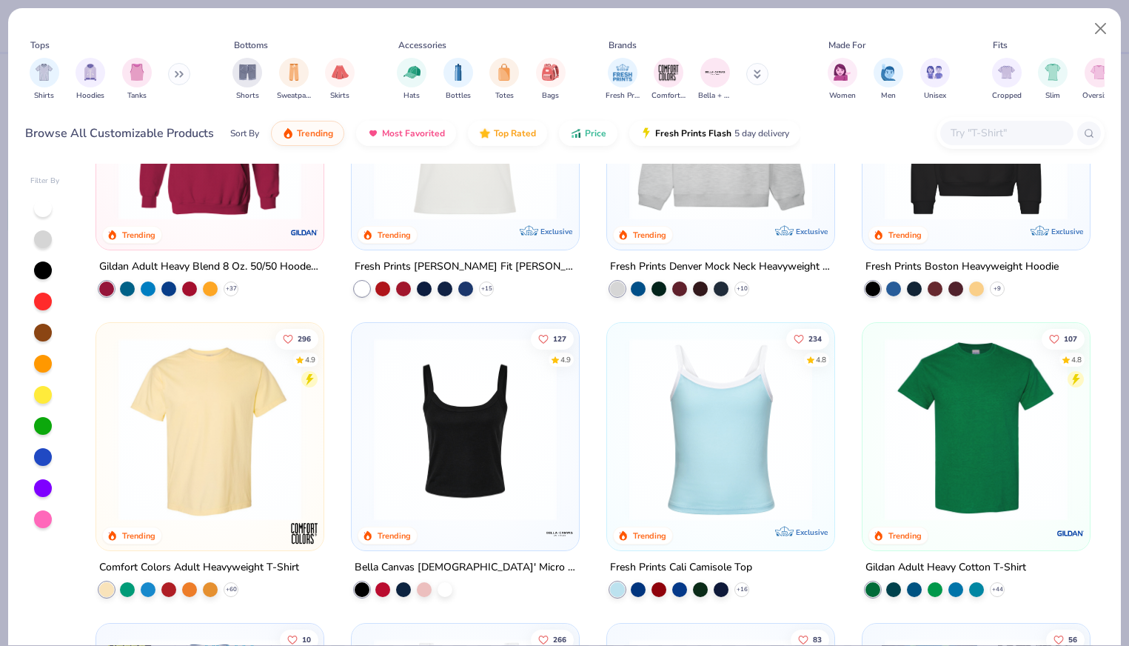
click at [462, 445] on img at bounding box center [465, 429] width 198 height 183
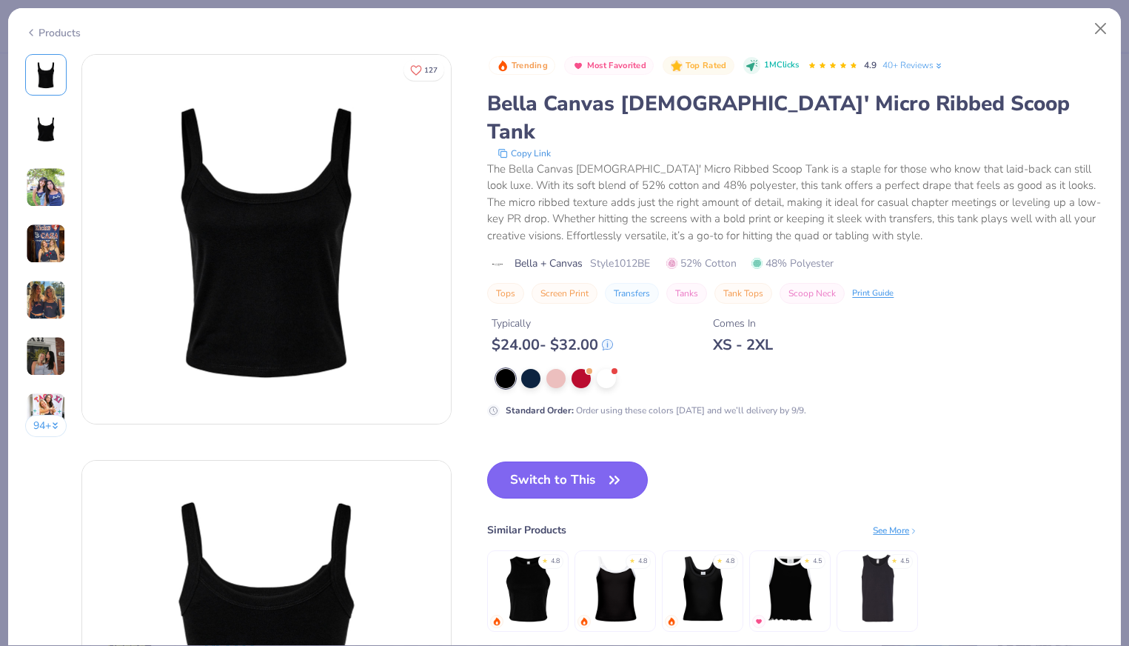
click at [544, 461] on button "Switch to This" at bounding box center [567, 479] width 161 height 37
click at [603, 367] on div at bounding box center [606, 376] width 19 height 19
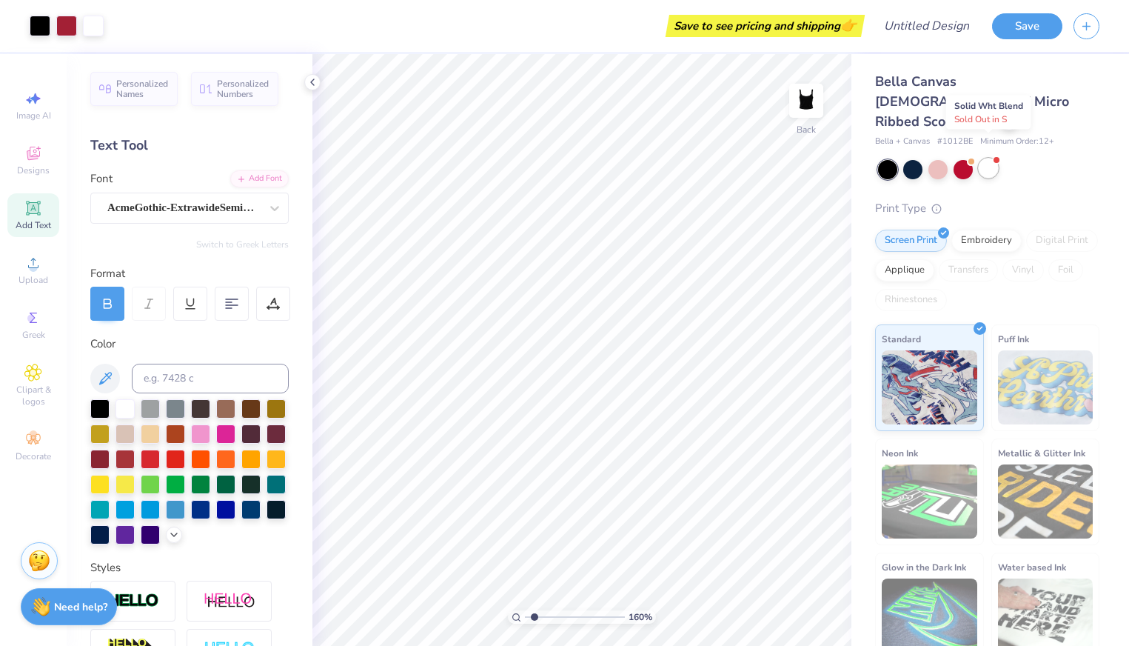
click at [991, 158] on div at bounding box center [988, 167] width 19 height 19
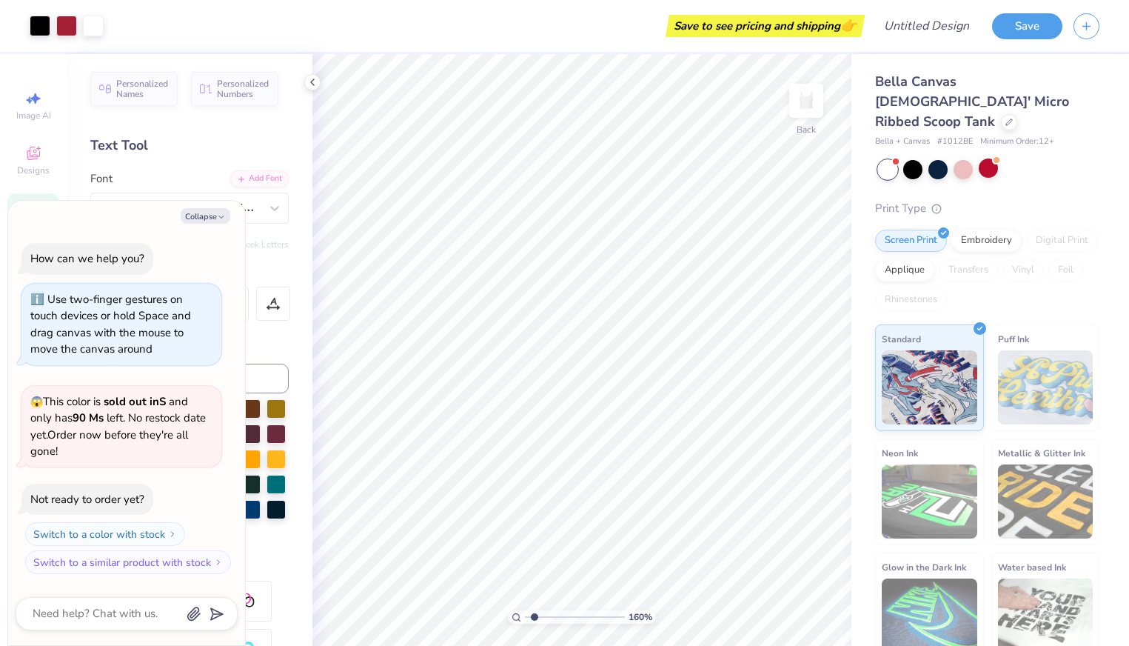
scroll to position [205, 0]
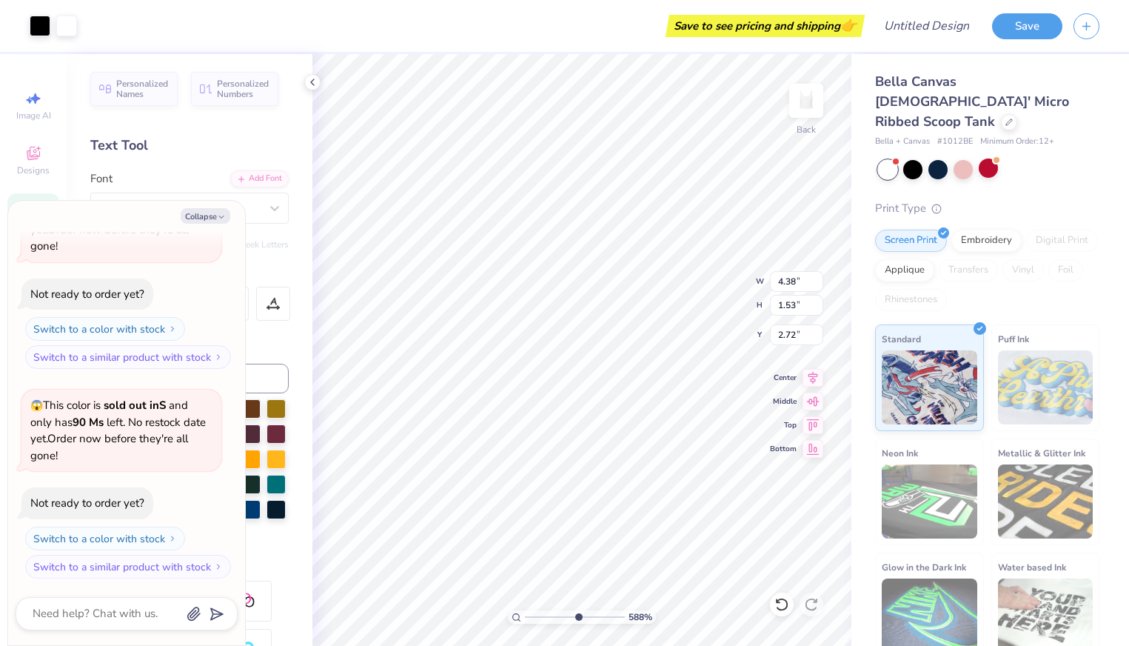
drag, startPoint x: 532, startPoint y: 614, endPoint x: 577, endPoint y: 607, distance: 45.0
click at [577, 610] on input "range" at bounding box center [575, 616] width 100 height 13
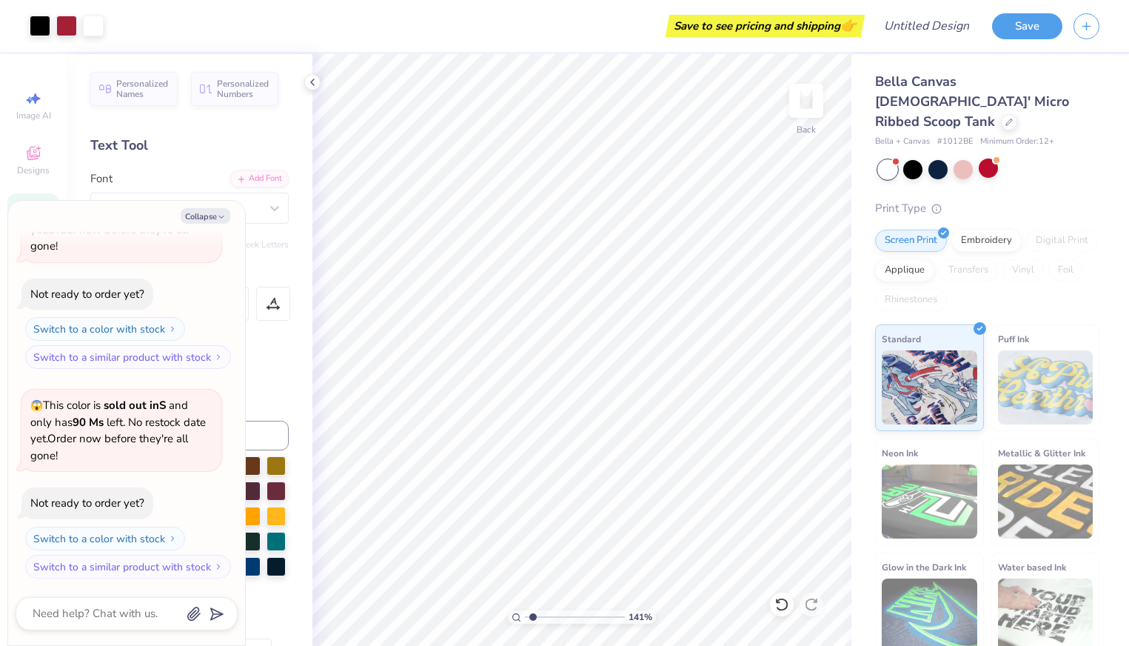
drag, startPoint x: 577, startPoint y: 611, endPoint x: 532, endPoint y: 613, distance: 44.4
click at [532, 613] on input "range" at bounding box center [575, 616] width 100 height 13
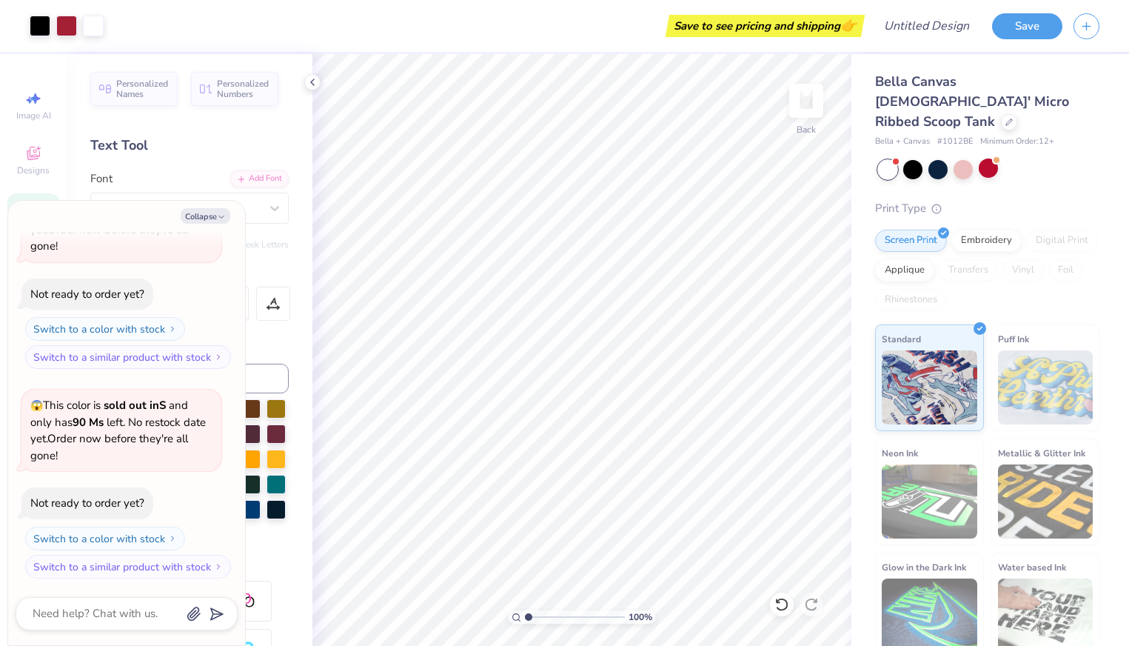
click at [526, 617] on input "range" at bounding box center [575, 616] width 100 height 13
click at [1006, 118] on icon at bounding box center [1009, 121] width 6 height 6
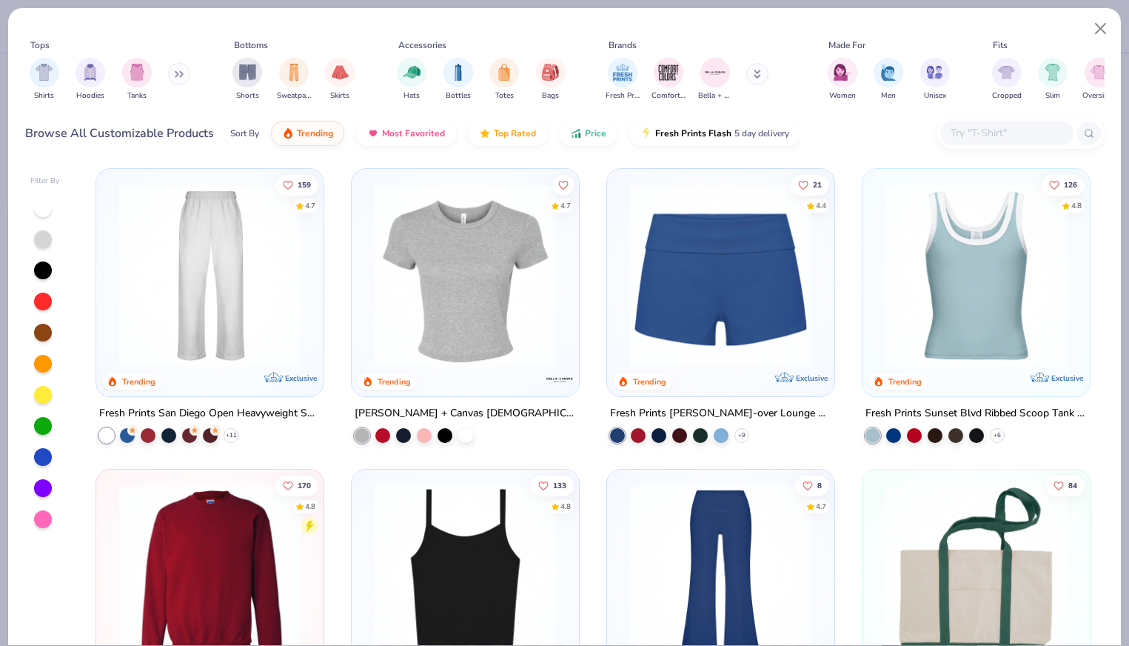
scroll to position [902, 0]
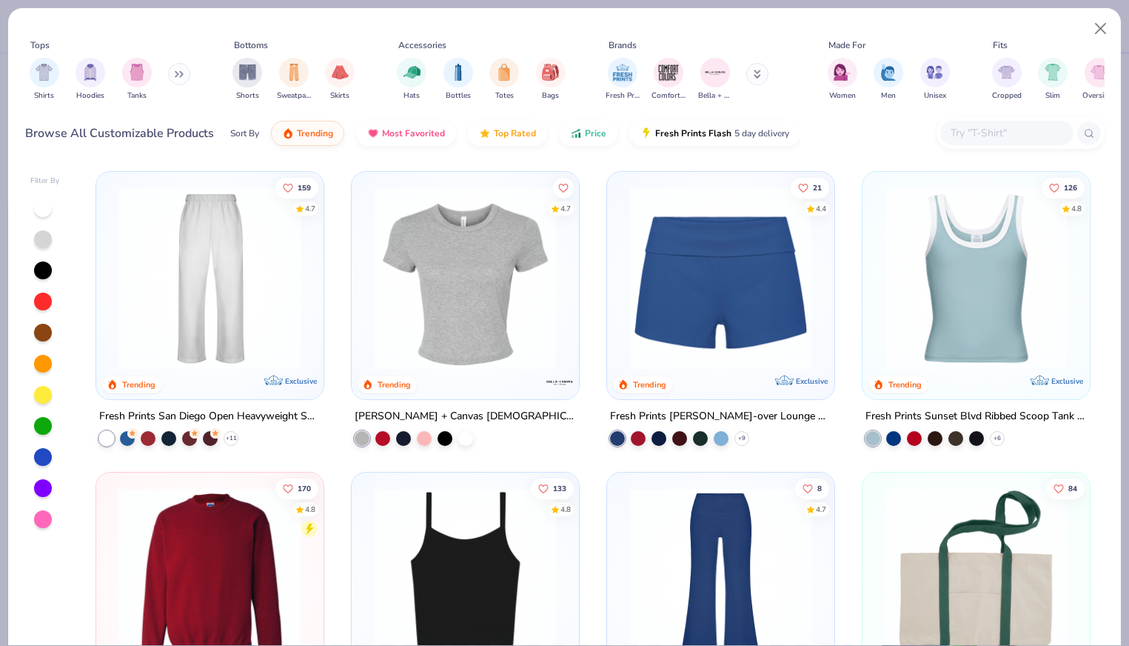
click at [497, 283] on img at bounding box center [465, 278] width 198 height 183
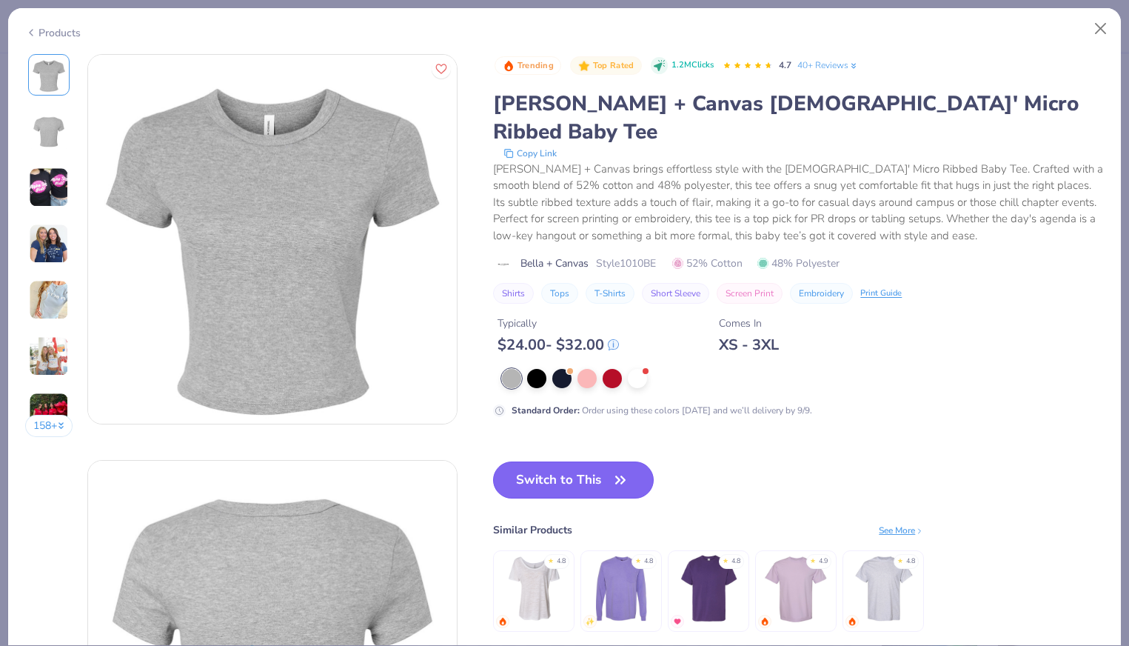
click at [560, 461] on button "Switch to This" at bounding box center [573, 479] width 161 height 37
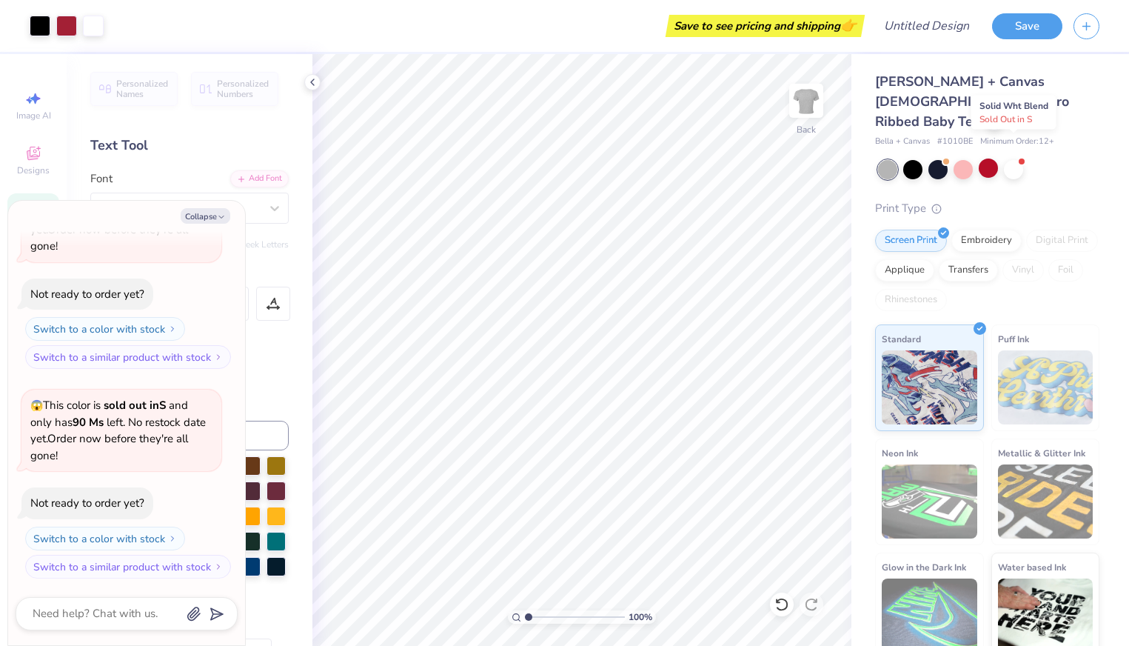
click at [1002, 160] on div at bounding box center [988, 169] width 221 height 19
click at [1009, 158] on div at bounding box center [1013, 167] width 19 height 19
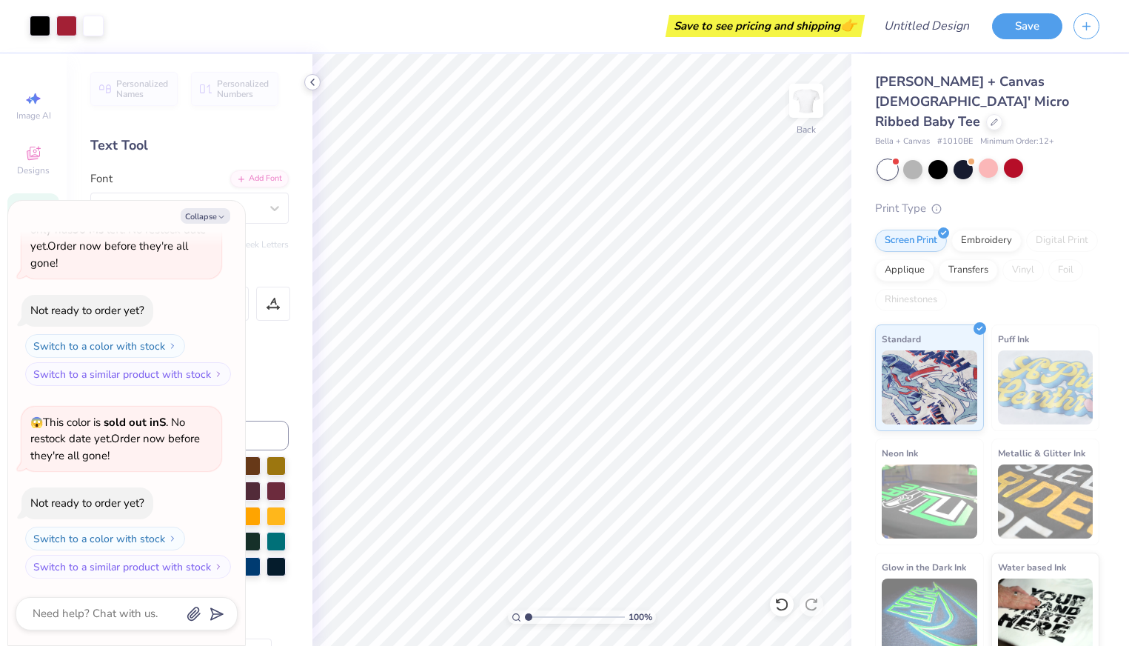
click at [315, 82] on icon at bounding box center [312, 82] width 12 height 12
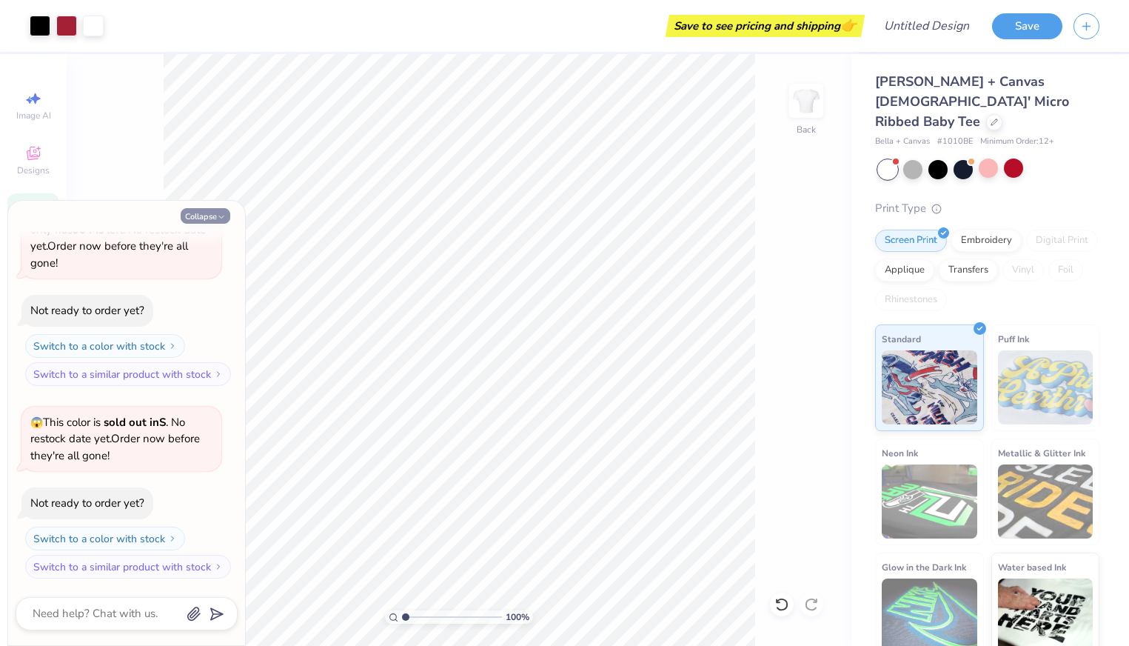
click at [201, 222] on button "Collapse" at bounding box center [206, 216] width 50 height 16
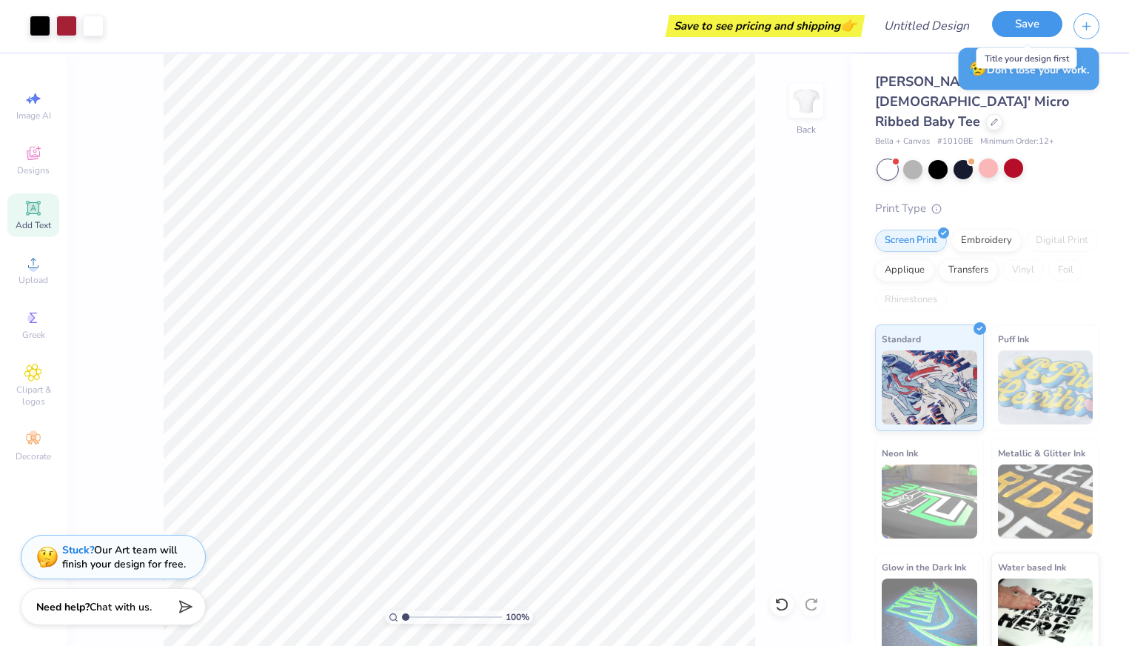
click at [1025, 27] on button "Save" at bounding box center [1027, 24] width 70 height 26
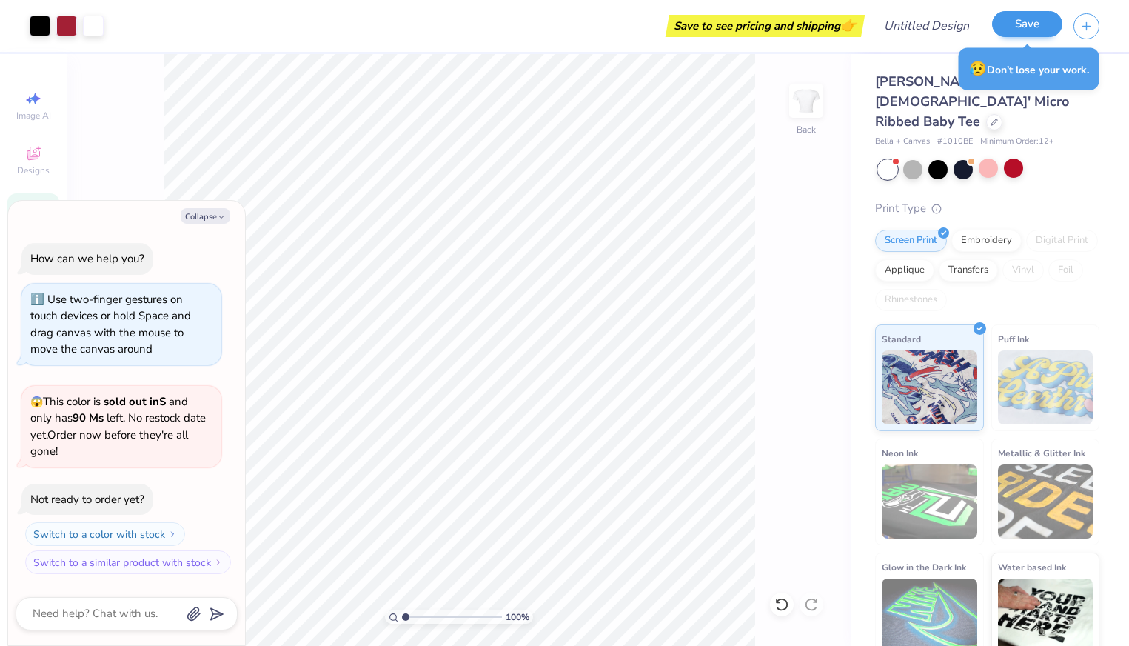
scroll to position [438, 0]
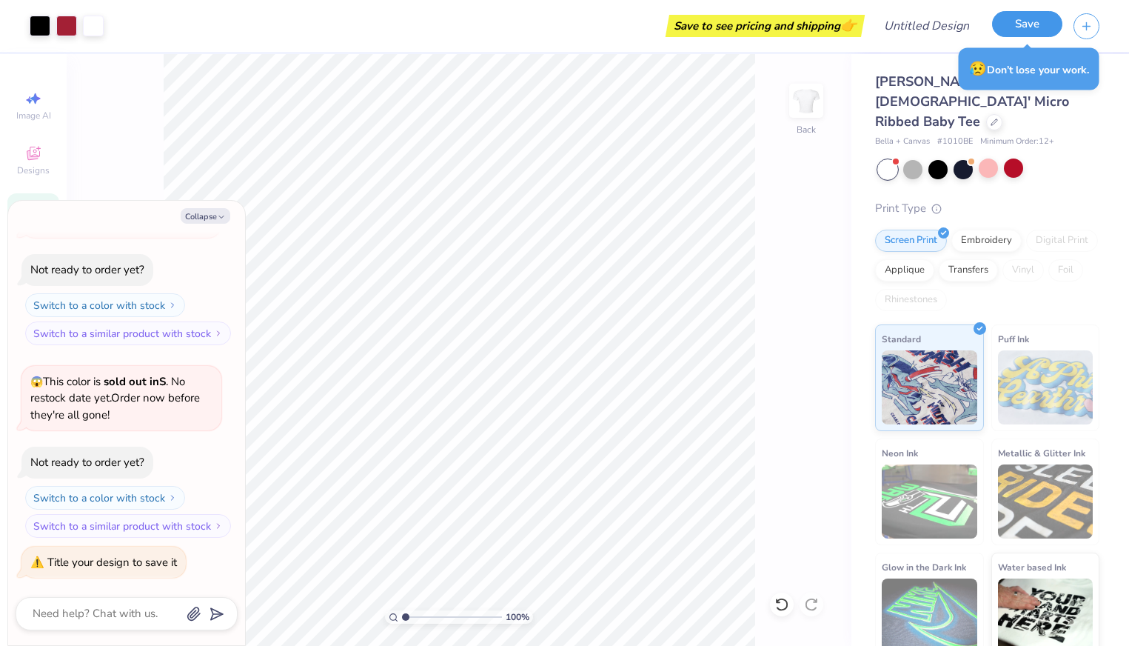
click at [1034, 24] on button "Save" at bounding box center [1027, 24] width 70 height 26
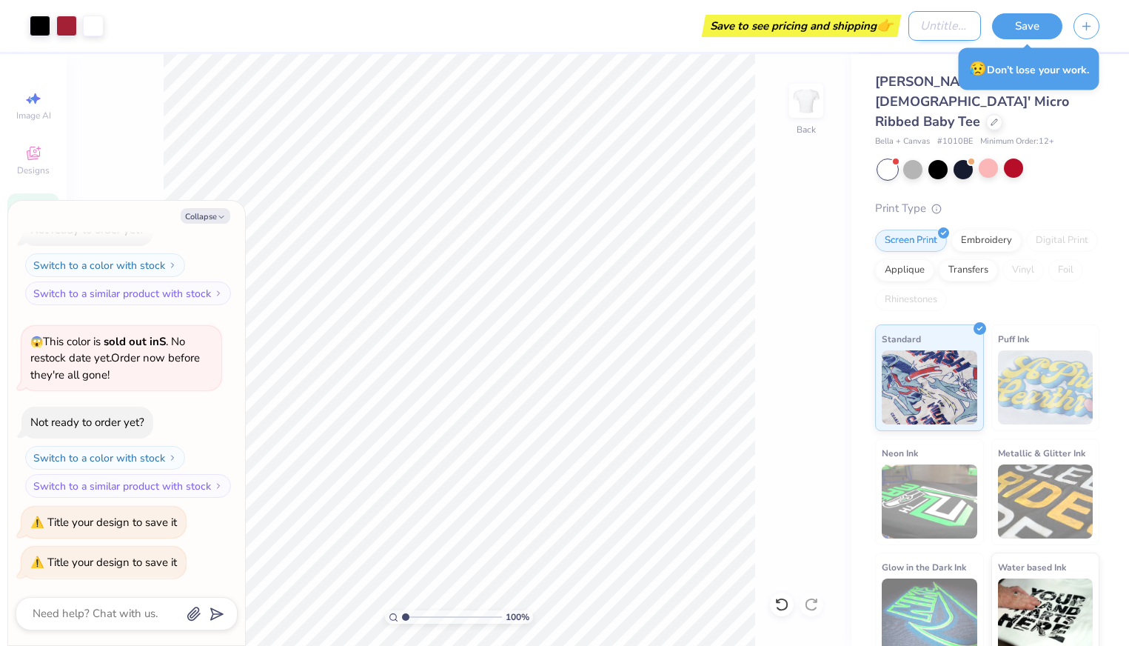
click at [908, 25] on input "Design Title" at bounding box center [944, 26] width 73 height 30
click at [1039, 19] on button "Save" at bounding box center [1027, 24] width 70 height 26
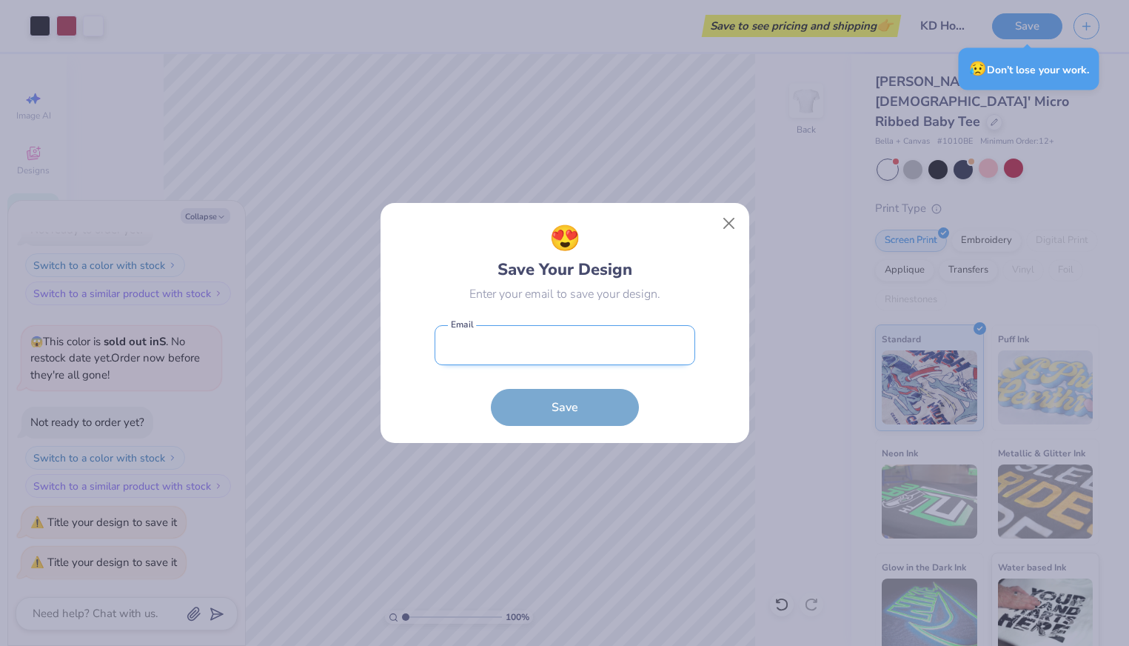
click at [573, 351] on input "email" at bounding box center [565, 345] width 261 height 41
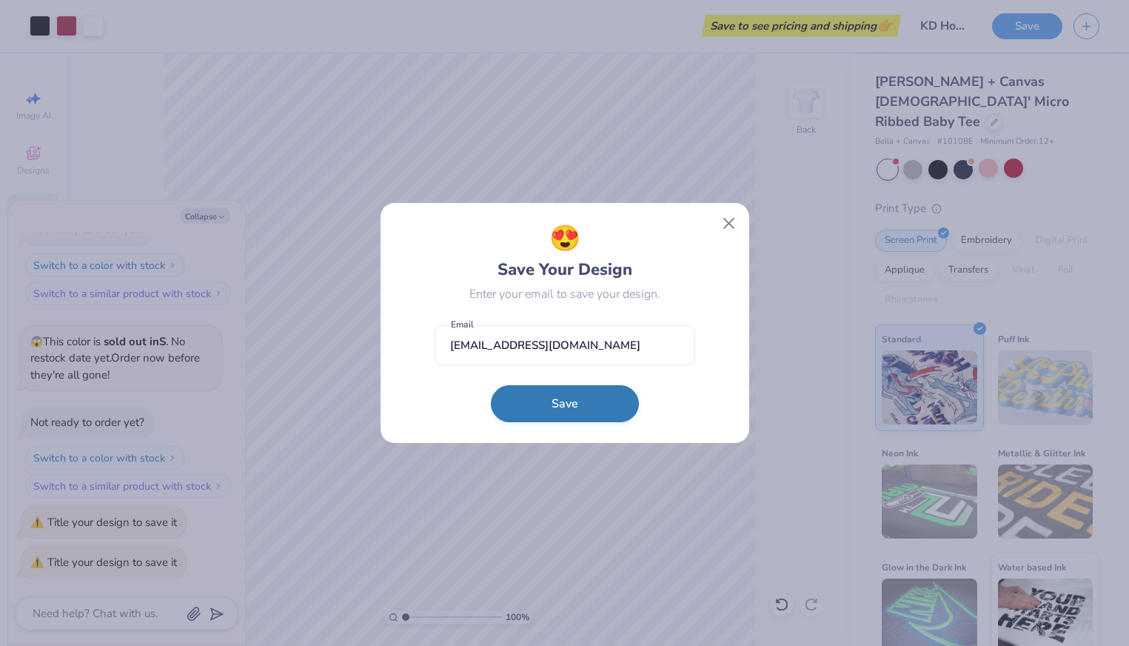
click at [580, 403] on button "Save" at bounding box center [565, 403] width 148 height 37
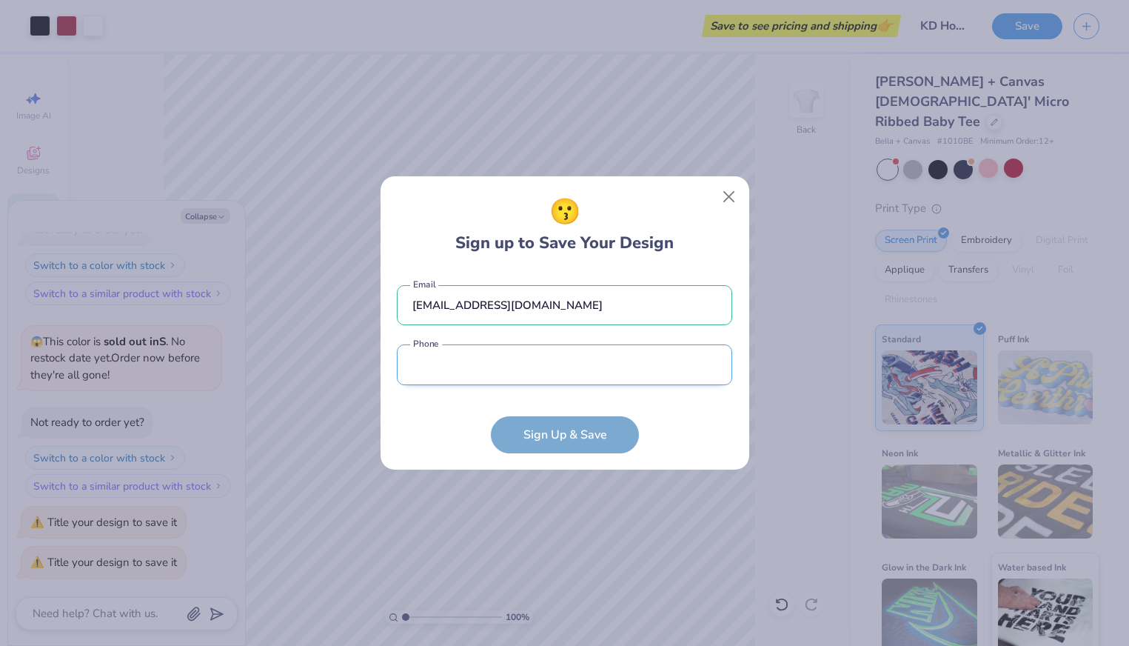
click at [577, 368] on input "tel" at bounding box center [564, 364] width 335 height 41
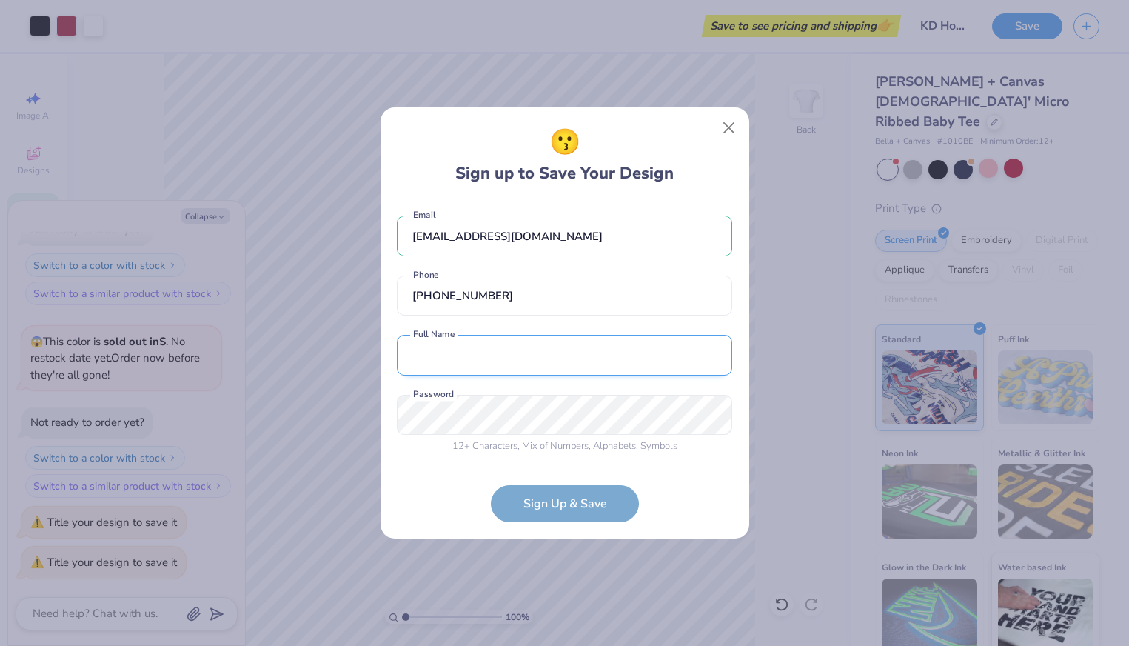
click at [556, 365] on input "text" at bounding box center [564, 355] width 335 height 41
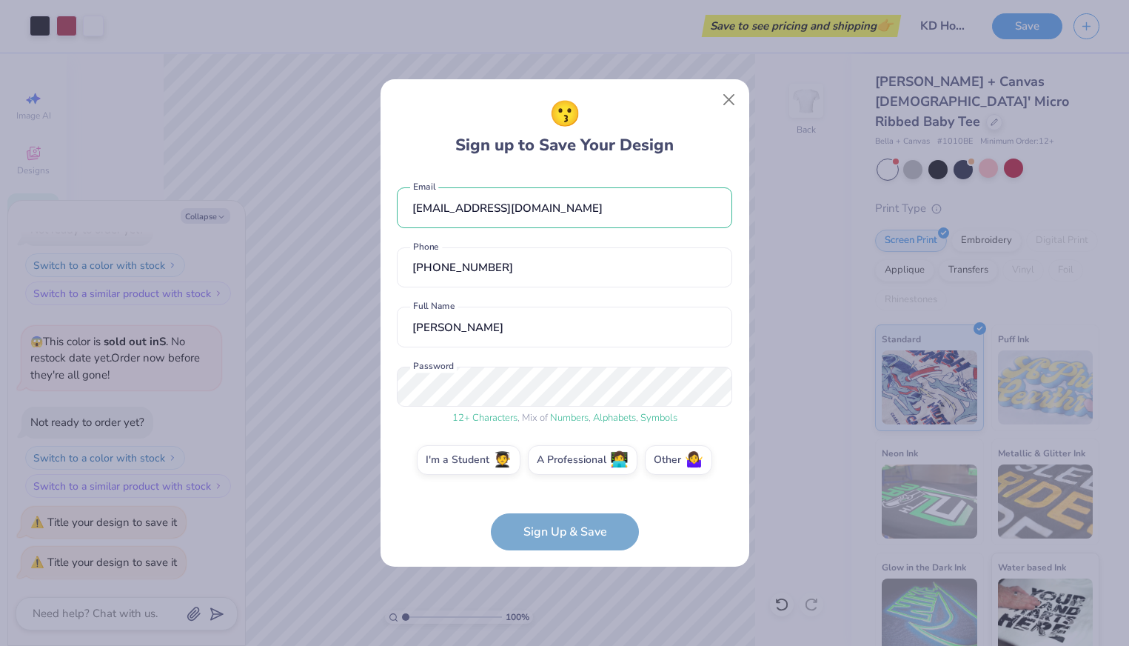
click at [550, 526] on form "[EMAIL_ADDRESS][DOMAIN_NAME] Email [PHONE_NUMBER] Phone [PERSON_NAME] Full Name…" at bounding box center [564, 361] width 335 height 378
click at [577, 360] on div "[EMAIL_ADDRESS][DOMAIN_NAME] Email [PHONE_NUMBER] Phone [PERSON_NAME] Full Name…" at bounding box center [564, 330] width 335 height 317
click at [668, 499] on form "[EMAIL_ADDRESS][DOMAIN_NAME] Email [PHONE_NUMBER] Phone [PERSON_NAME] Full Name…" at bounding box center [564, 361] width 335 height 378
click at [597, 536] on form "[EMAIL_ADDRESS][DOMAIN_NAME] Email [PHONE_NUMBER] Phone [PERSON_NAME] Full Name…" at bounding box center [564, 361] width 335 height 378
click at [489, 464] on label "I'm a Student 🧑‍🎓" at bounding box center [469, 458] width 104 height 30
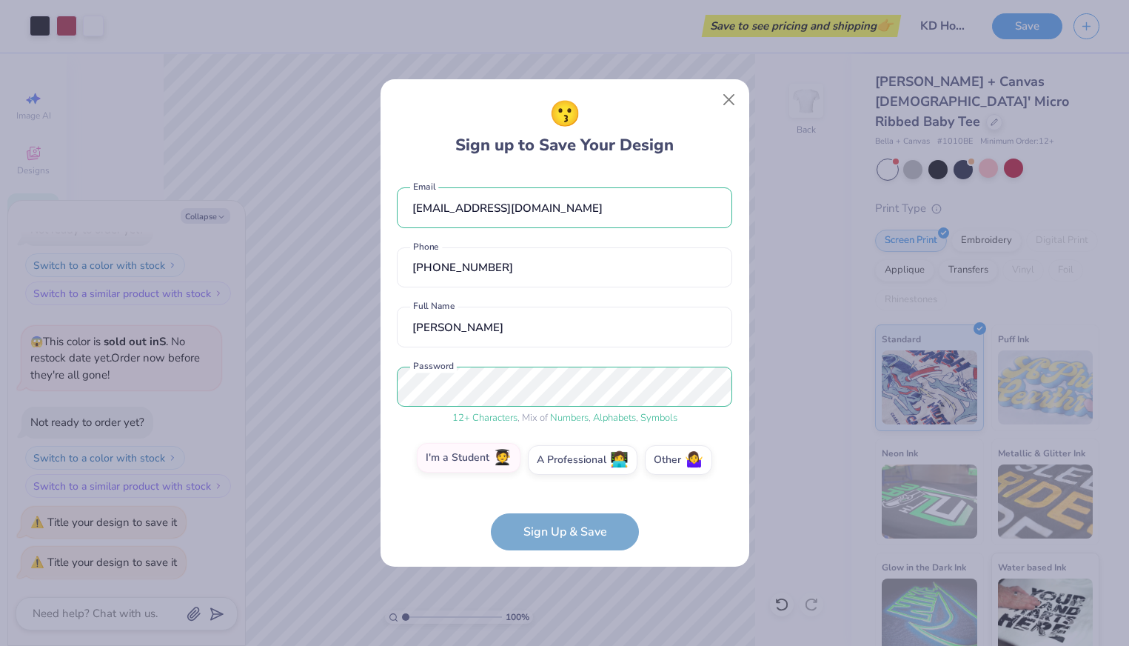
click at [560, 464] on input "I'm a Student 🧑‍🎓" at bounding box center [565, 463] width 10 height 10
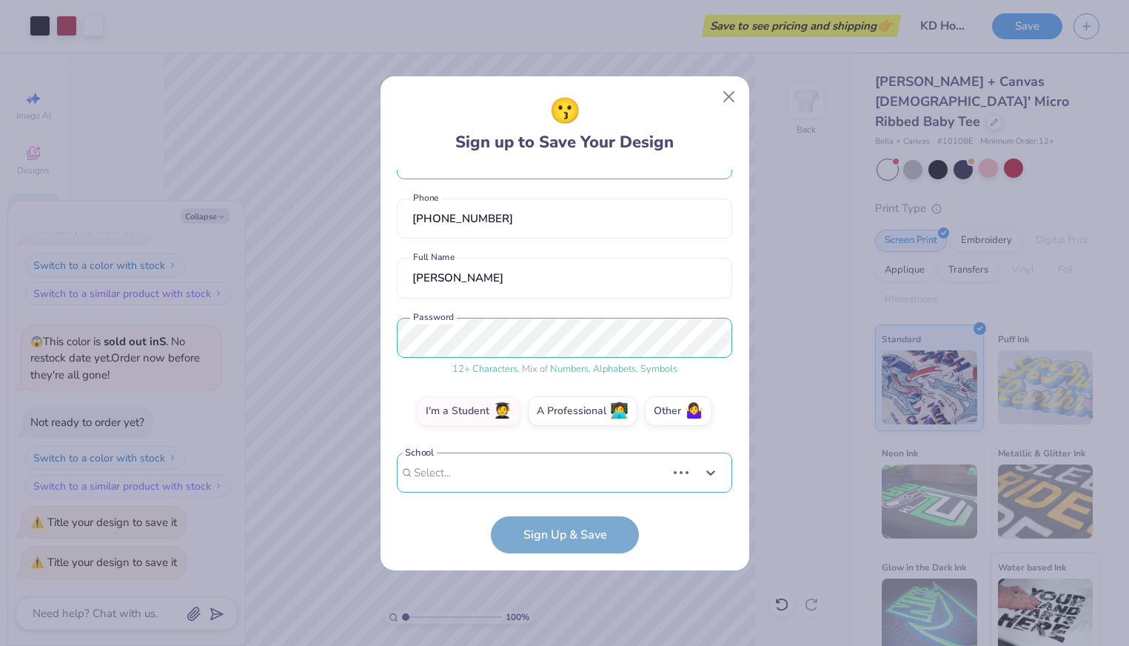
click at [502, 473] on div "Use Up and Down to choose options, press Enter to select the currently focused …" at bounding box center [564, 494] width 335 height 85
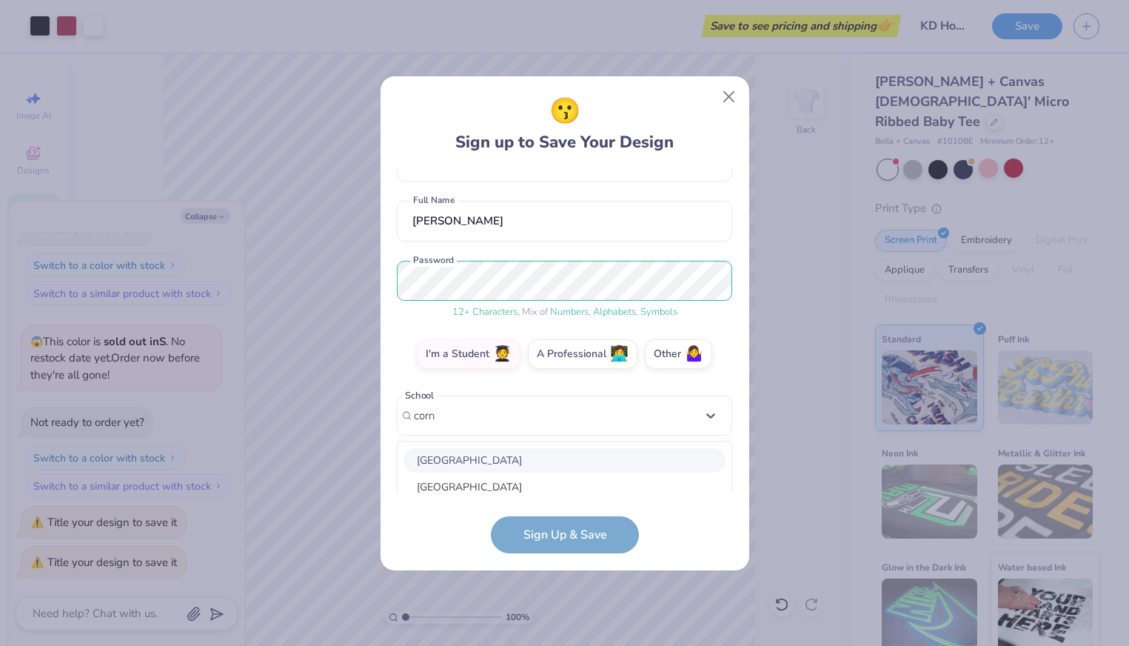
scroll to position [90, 0]
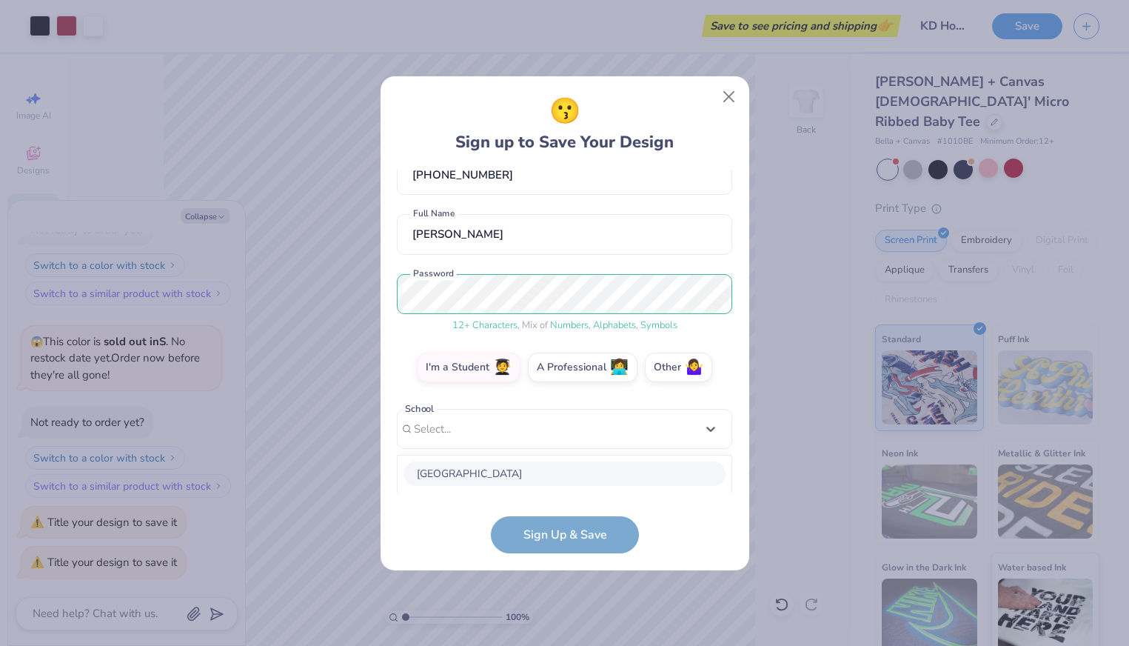
click at [661, 509] on form "[EMAIL_ADDRESS][DOMAIN_NAME] Email [PHONE_NUMBER] Phone [PERSON_NAME] Full Name…" at bounding box center [564, 361] width 335 height 383
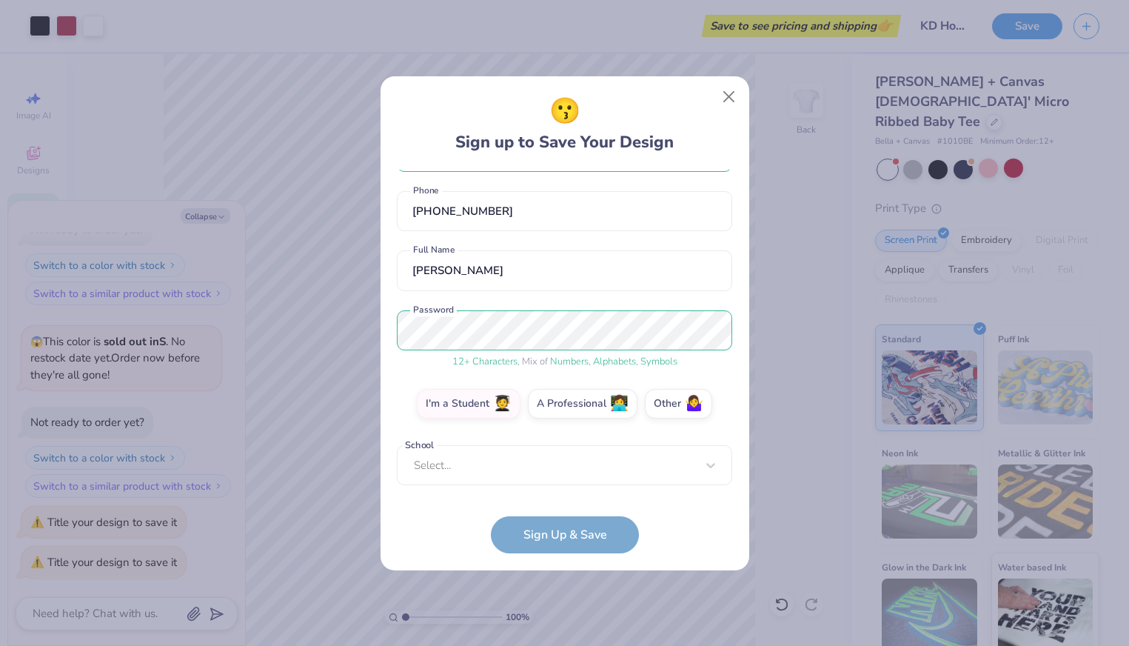
click at [595, 546] on form "[EMAIL_ADDRESS][DOMAIN_NAME] Email [PHONE_NUMBER] Phone [PERSON_NAME] Full Name…" at bounding box center [564, 361] width 335 height 383
click at [652, 395] on label "Other 🤷‍♀️" at bounding box center [678, 401] width 67 height 30
click at [569, 455] on input "Other 🤷‍♀️" at bounding box center [565, 460] width 10 height 10
click at [467, 417] on div "I'm a Student 🧑‍🎓 A Professional 👩‍💻 Other 🤷‍♀️" at bounding box center [564, 407] width 335 height 37
click at [480, 402] on label "I'm a Student 🧑‍🎓" at bounding box center [469, 401] width 104 height 30
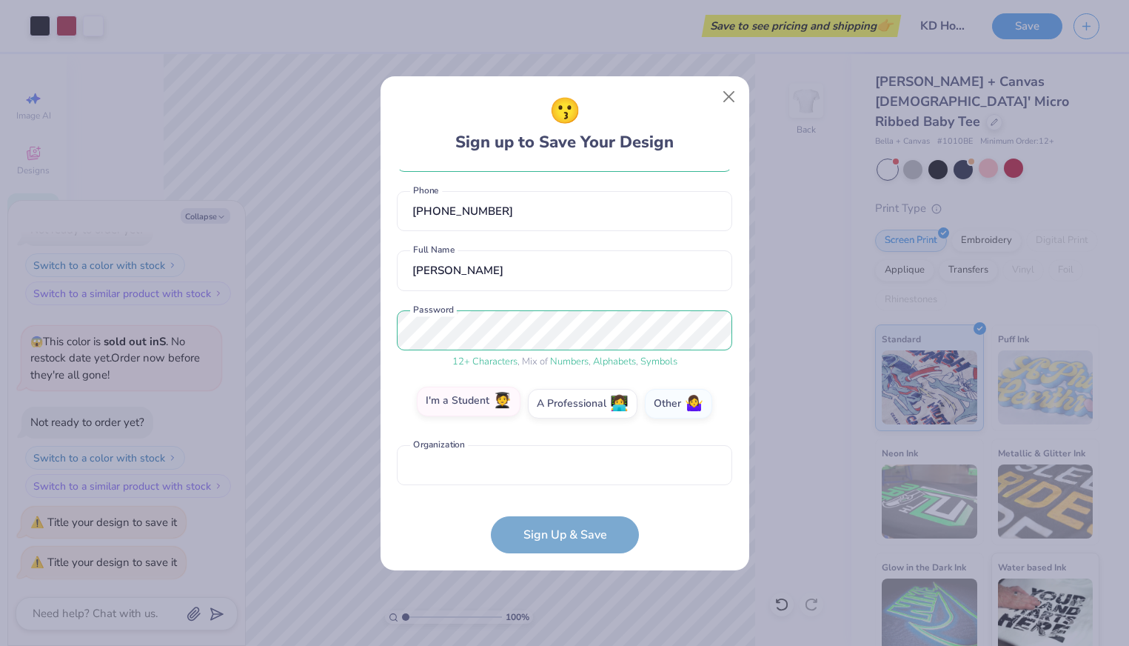
click at [560, 455] on input "I'm a Student 🧑‍🎓" at bounding box center [565, 460] width 10 height 10
click at [489, 461] on div "Select..." at bounding box center [564, 465] width 335 height 41
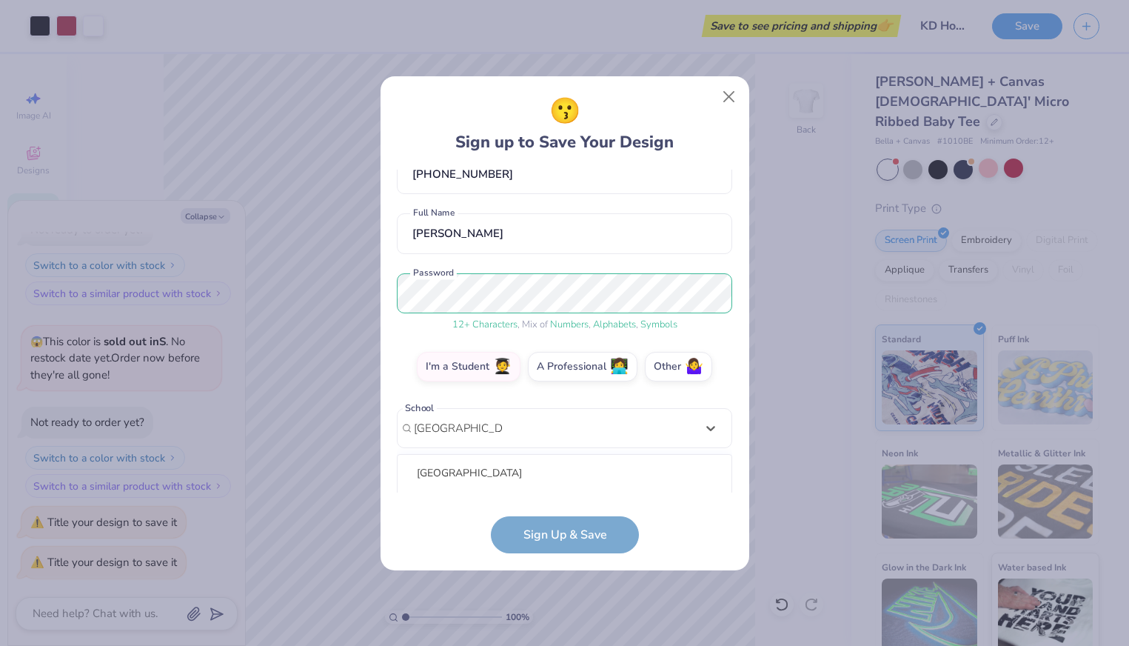
scroll to position [275, 0]
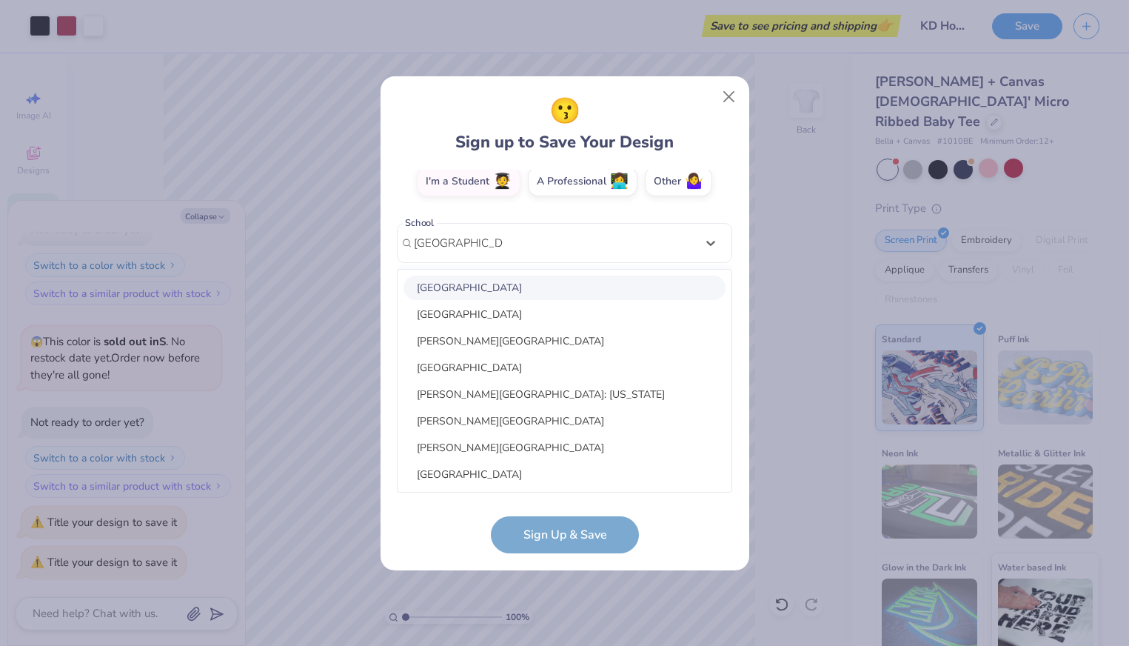
click at [506, 291] on div "[GEOGRAPHIC_DATA]" at bounding box center [564, 287] width 322 height 24
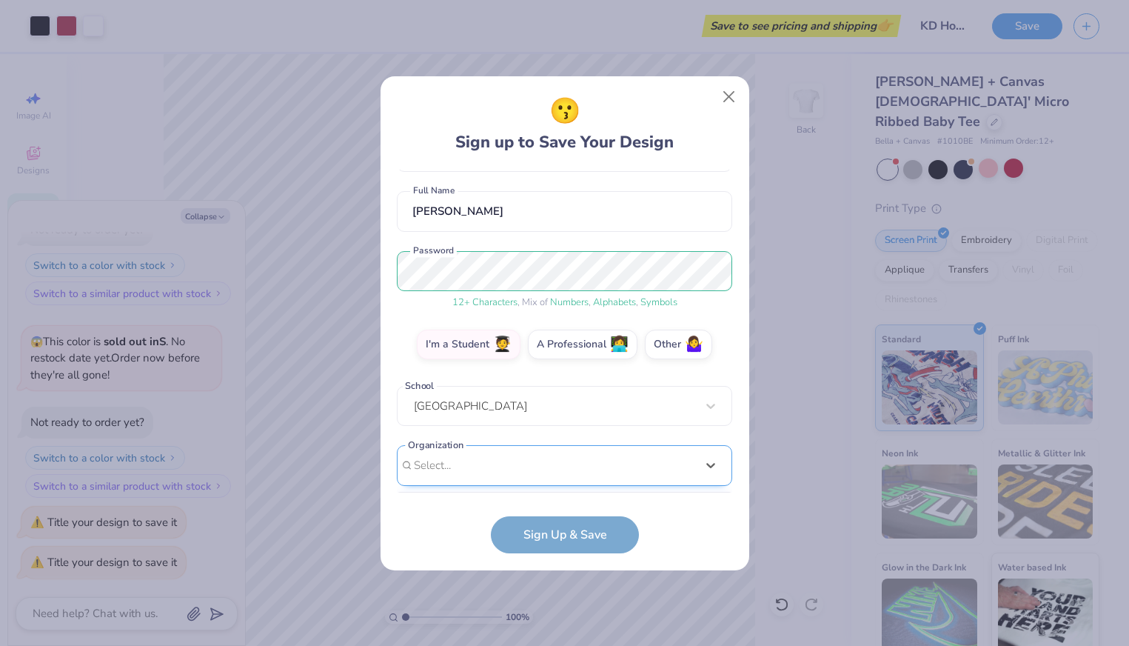
scroll to position [335, 0]
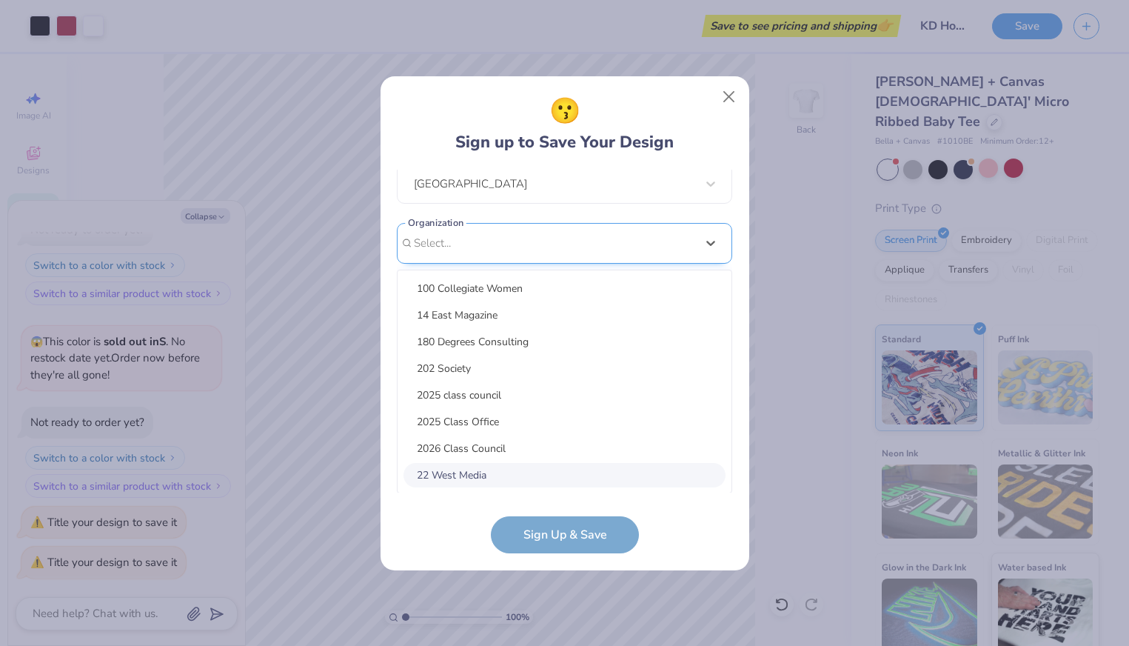
click at [532, 462] on div "option focused, 8 of 15. 15 results available. Use Up and Down to choose option…" at bounding box center [564, 358] width 335 height 270
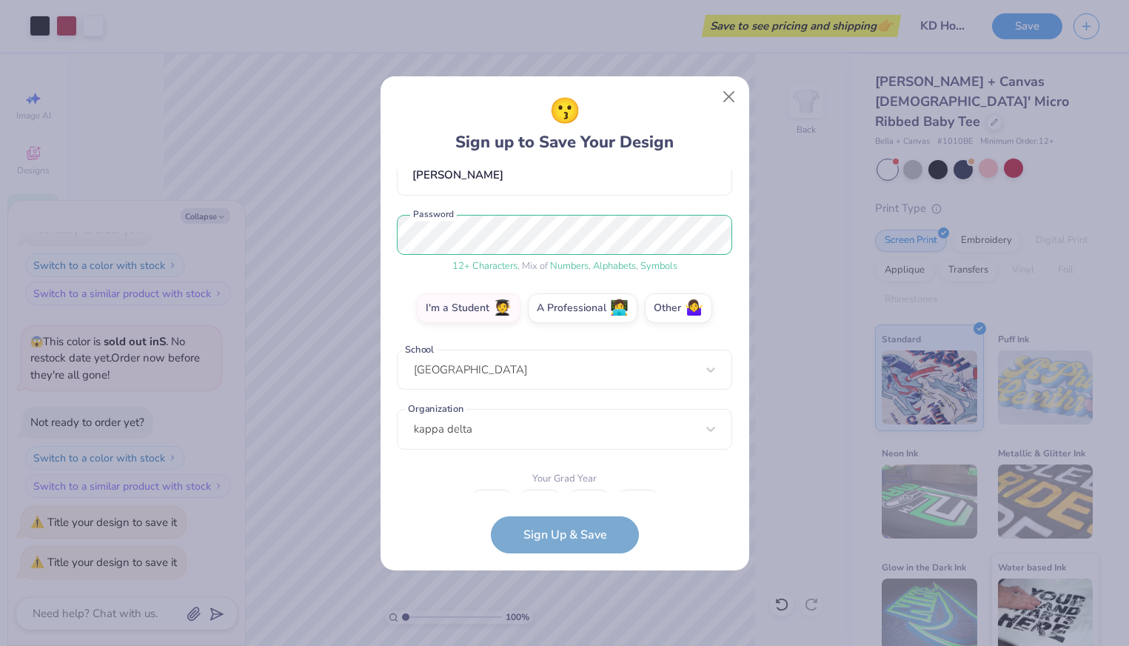
scroll to position [173, 0]
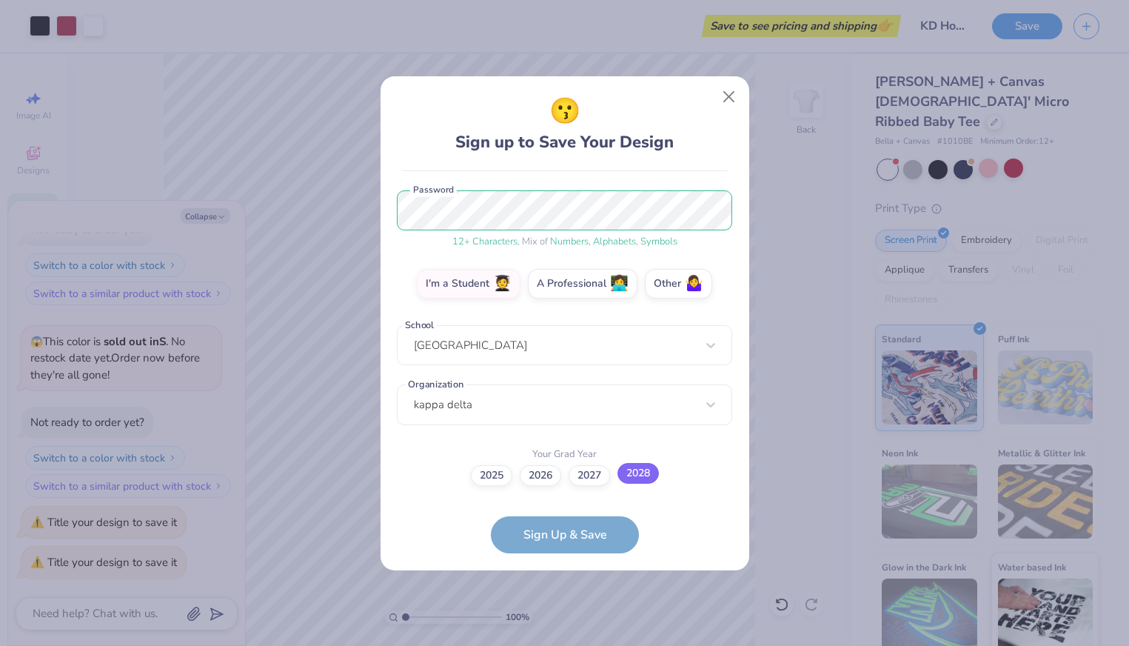
click at [638, 474] on label "2028" at bounding box center [637, 473] width 41 height 21
click at [569, 644] on input "2028" at bounding box center [565, 649] width 10 height 10
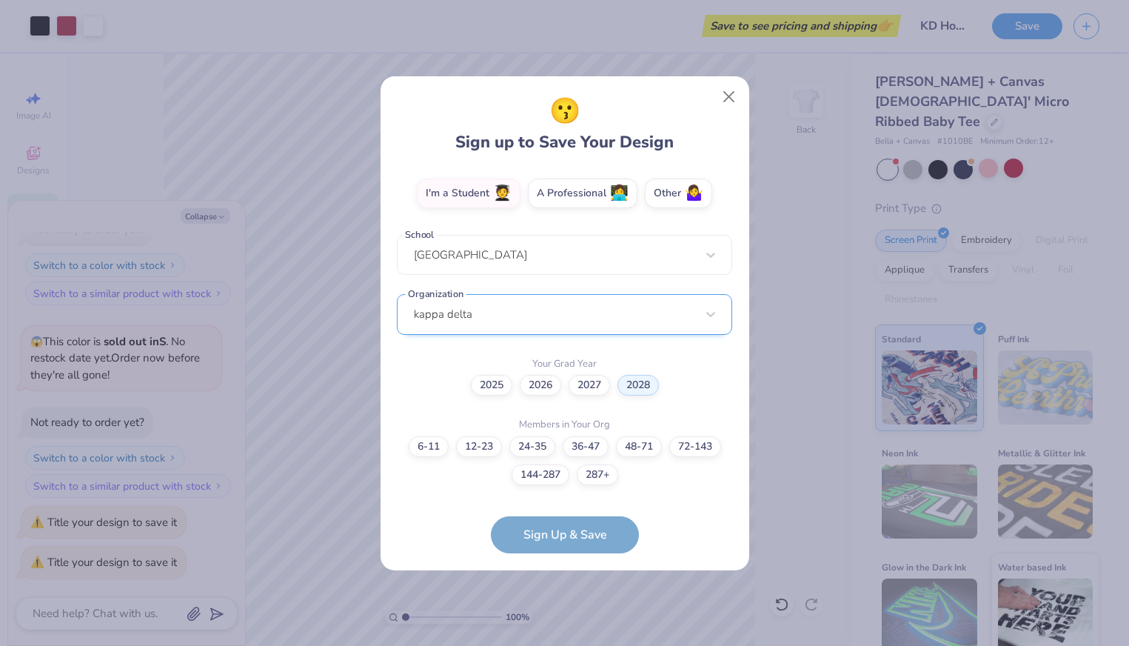
click at [421, 312] on div "kappa delta" at bounding box center [564, 314] width 335 height 41
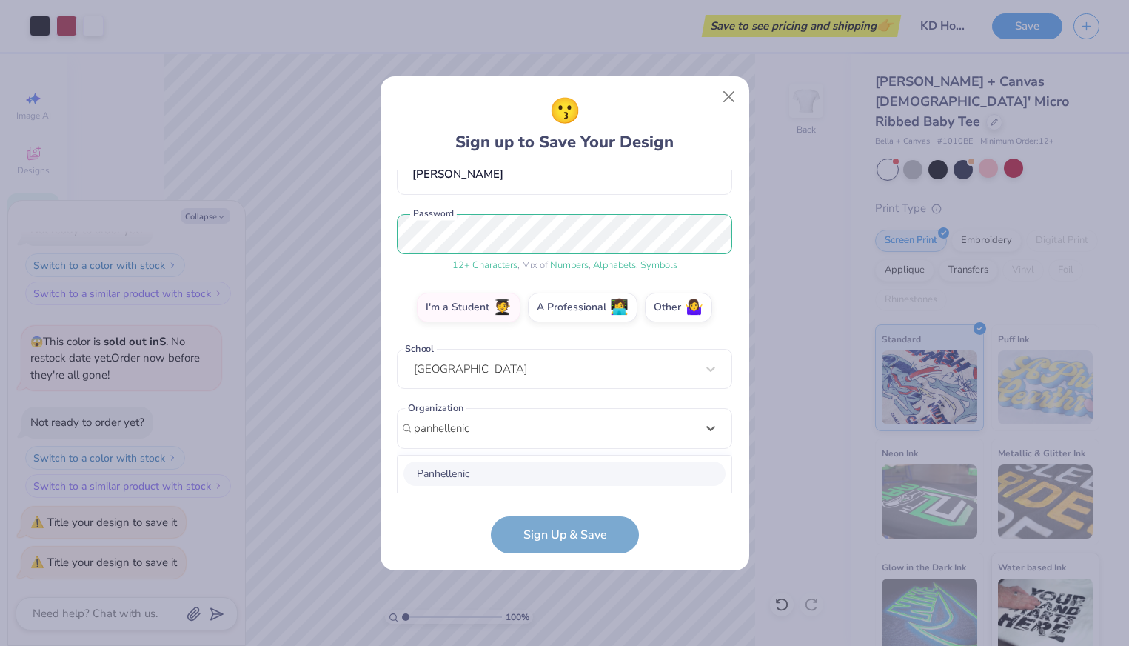
scroll to position [335, 0]
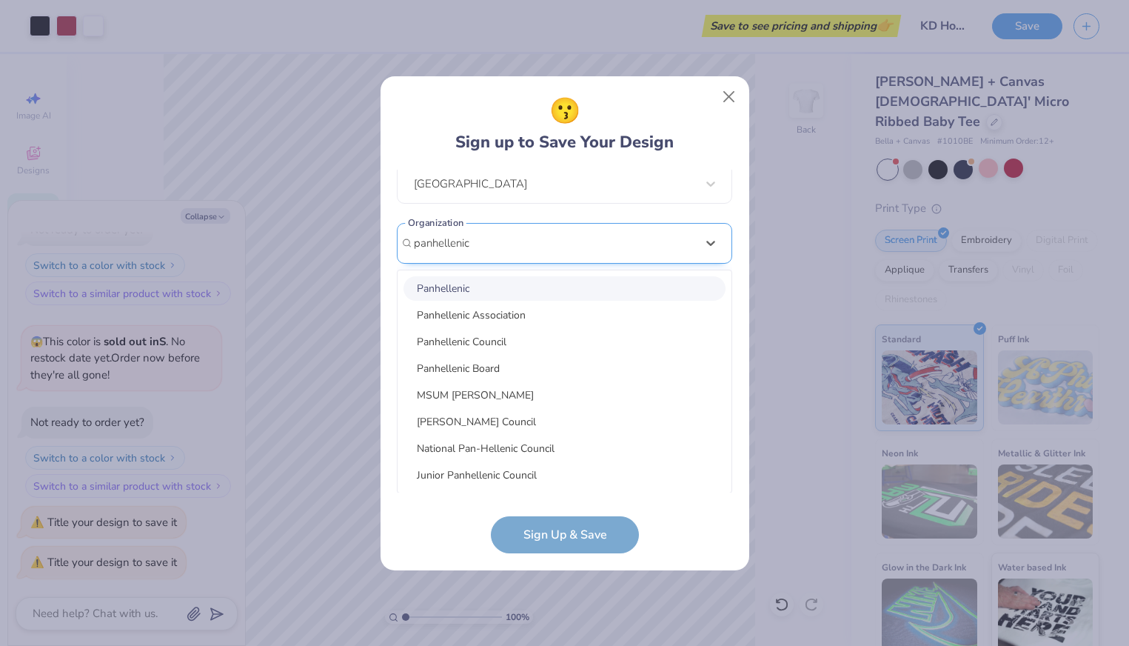
click at [443, 246] on input "panhellenic" at bounding box center [443, 243] width 58 height 17
click at [447, 285] on div "Kappa Delta" at bounding box center [564, 288] width 322 height 24
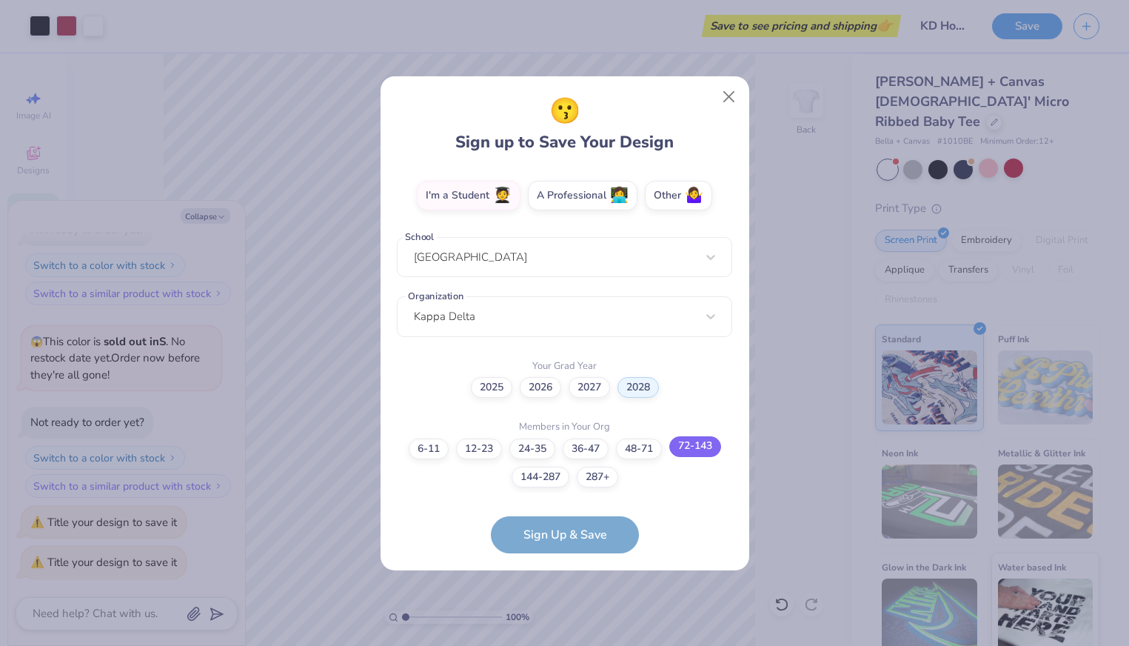
click at [688, 451] on label "72-143" at bounding box center [695, 446] width 52 height 21
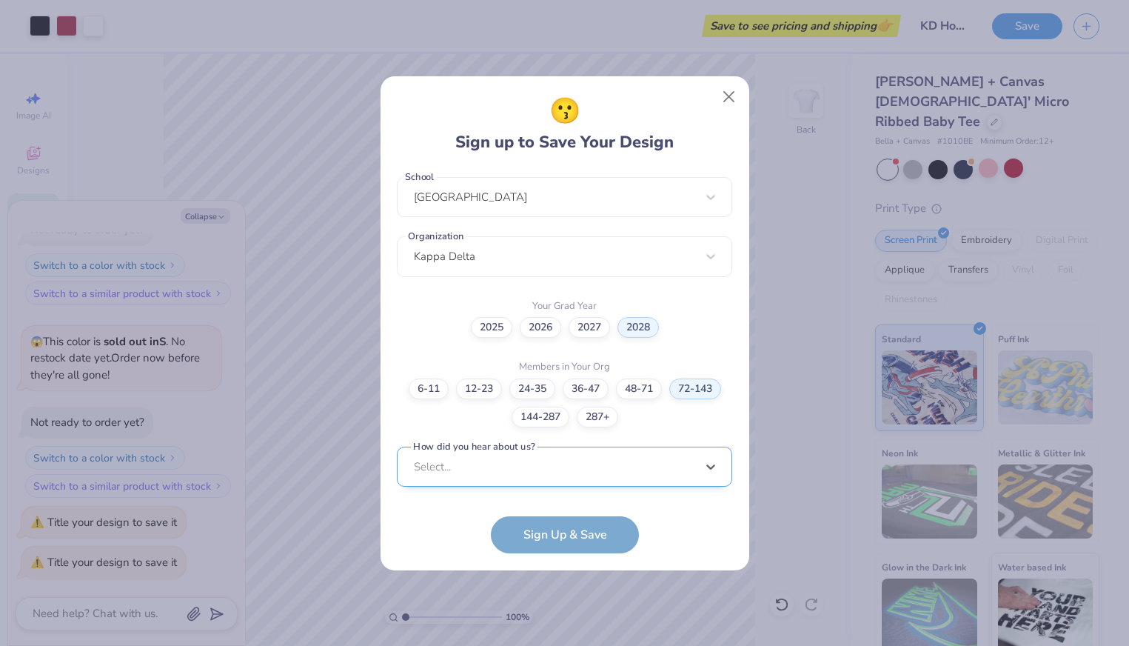
scroll to position [543, 0]
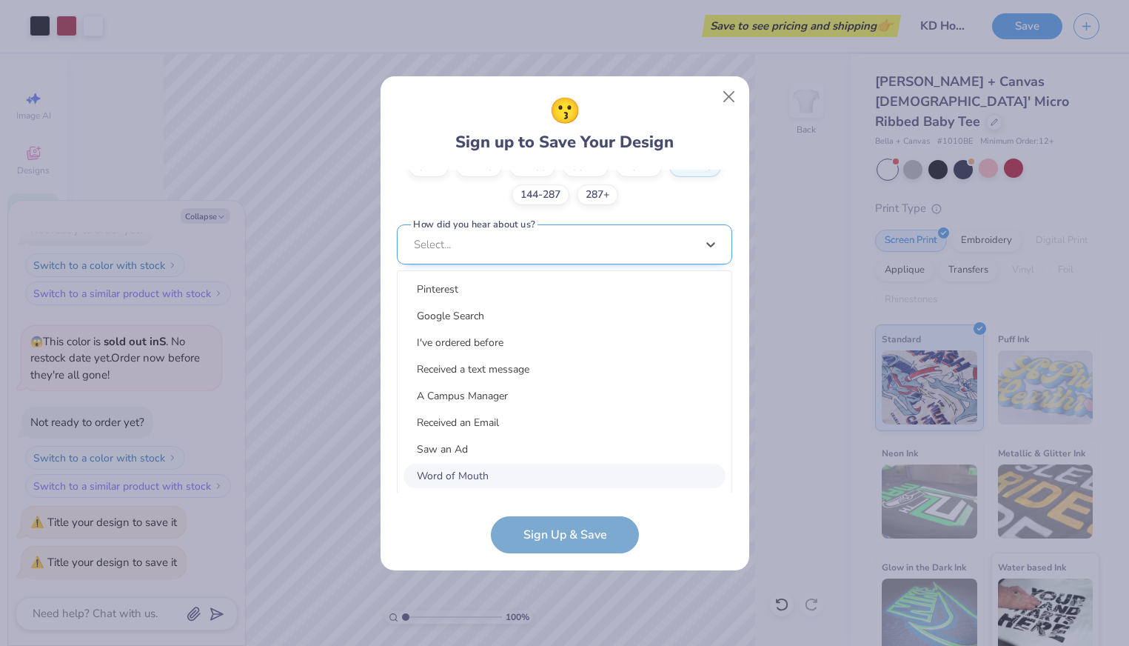
click at [677, 459] on div "option Word of Mouth focused, 8 of 15. 15 results available. Use Up and Down to…" at bounding box center [564, 359] width 335 height 270
click at [570, 471] on div "Word of Mouth" at bounding box center [564, 475] width 322 height 24
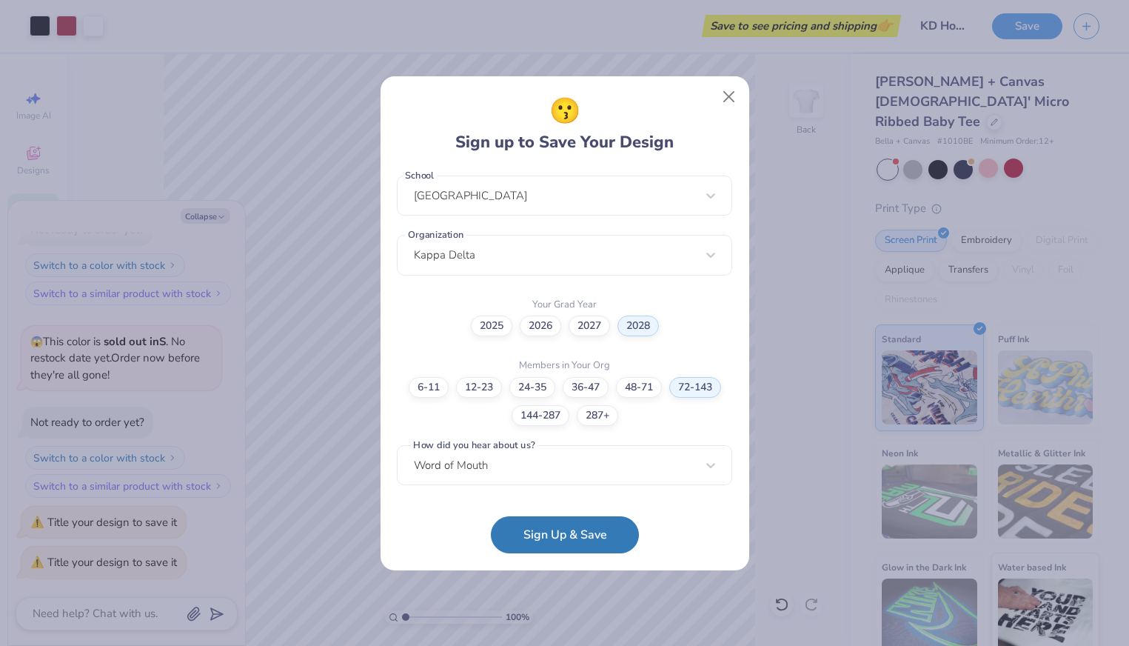
scroll to position [321, 0]
click at [564, 537] on button "Sign Up & Save" at bounding box center [565, 530] width 148 height 37
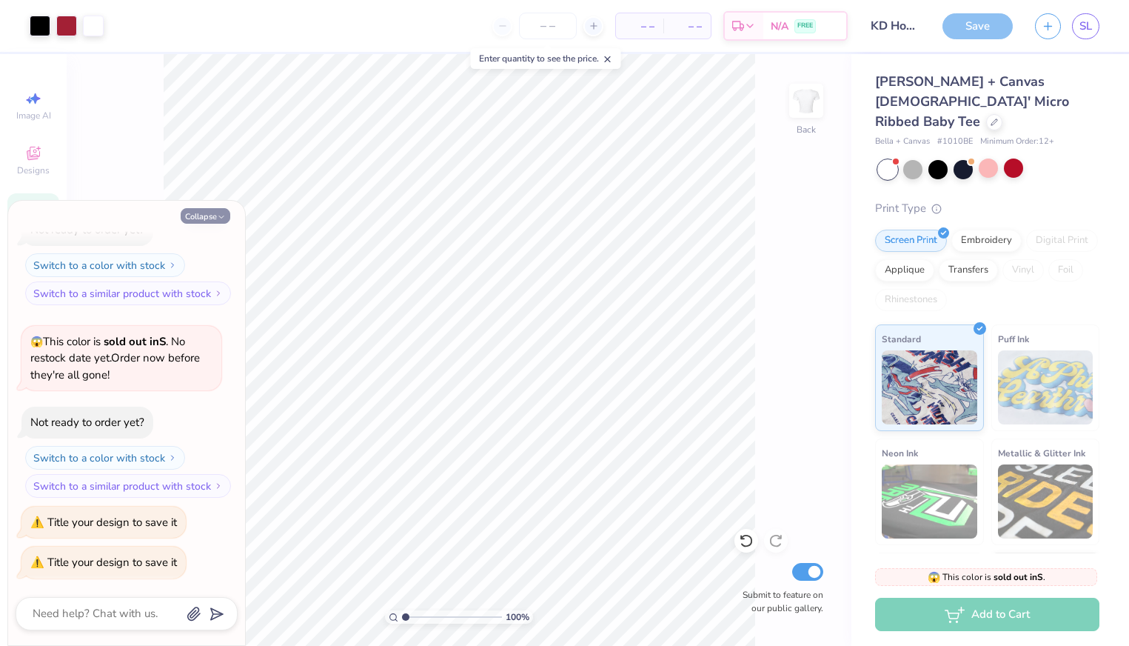
click at [212, 215] on button "Collapse" at bounding box center [206, 216] width 50 height 16
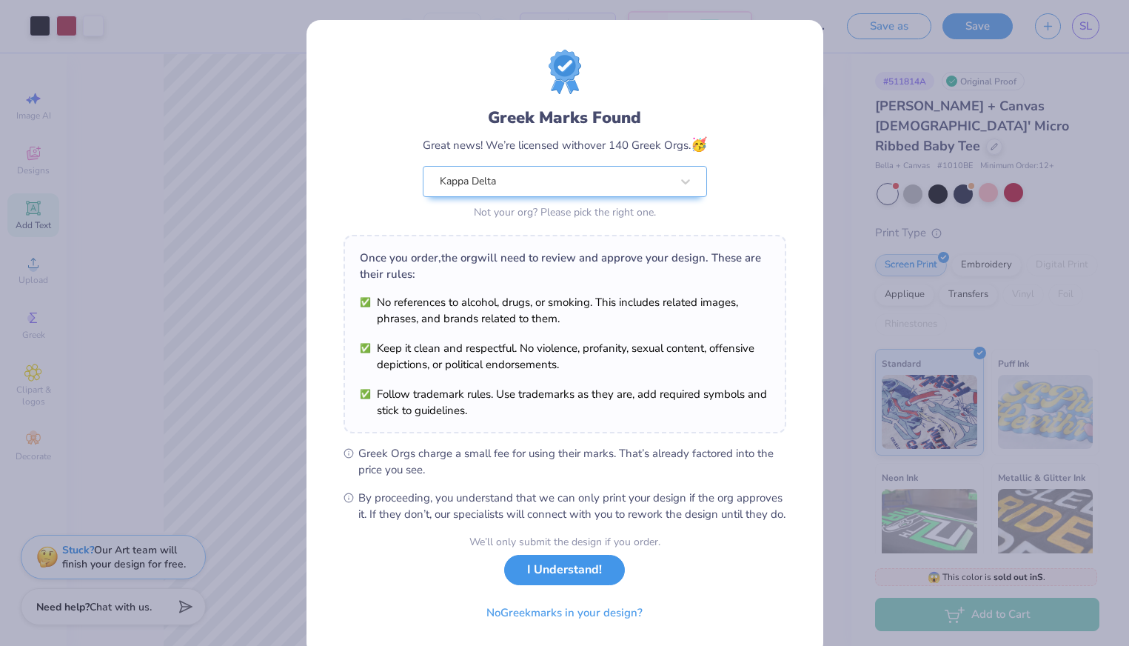
click at [566, 585] on button "I Understand!" at bounding box center [564, 569] width 121 height 30
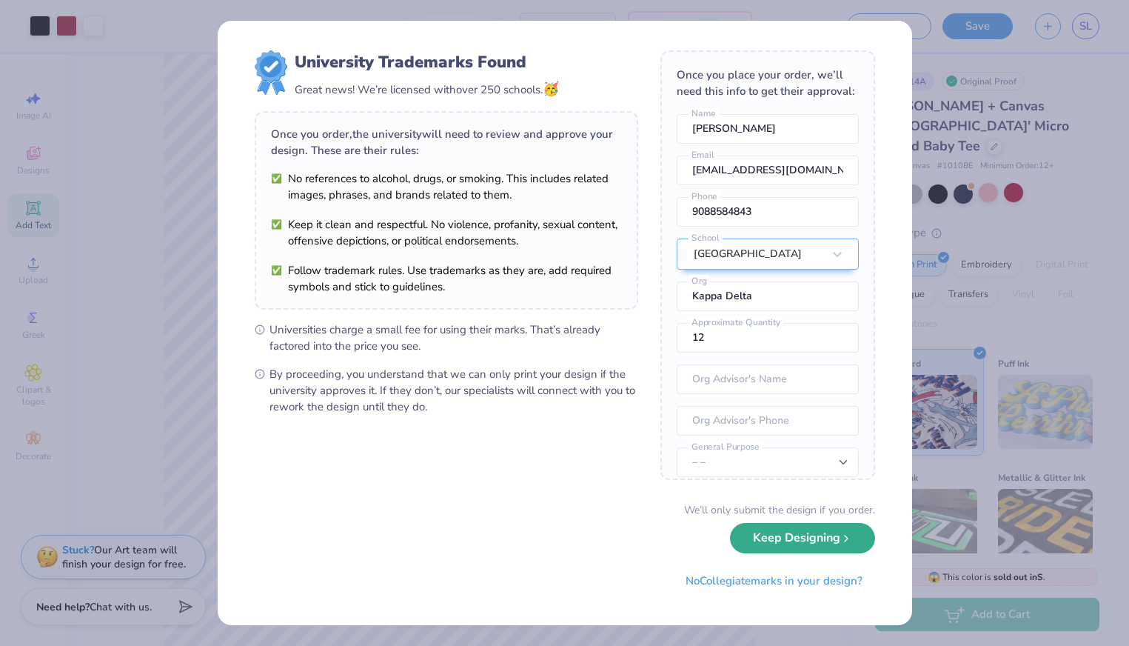
click at [781, 552] on button "Keep Designing" at bounding box center [802, 538] width 145 height 30
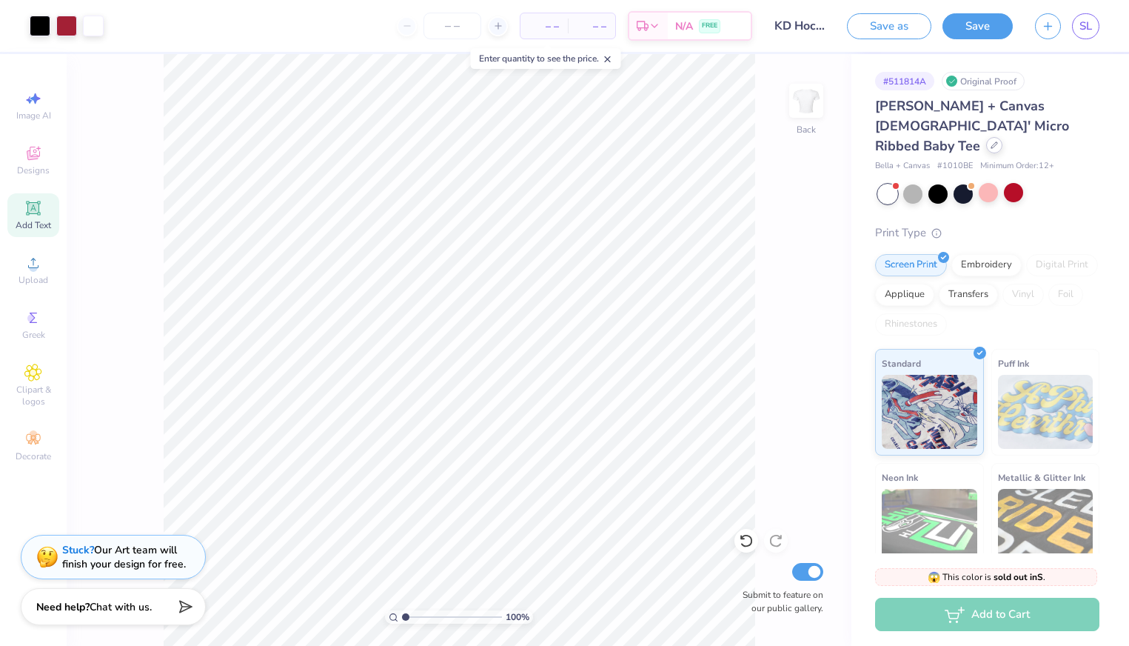
click at [986, 137] on div at bounding box center [994, 145] width 16 height 16
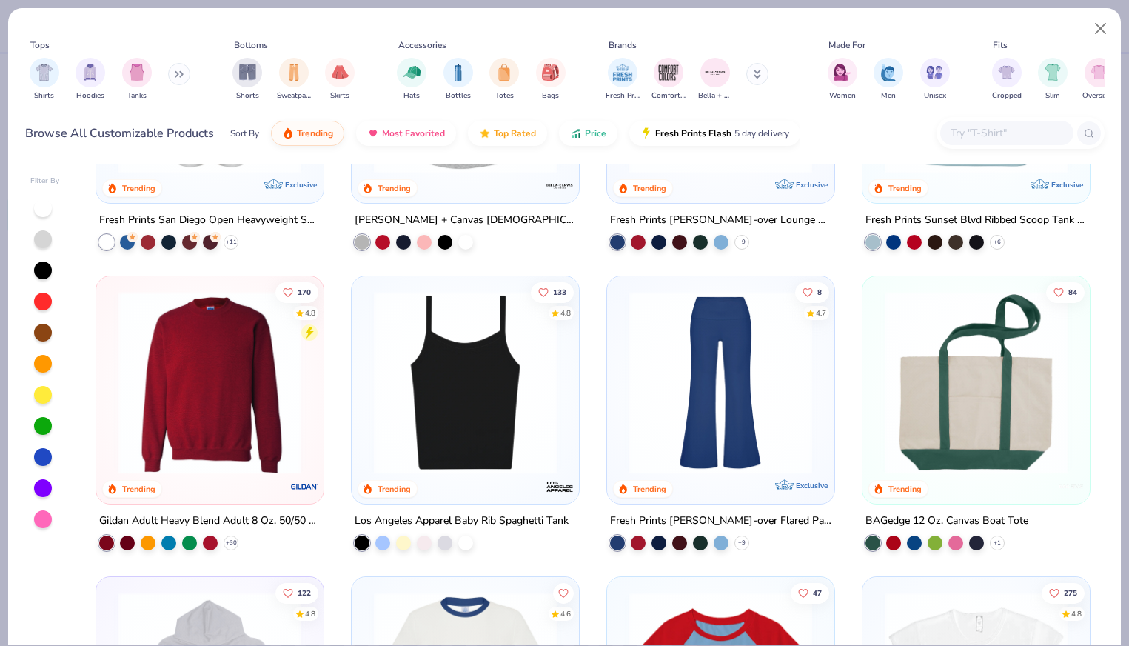
scroll to position [1099, 0]
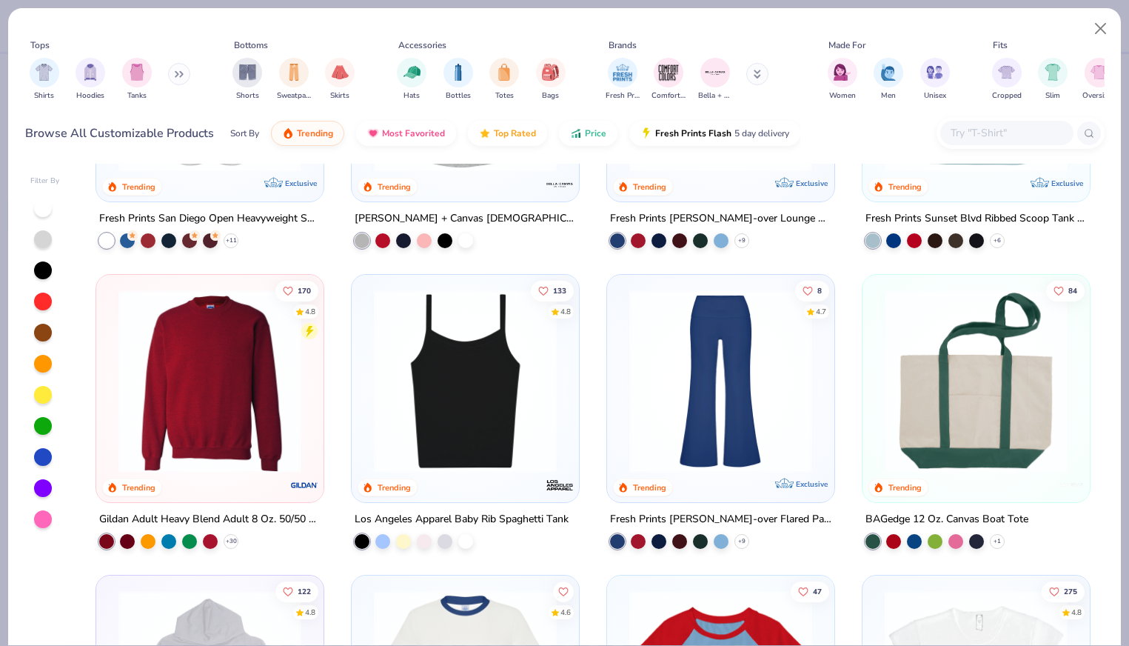
click at [512, 353] on img at bounding box center [465, 380] width 198 height 183
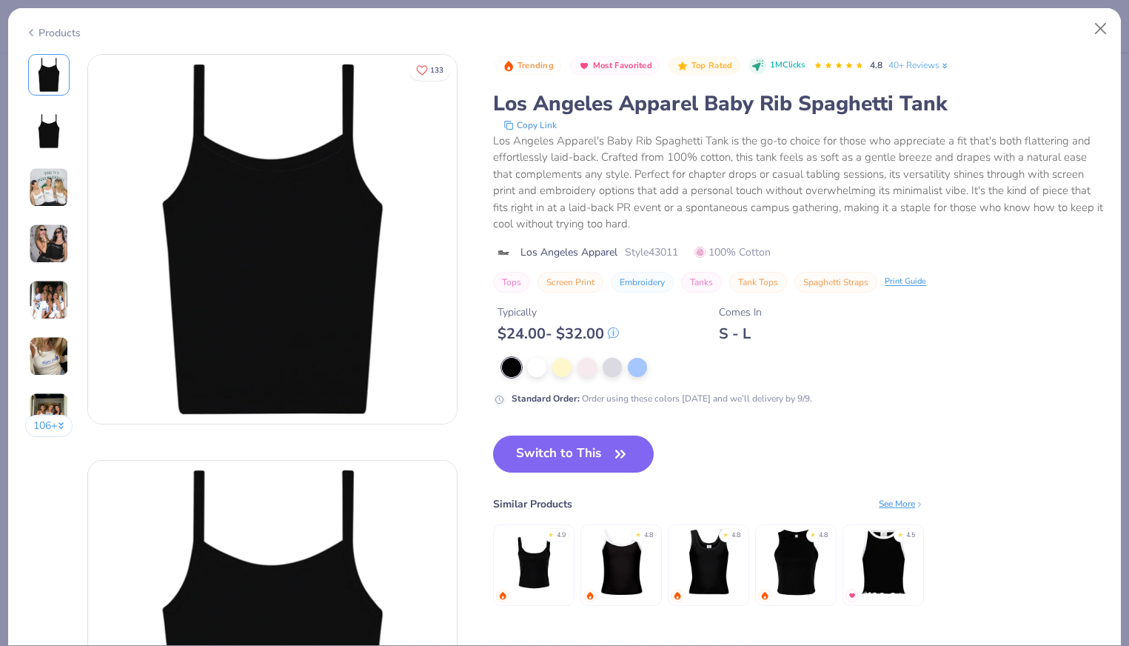
click at [580, 440] on button "Switch to This" at bounding box center [573, 453] width 161 height 37
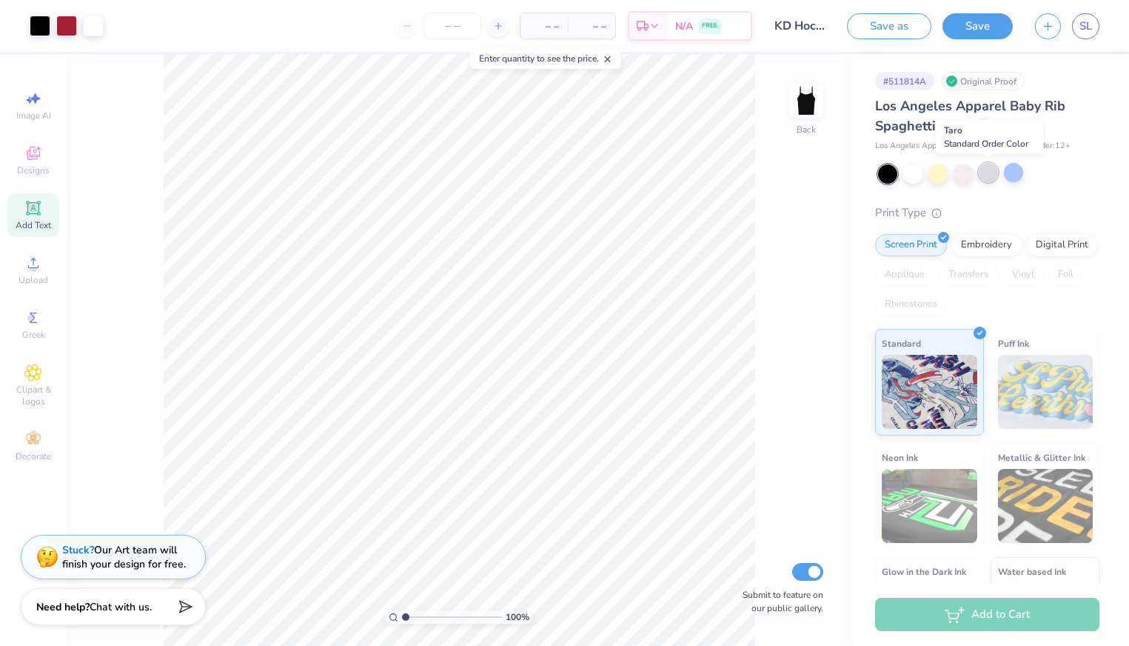
click at [988, 171] on div at bounding box center [988, 172] width 19 height 19
click at [934, 167] on div at bounding box center [937, 172] width 19 height 19
click at [993, 182] on div at bounding box center [988, 173] width 221 height 19
click at [992, 172] on div at bounding box center [988, 172] width 19 height 19
click at [930, 175] on div at bounding box center [937, 172] width 19 height 19
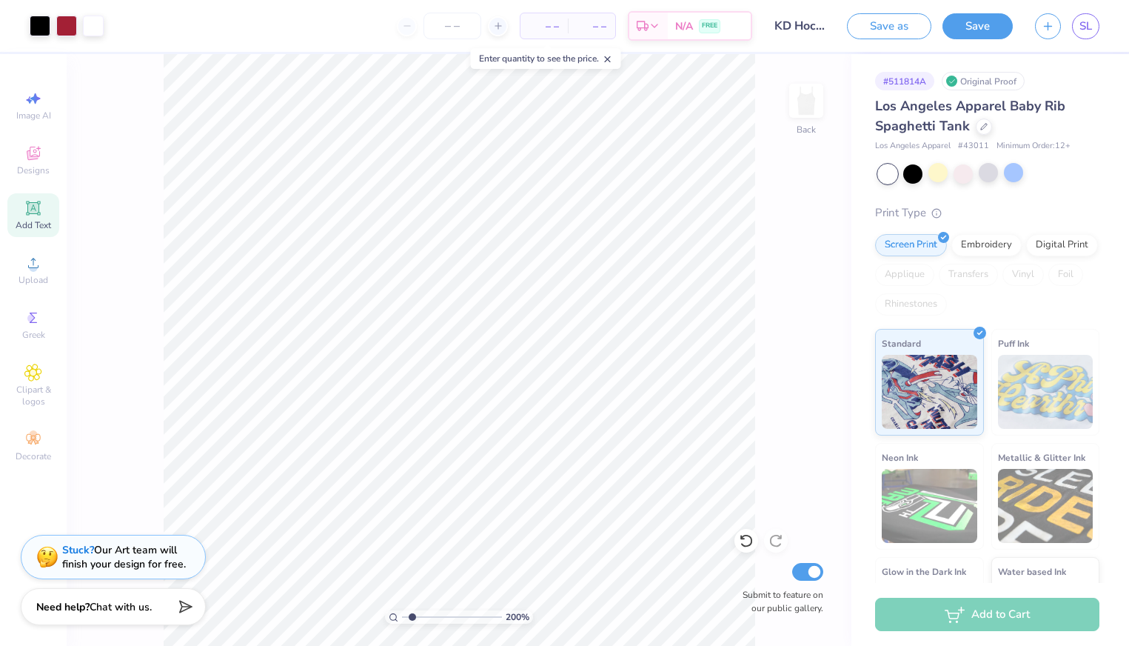
drag, startPoint x: 403, startPoint y: 616, endPoint x: 412, endPoint y: 614, distance: 8.3
click at [412, 614] on input "range" at bounding box center [452, 616] width 100 height 13
drag, startPoint x: 409, startPoint y: 617, endPoint x: 422, endPoint y: 617, distance: 12.6
click at [422, 617] on input "range" at bounding box center [452, 616] width 100 height 13
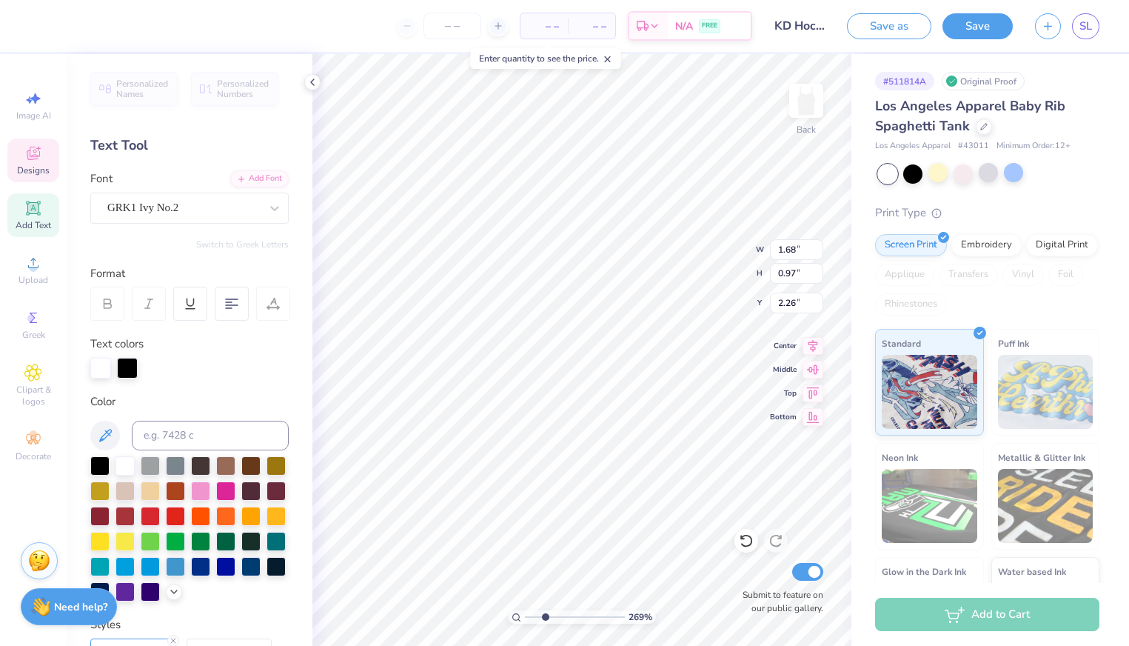
drag, startPoint x: 420, startPoint y: 614, endPoint x: 280, endPoint y: 272, distance: 369.5
click at [280, 272] on div "Personalized Names Personalized Numbers Text Tool Add Font Font GRK1 Ivy No.2 S…" at bounding box center [190, 350] width 246 height 592
click at [312, 86] on icon at bounding box center [312, 82] width 12 height 12
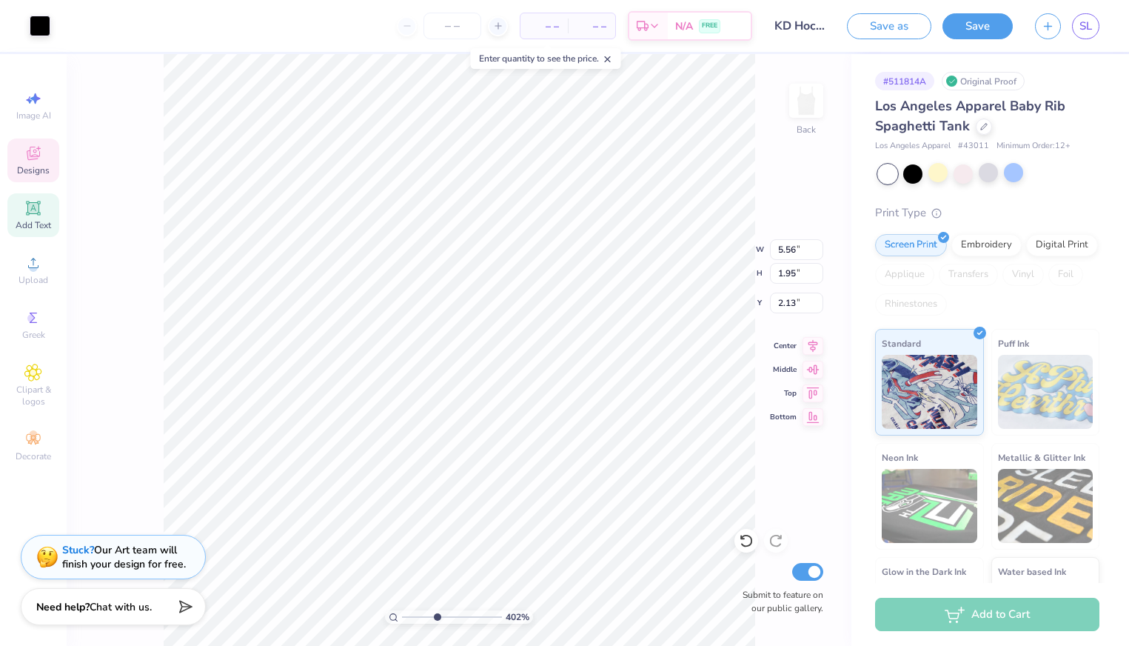
drag, startPoint x: 420, startPoint y: 617, endPoint x: 436, endPoint y: 618, distance: 15.6
click at [436, 618] on input "range" at bounding box center [452, 616] width 100 height 13
click at [612, 62] on icon at bounding box center [608, 59] width 10 height 10
drag, startPoint x: 439, startPoint y: 614, endPoint x: 391, endPoint y: 613, distance: 48.1
click at [402, 613] on input "range" at bounding box center [452, 616] width 100 height 13
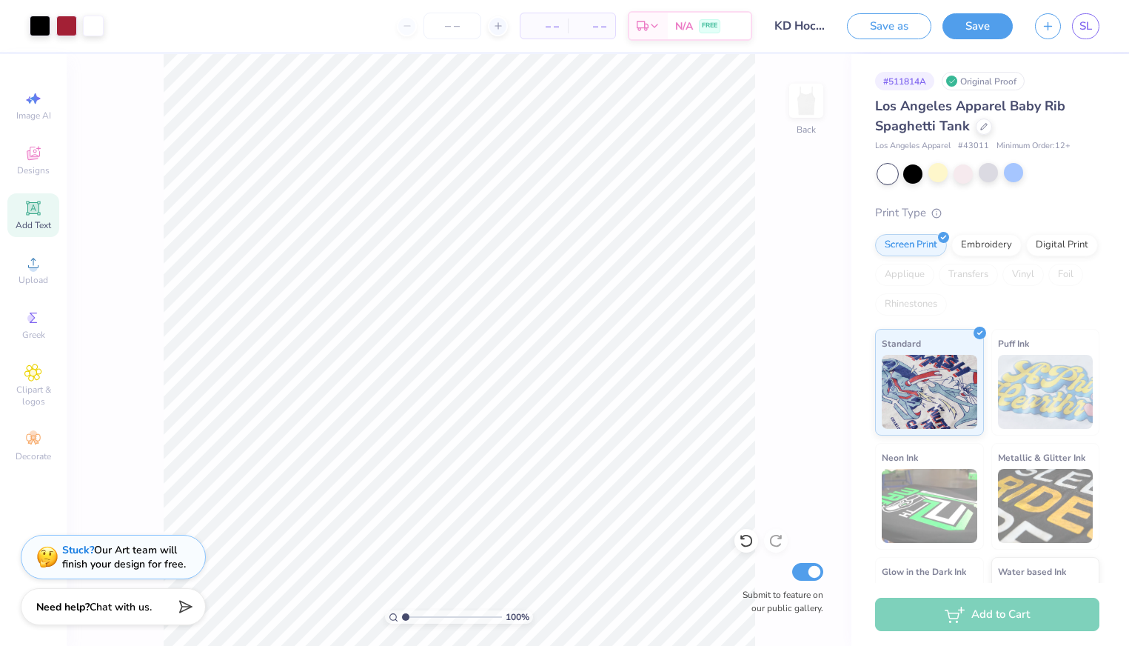
click at [443, 614] on input "range" at bounding box center [452, 616] width 100 height 13
click at [440, 614] on input "range" at bounding box center [452, 616] width 100 height 13
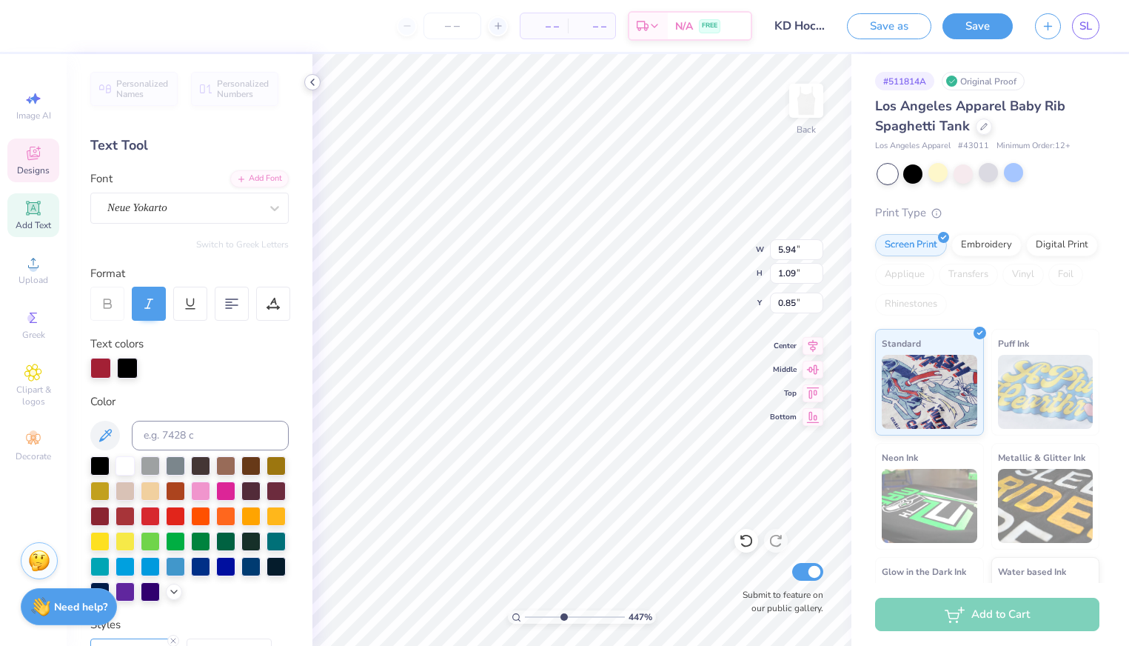
click at [309, 86] on icon at bounding box center [312, 82] width 12 height 12
drag, startPoint x: 564, startPoint y: 613, endPoint x: 539, endPoint y: 615, distance: 25.3
click at [539, 615] on input "range" at bounding box center [575, 616] width 100 height 13
drag, startPoint x: 538, startPoint y: 616, endPoint x: 527, endPoint y: 614, distance: 11.2
click at [527, 614] on input "range" at bounding box center [575, 616] width 100 height 13
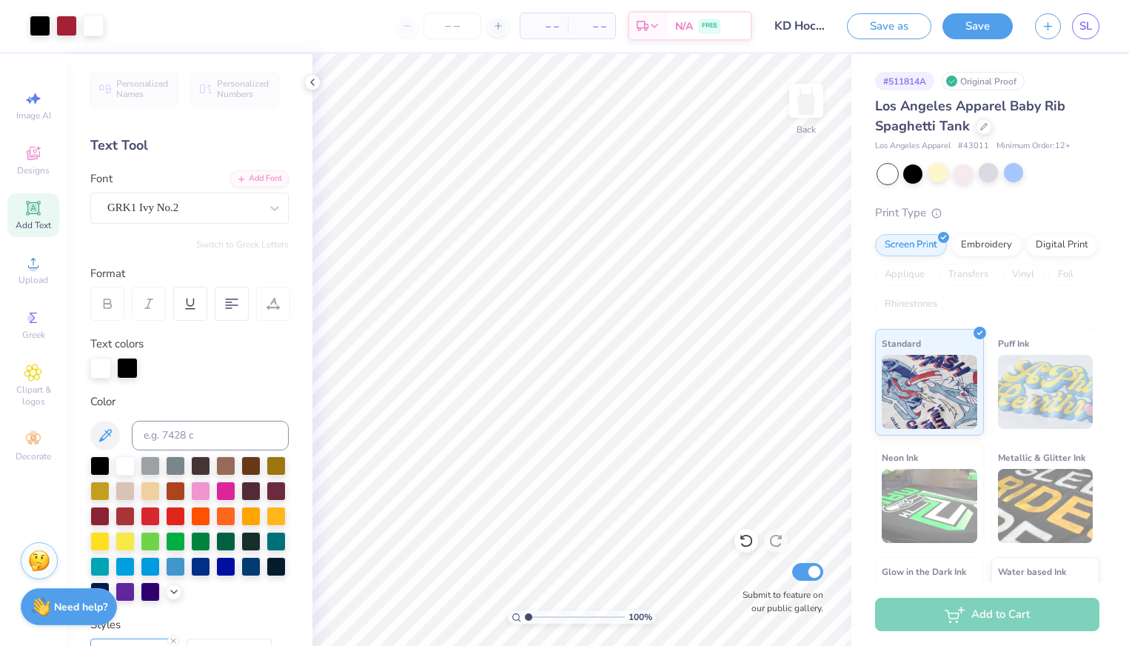
drag, startPoint x: 531, startPoint y: 615, endPoint x: 496, endPoint y: 618, distance: 34.9
click at [525, 618] on input "range" at bounding box center [575, 616] width 100 height 13
click at [309, 76] on icon at bounding box center [312, 82] width 12 height 12
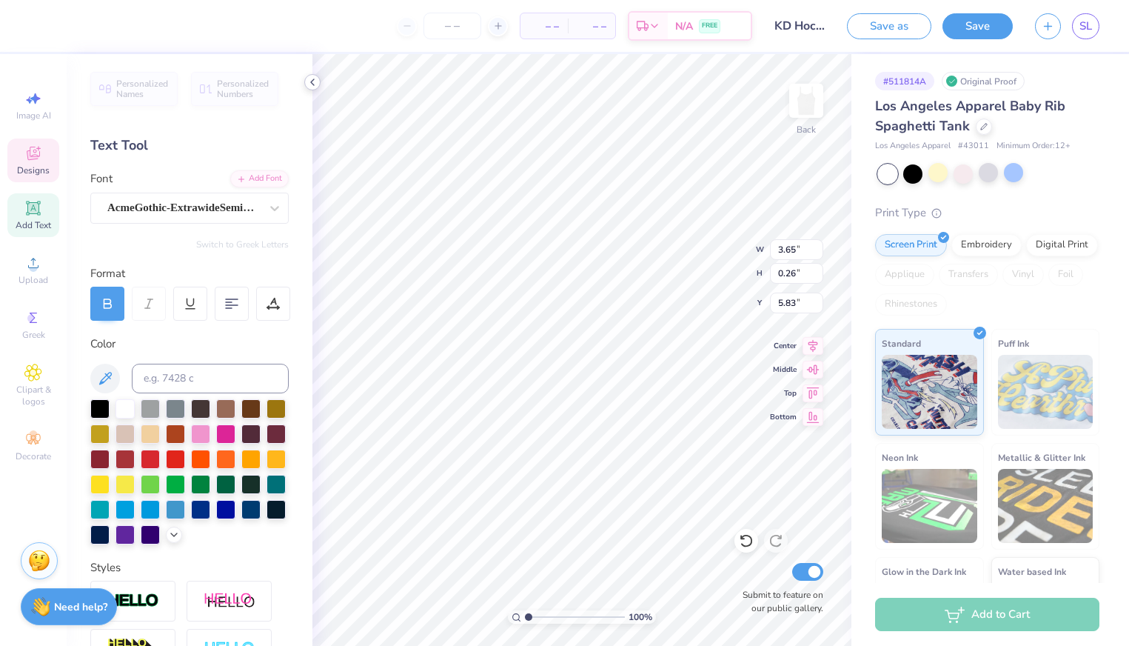
scroll to position [0, 6]
